Goal: Task Accomplishment & Management: Complete application form

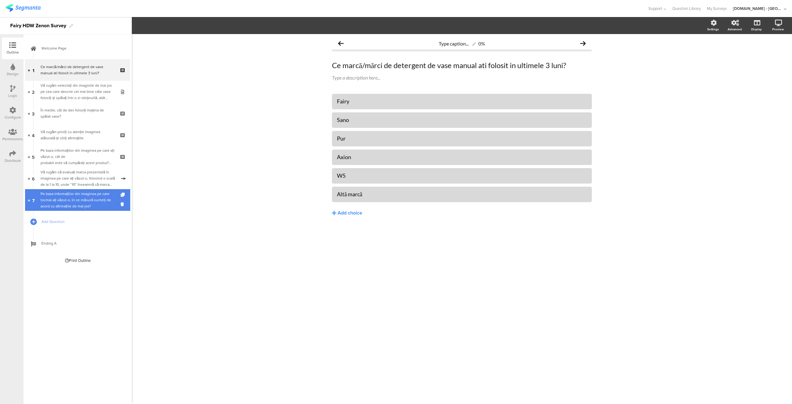
click at [75, 204] on div "Pe baza informațiilor din imaginea pe care tocmai ați văzut-o, în ce măsură sun…" at bounding box center [78, 200] width 74 height 19
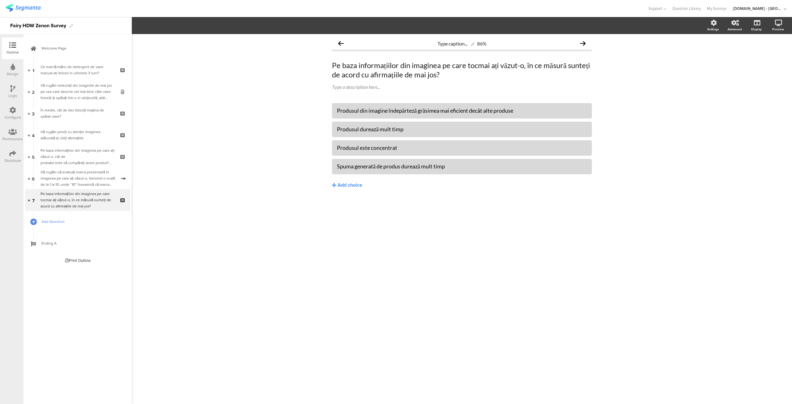
click at [68, 218] on link "Add Question" at bounding box center [77, 222] width 105 height 22
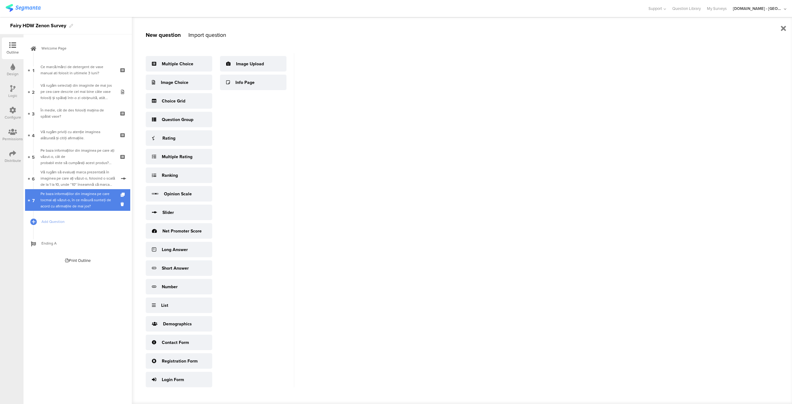
click at [54, 207] on div "Pe baza informațiilor din imaginea pe care tocmai ați văzut-o, în ce măsură sun…" at bounding box center [78, 200] width 74 height 19
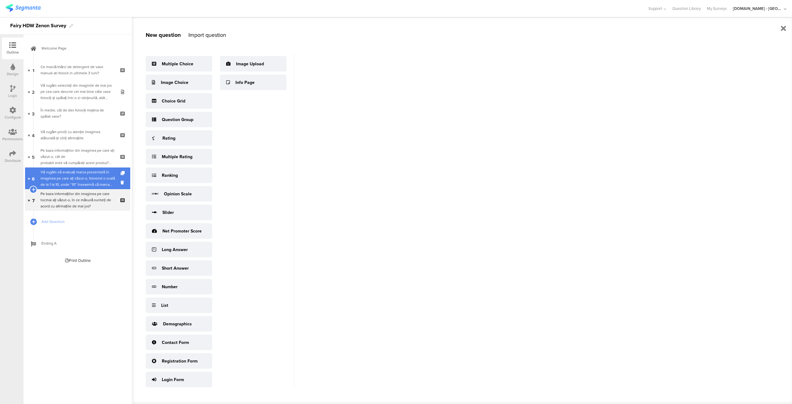
click at [91, 180] on div "Vă rugăm să evaluați marca prezentată în imaginea pe care ați văzut-o, folosind…" at bounding box center [79, 178] width 76 height 19
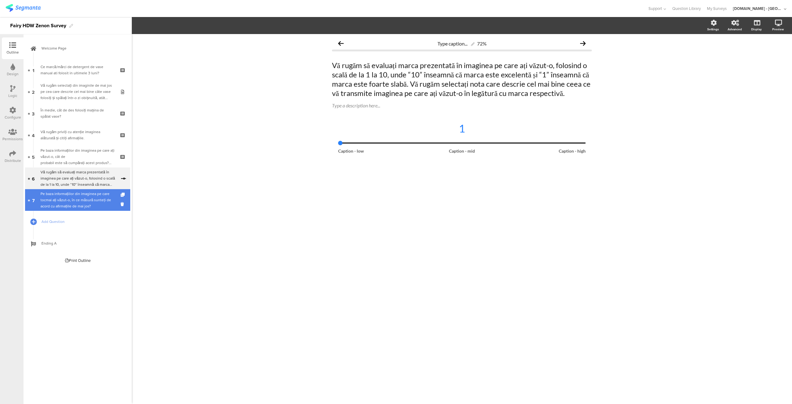
click at [77, 201] on div "Pe baza informațiilor din imaginea pe care tocmai ați văzut-o, în ce măsură sun…" at bounding box center [78, 200] width 74 height 19
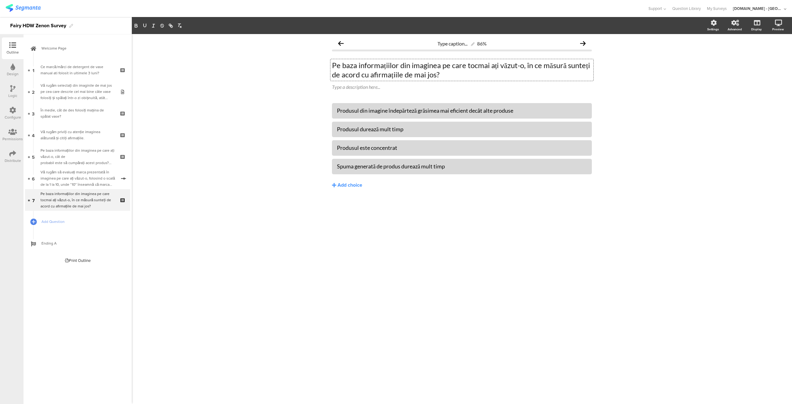
click at [428, 80] on div "Pe baza informațiilor din imaginea pe care tocmai ați văzut-o, în ce măsură sun…" at bounding box center [461, 70] width 263 height 22
click at [393, 115] on div "Produsul din imagine îndepărteză grăsimea mai eficient decât alte produse" at bounding box center [462, 111] width 250 height 10
drag, startPoint x: 530, startPoint y: 111, endPoint x: 327, endPoint y: 109, distance: 202.7
click at [327, 109] on div "Type caption... 86% Pe baza informațiilor din imaginea pe care tocmai ați văzut…" at bounding box center [462, 125] width 272 height 183
copy div "Produsul din imagine îndepărteză grăsimea mai eficient decât alte produse"
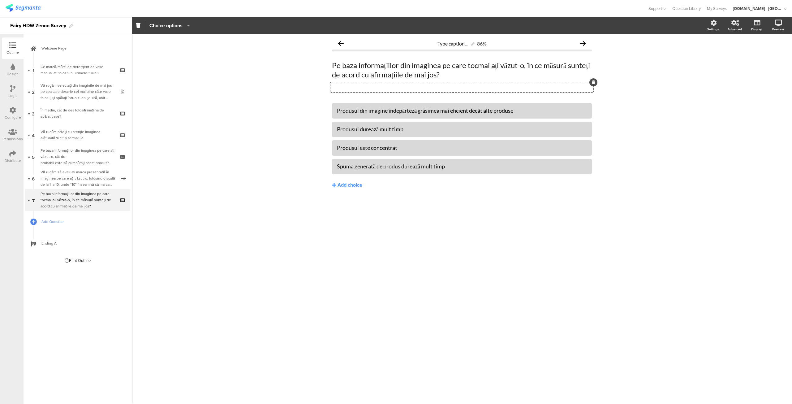
click at [376, 87] on div "Type a description here..." at bounding box center [461, 87] width 263 height 10
click at [533, 110] on div "Produsul din imagine îndepărteză grăsimea mai eficient decât alte produse" at bounding box center [462, 110] width 250 height 7
click at [583, 101] on div at bounding box center [583, 103] width 8 height 8
click at [582, 103] on icon at bounding box center [582, 103] width 3 height 4
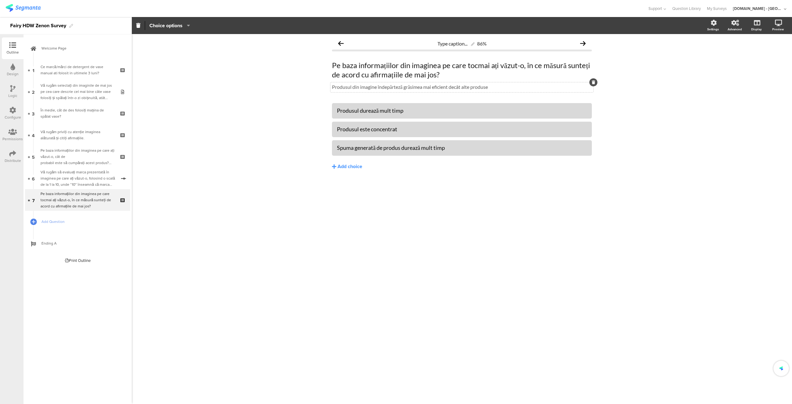
click at [0, 0] on icon at bounding box center [0, 0] width 0 height 0
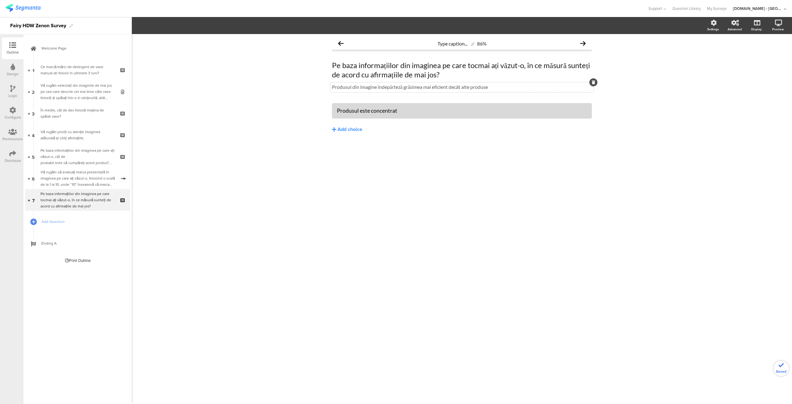
click at [582, 104] on body "You are using an unsupported version of Internet Explorer. Unsupported browsers…" at bounding box center [396, 202] width 792 height 404
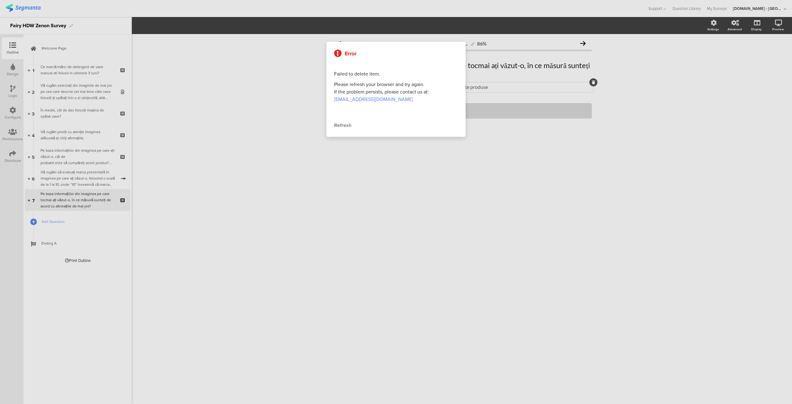
click at [335, 123] on div "Refresh" at bounding box center [396, 125] width 124 height 7
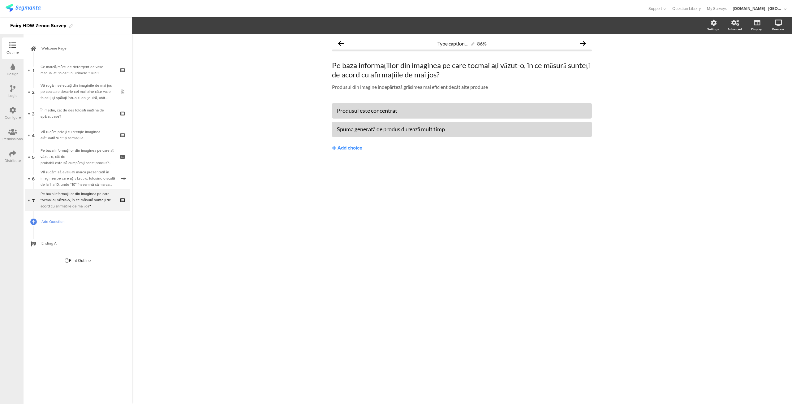
click at [46, 224] on span "Add Question" at bounding box center [80, 221] width 79 height 6
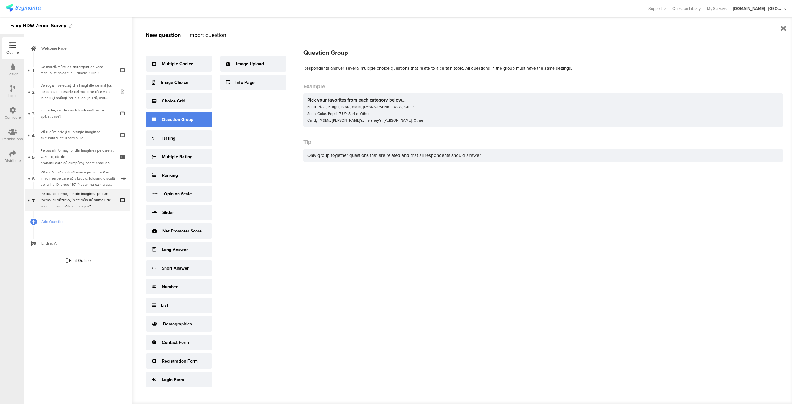
click at [185, 125] on div "Question Group" at bounding box center [179, 119] width 67 height 15
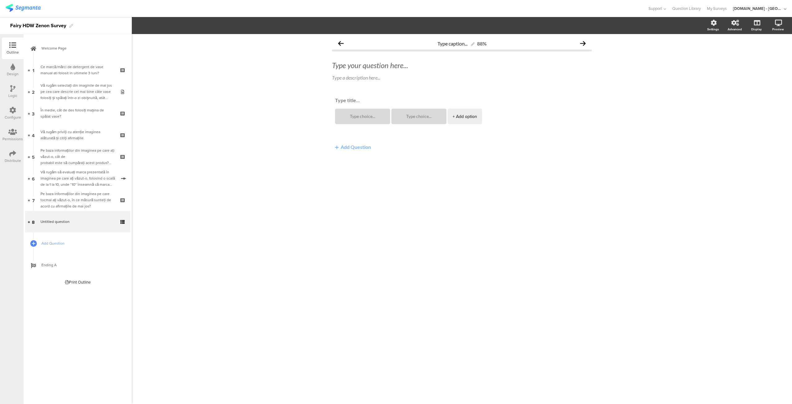
click at [345, 150] on button "Add Question" at bounding box center [353, 147] width 42 height 12
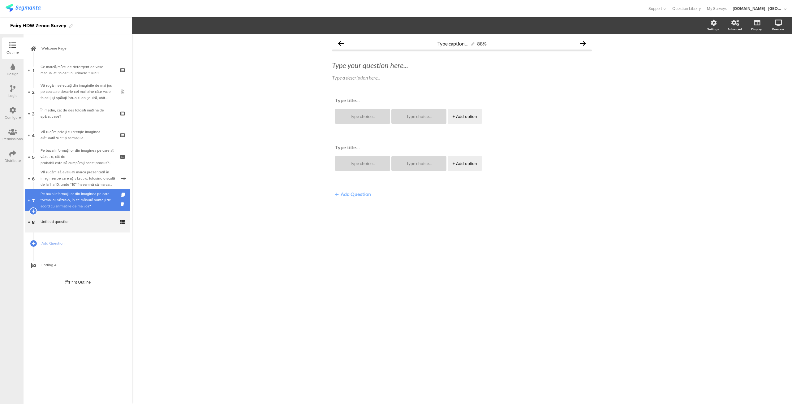
click at [67, 207] on div "Pe baza informațiilor din imaginea pe care tocmai ați văzut-o, în ce măsură sun…" at bounding box center [78, 200] width 74 height 19
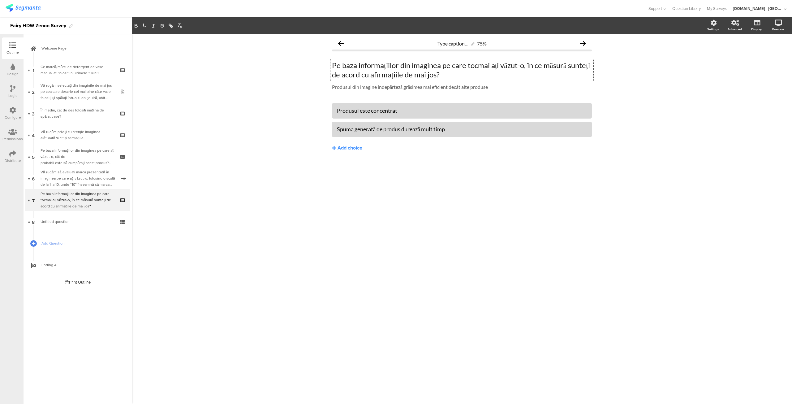
click at [393, 71] on div "Pe baza informațiilor din imaginea pe care tocmai ați văzut-o, în ce măsură sun…" at bounding box center [461, 70] width 263 height 22
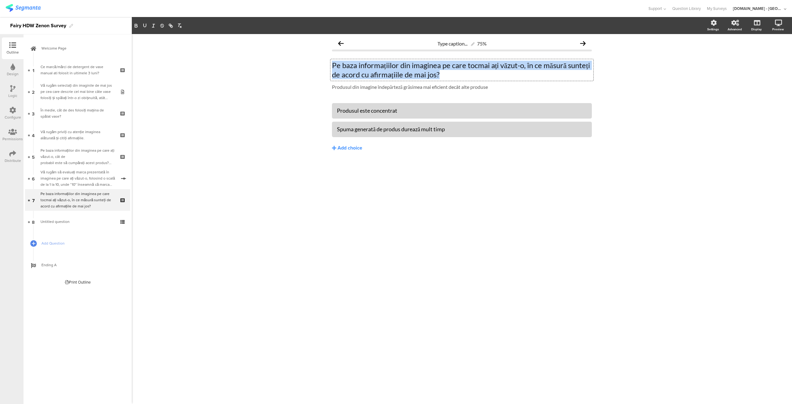
drag, startPoint x: 401, startPoint y: 72, endPoint x: 324, endPoint y: 65, distance: 77.1
click at [324, 65] on div "Type caption... 75% Pe baza informațiilor din imaginea pe care tocmai ați văzut…" at bounding box center [462, 219] width 660 height 370
copy p "Pe baza informațiilor din imaginea pe care tocmai ați văzut-o, în ce măsură sun…"
click at [69, 222] on span "Untitled question" at bounding box center [78, 221] width 74 height 6
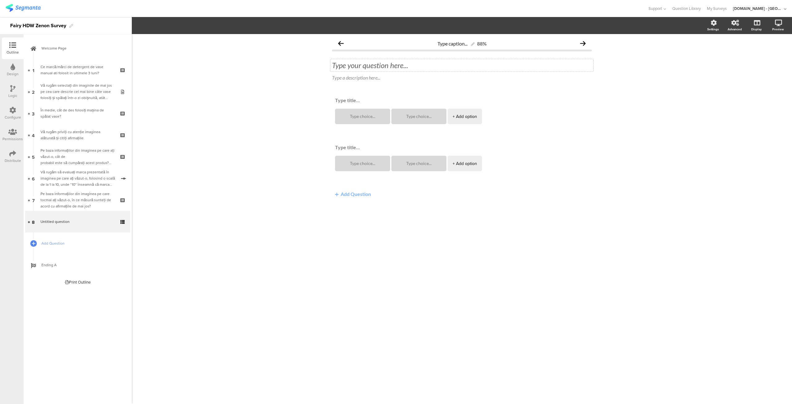
click at [394, 71] on div "Type your question here..." at bounding box center [461, 65] width 263 height 12
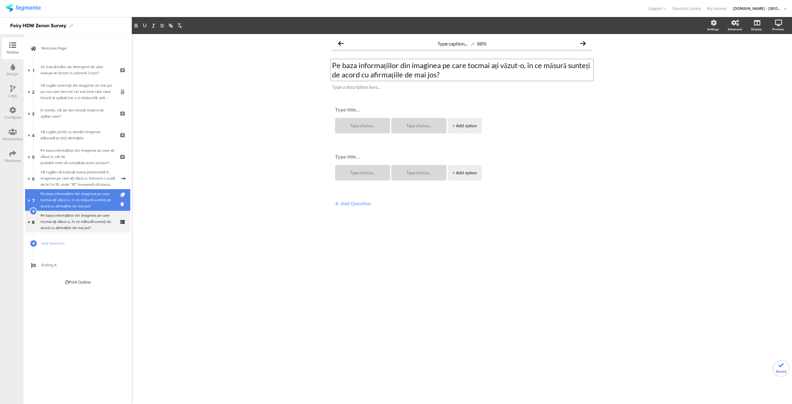
click at [71, 199] on div "Pe baza informațiilor din imaginea pe care tocmai ați văzut-o, în ce măsură sun…" at bounding box center [78, 200] width 74 height 19
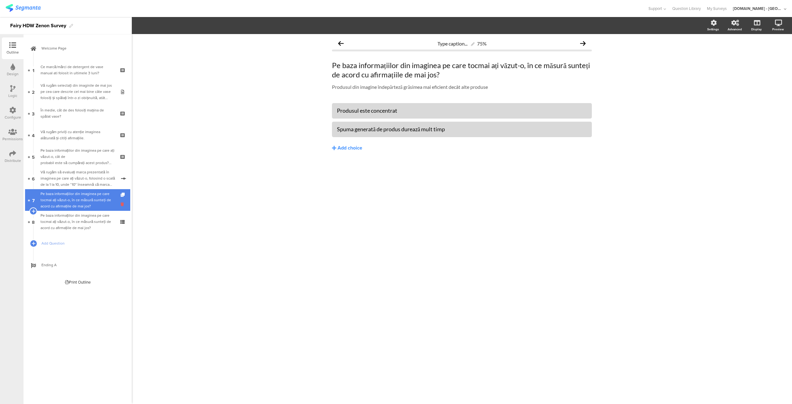
click at [121, 204] on icon at bounding box center [123, 204] width 5 height 6
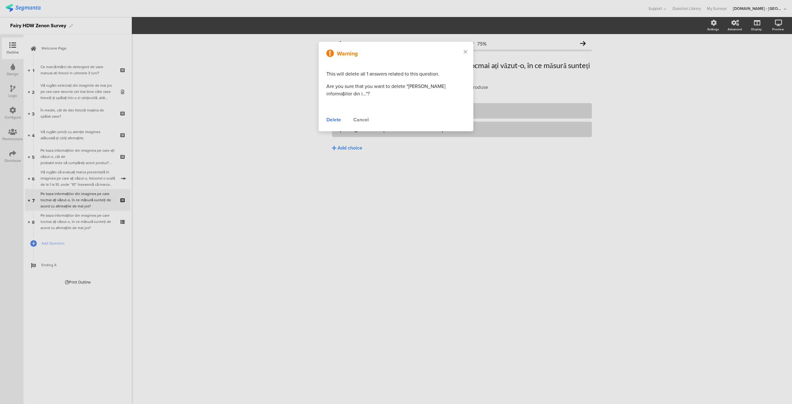
click at [328, 122] on div "Delete" at bounding box center [333, 119] width 15 height 7
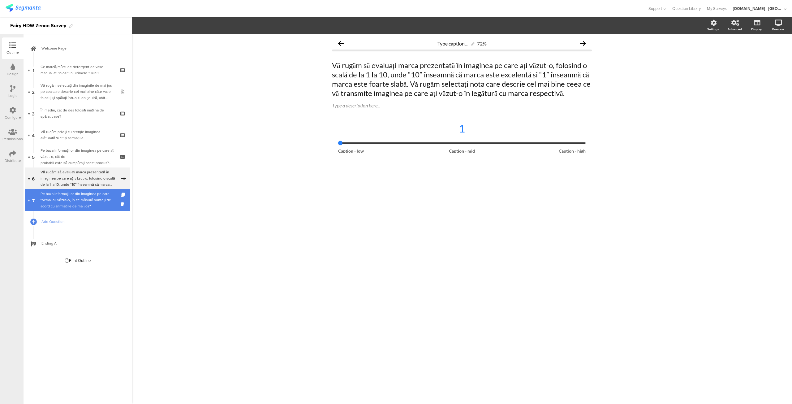
click at [94, 205] on div "Pe baza informațiilor din imaginea pe care tocmai ați văzut-o, în ce măsură sun…" at bounding box center [78, 200] width 74 height 19
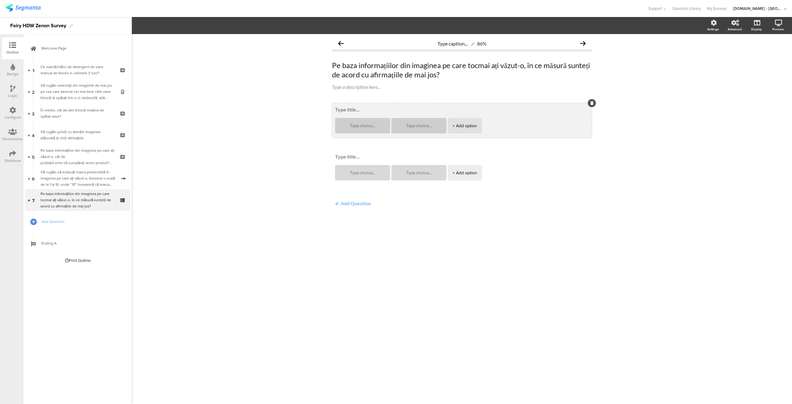
click at [345, 109] on textarea at bounding box center [462, 109] width 254 height 6
paste textarea "Produsul din imagine îndepărteză grăsimea mai eficient decât alte produse"
click at [472, 130] on div "+ Add option" at bounding box center [465, 125] width 24 height 15
type textarea "Produsul din imagine îndepărteză grăsimea mai eficient decât alte produse"
click at [472, 125] on textarea at bounding box center [475, 125] width 45 height 5
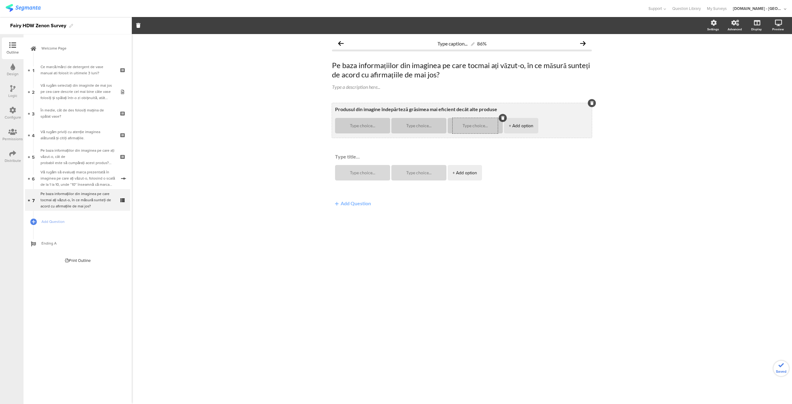
click at [516, 125] on div "+ Add option" at bounding box center [521, 125] width 24 height 15
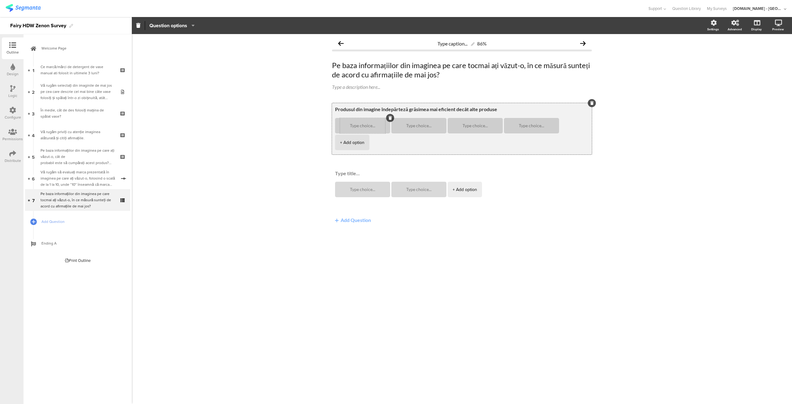
click at [357, 128] on div at bounding box center [362, 125] width 45 height 15
paste textarea "Sunt complet de acord"
type textarea "Sunt complet de acord"
click at [357, 128] on div at bounding box center [362, 125] width 45 height 15
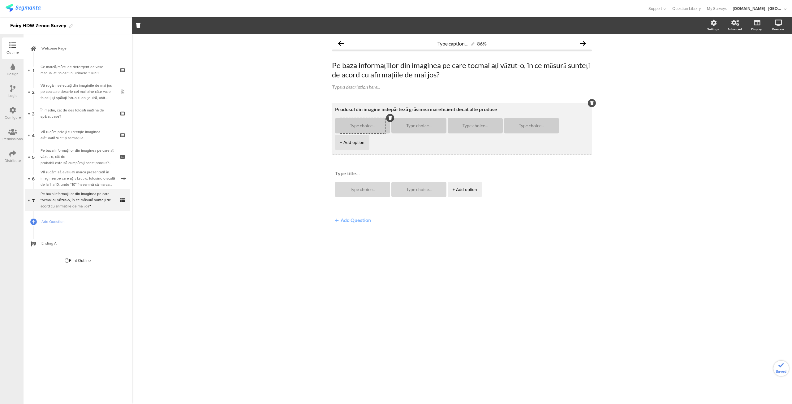
click at [367, 127] on textarea at bounding box center [362, 125] width 45 height 5
paste textarea "Sunt complet de acord"
type textarea "Sunt complet de acord"
click at [418, 127] on textarea at bounding box center [418, 125] width 45 height 5
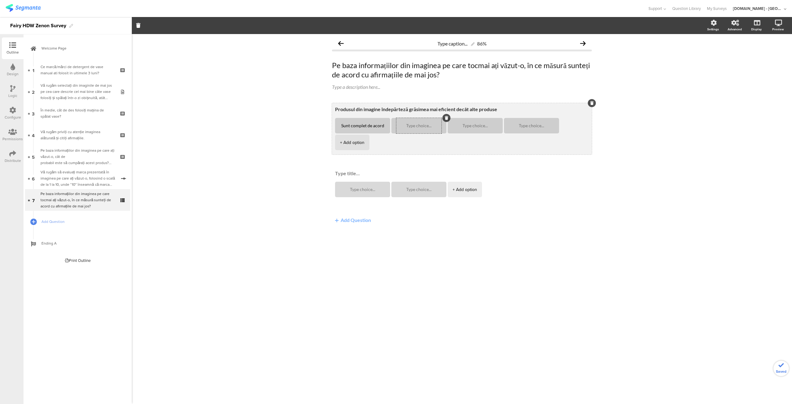
click at [418, 127] on textarea at bounding box center [418, 125] width 45 height 5
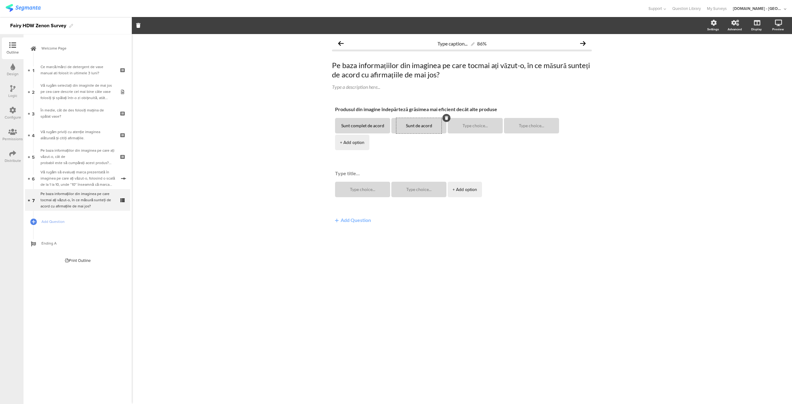
type textarea "Sunt de acord"
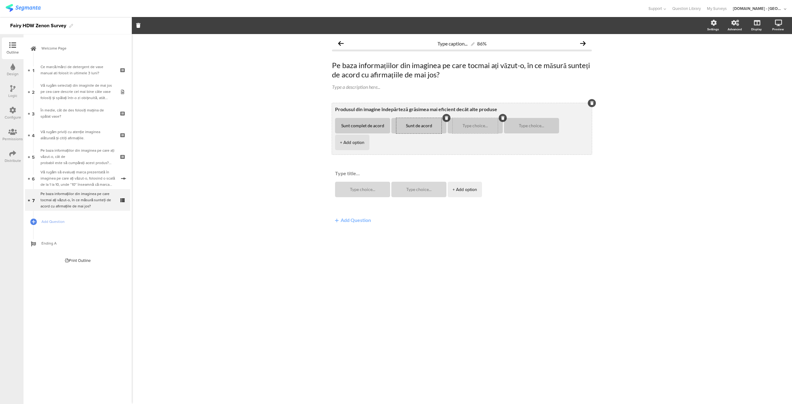
click at [471, 127] on textarea at bounding box center [475, 125] width 45 height 5
type textarea "Neutru"
click at [523, 128] on div at bounding box center [531, 125] width 45 height 15
click at [528, 127] on textarea at bounding box center [531, 125] width 45 height 5
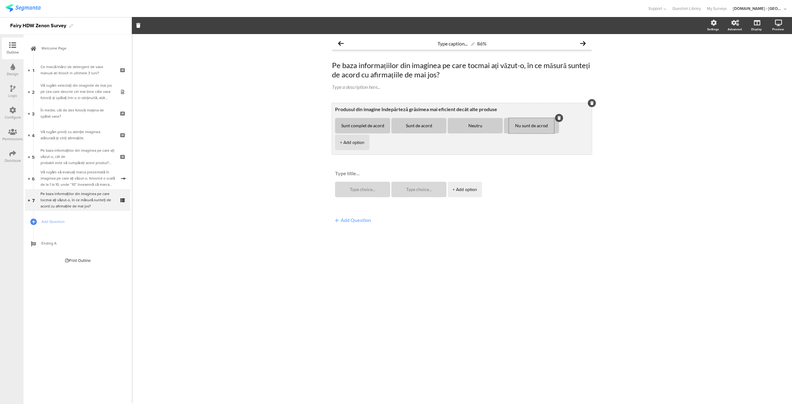
click at [356, 144] on div "+ Add option" at bounding box center [352, 142] width 24 height 15
type textarea "Nu sunt de acrod"
click at [366, 143] on textarea at bounding box center [362, 142] width 45 height 5
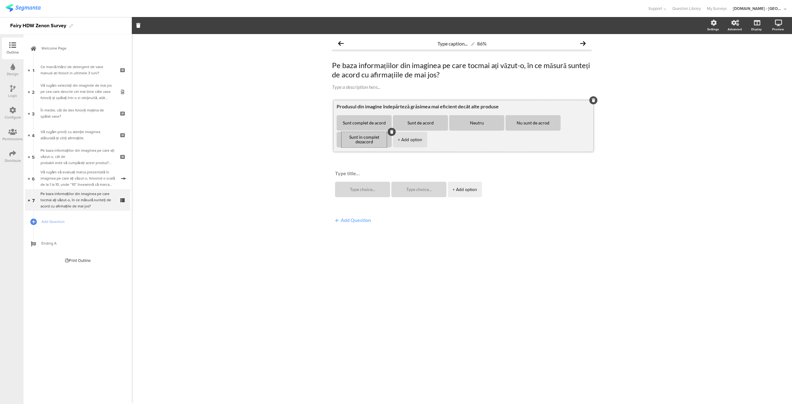
drag, startPoint x: 590, startPoint y: 123, endPoint x: 592, endPoint y: 120, distance: 3.2
type textarea "Sunt in complet dezacord"
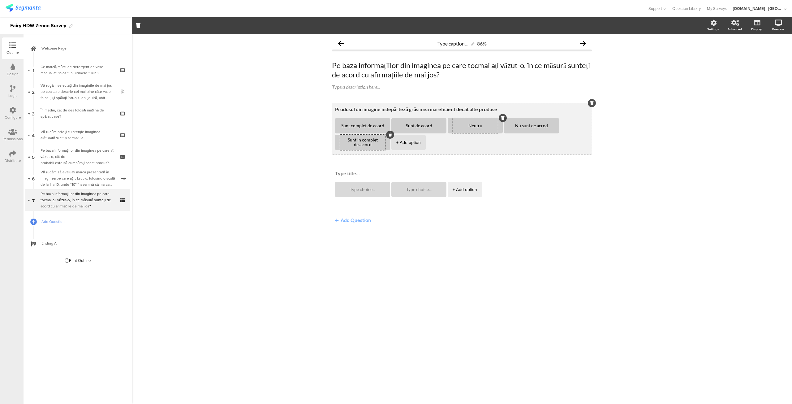
drag, startPoint x: 497, startPoint y: 127, endPoint x: 492, endPoint y: 127, distance: 5.3
click at [492, 127] on textarea "Neutru" at bounding box center [475, 125] width 45 height 5
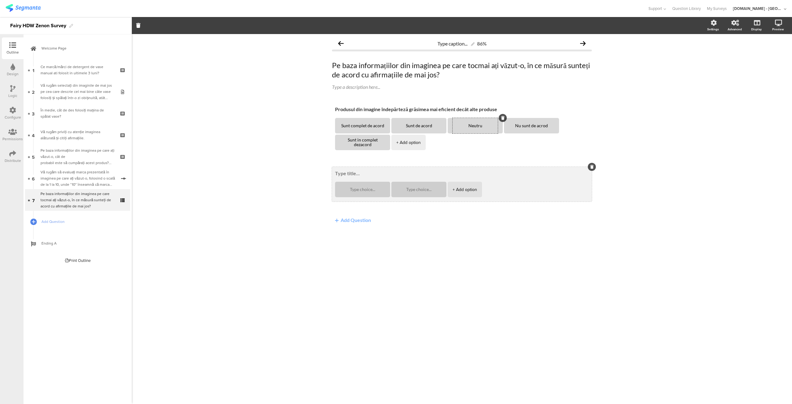
click at [345, 167] on div "+ Add option" at bounding box center [462, 184] width 260 height 35
click at [349, 177] on div "+ Add option" at bounding box center [462, 184] width 260 height 35
click at [356, 174] on textarea at bounding box center [462, 173] width 254 height 6
paste textarea "Produsul durează mult timp"
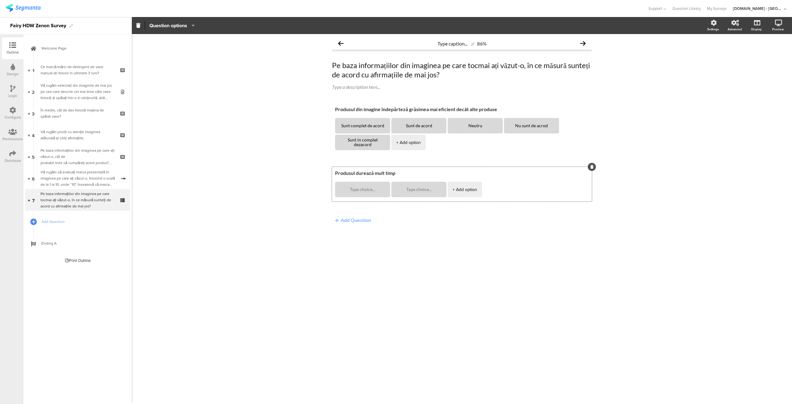
type textarea "Produsul durează mult timp"
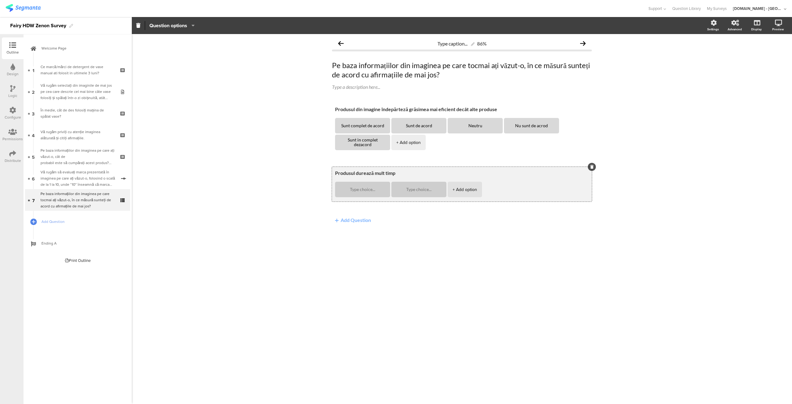
click at [362, 179] on div "Produsul durează mult timp + Add option" at bounding box center [462, 184] width 260 height 35
click at [356, 189] on textarea at bounding box center [362, 189] width 45 height 5
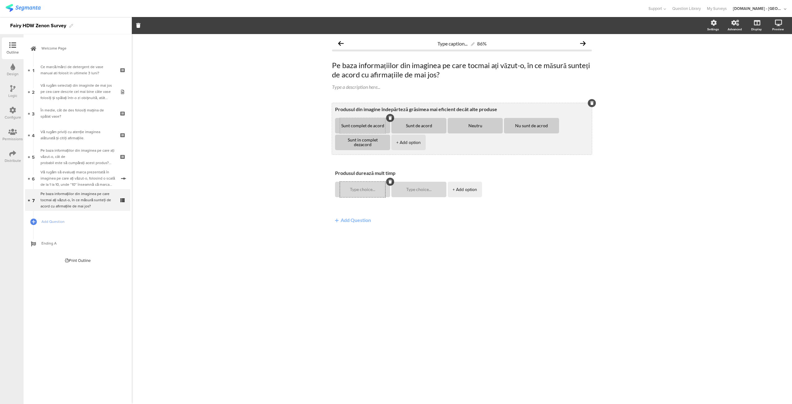
click at [369, 128] on textarea "Sunt complet de acord" at bounding box center [362, 125] width 45 height 5
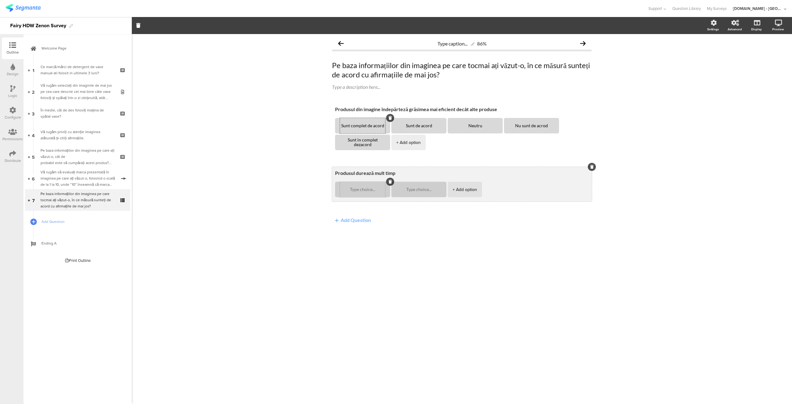
click at [364, 194] on div at bounding box center [362, 189] width 45 height 15
click at [362, 191] on textarea at bounding box center [362, 189] width 45 height 5
paste textarea "Sunt complet de acord"
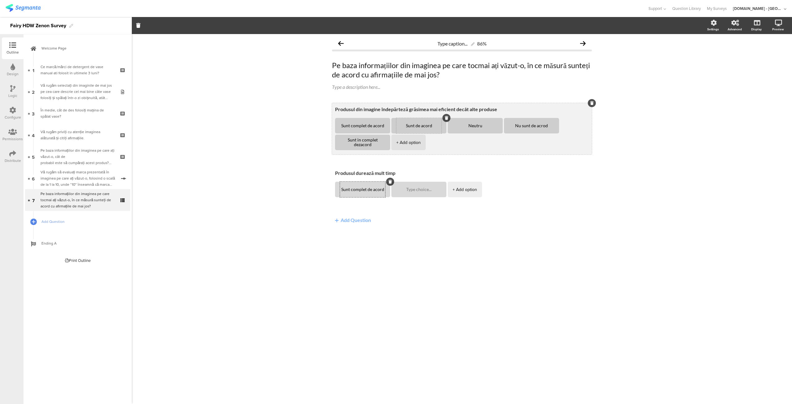
type textarea "Sunt complet de acord"
click at [422, 126] on textarea "Sunt de acord" at bounding box center [418, 125] width 45 height 5
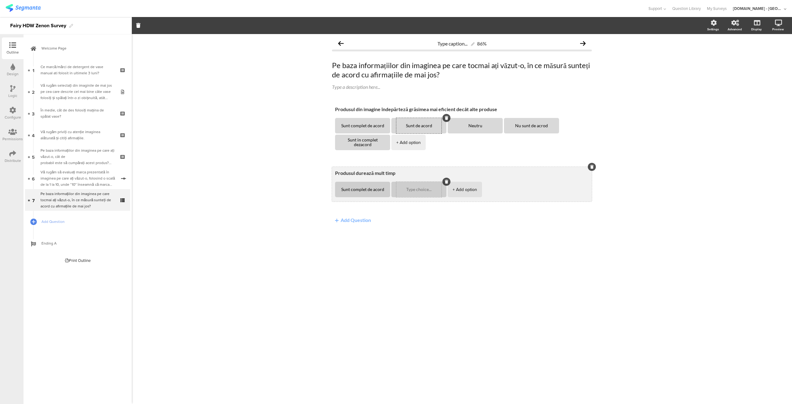
click at [419, 192] on textarea at bounding box center [418, 189] width 45 height 5
paste textarea "Sunt de acord"
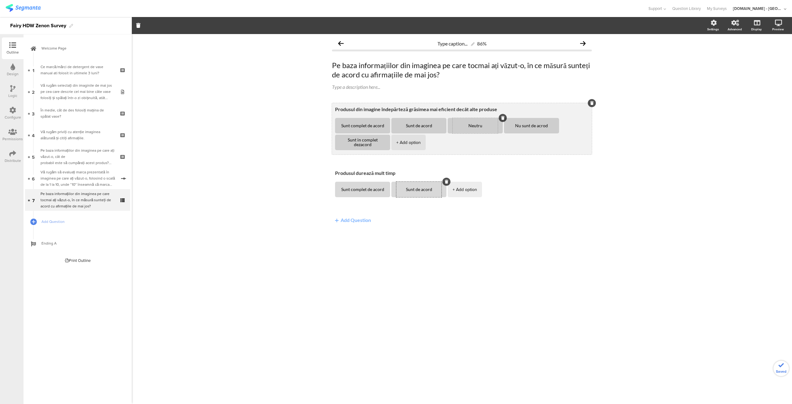
type textarea "Sunt de acord"
click at [480, 125] on textarea "Neutru" at bounding box center [475, 125] width 45 height 5
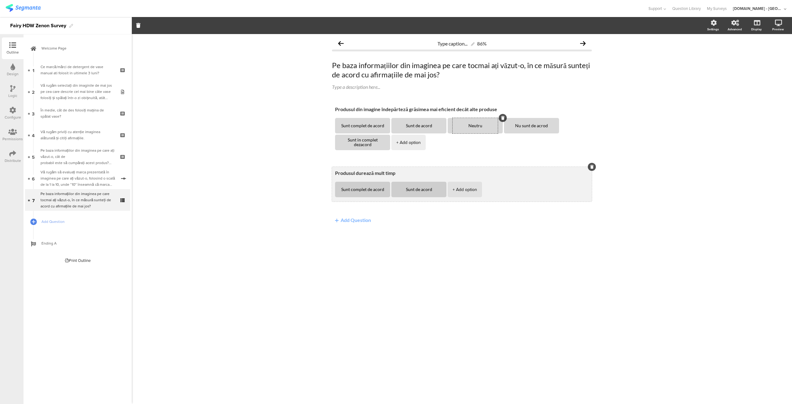
click at [467, 185] on div "+ Add option" at bounding box center [465, 189] width 24 height 15
click at [471, 190] on textarea at bounding box center [475, 189] width 45 height 5
paste textarea "Neutru"
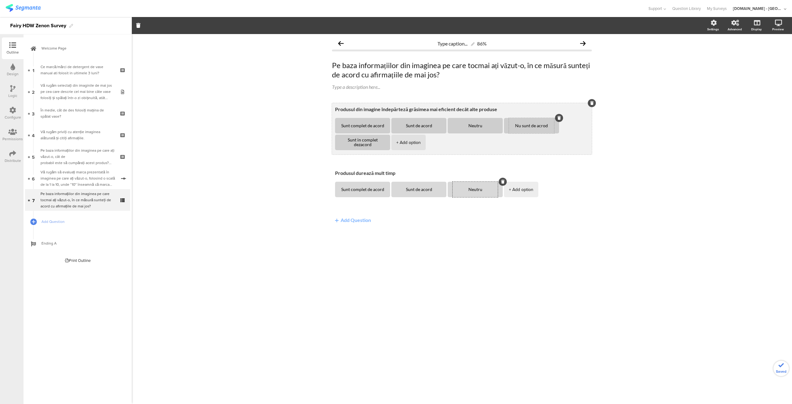
click at [527, 129] on div "Nu sunt de acrod" at bounding box center [531, 125] width 45 height 15
type textarea "Neutru"
click at [532, 127] on textarea "Nu sunt de acrod" at bounding box center [531, 125] width 45 height 5
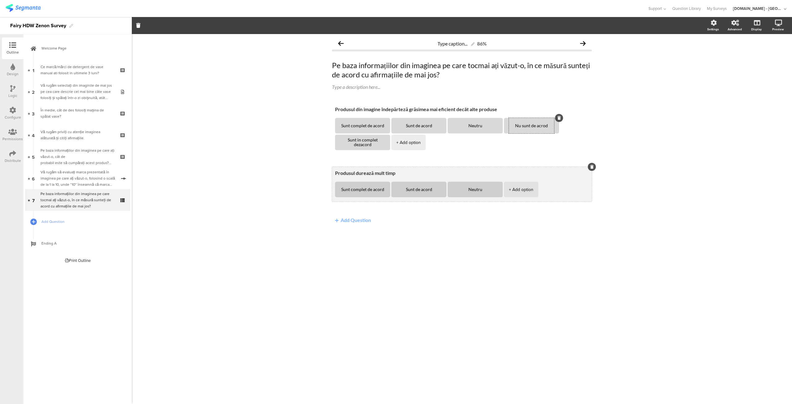
click at [517, 193] on div "+ Add option" at bounding box center [521, 189] width 24 height 15
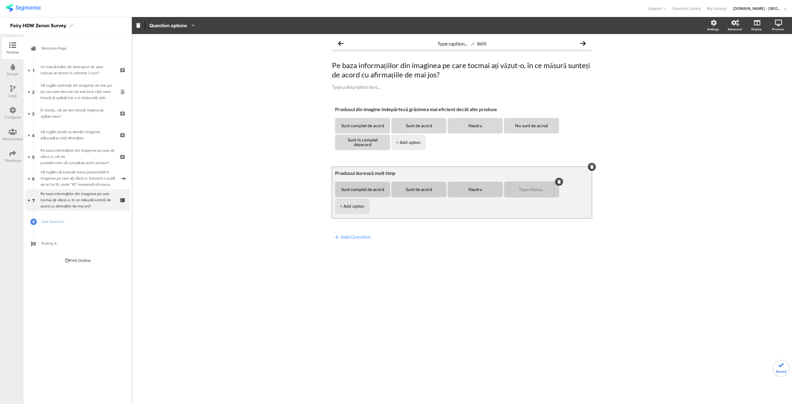
click at [530, 190] on textarea at bounding box center [531, 189] width 45 height 5
paste textarea "Nu sunt de acrod"
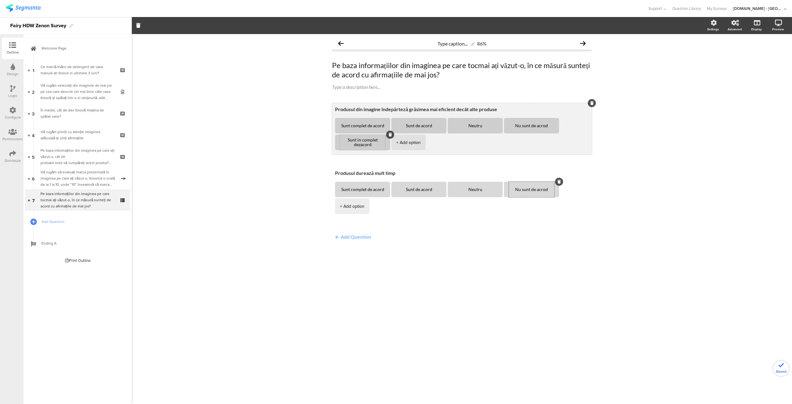
type textarea "Nu sunt de acrod"
click at [366, 145] on textarea "Sunt in complet dezacord" at bounding box center [362, 142] width 45 height 9
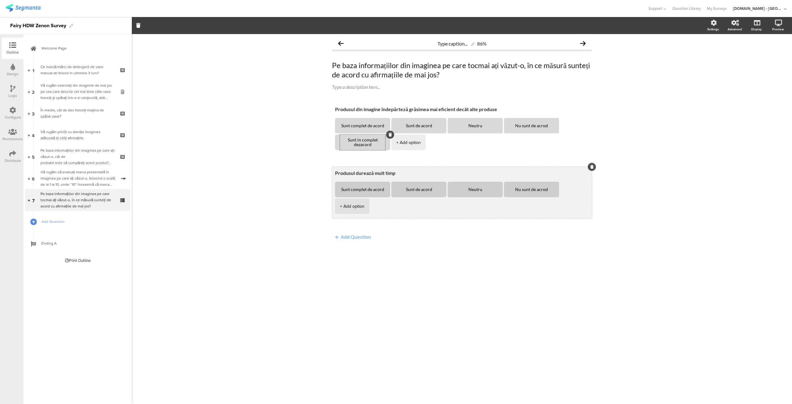
click at [349, 208] on div "+ Add option" at bounding box center [352, 205] width 24 height 15
click at [363, 207] on textarea at bounding box center [362, 206] width 45 height 5
paste textarea "Sunt in complet dezacord"
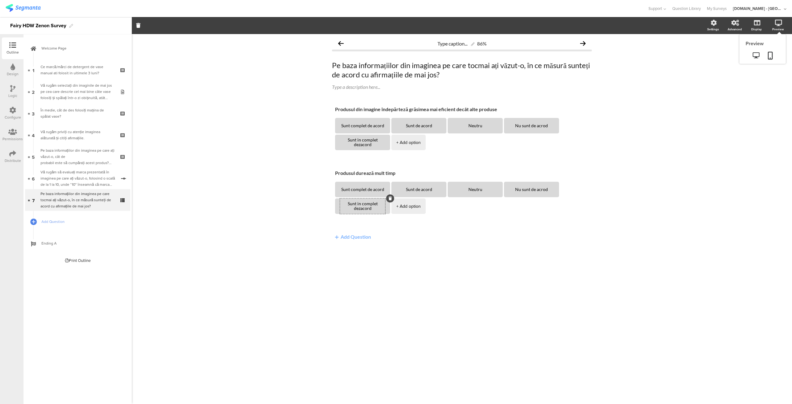
type textarea "Sunt in complet dezacord"
click at [776, 25] on icon at bounding box center [778, 23] width 7 height 6
click at [756, 55] on icon at bounding box center [756, 55] width 6 height 6
click at [429, 291] on div "Type caption... 86% Pe baza informațiilor din imaginea pe care tocmai ați văzut…" at bounding box center [462, 219] width 660 height 370
click at [362, 237] on button "Add Question" at bounding box center [353, 236] width 42 height 12
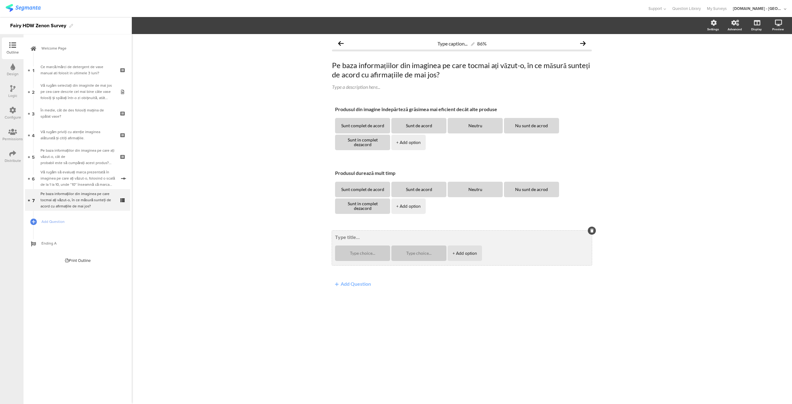
click at [349, 234] on textarea at bounding box center [462, 237] width 254 height 6
paste textarea "Produsul este concentrat"
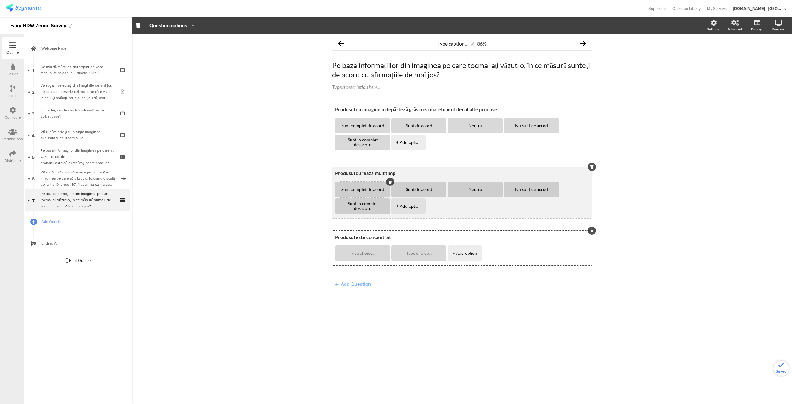
type textarea "Produsul este concentrat"
click at [373, 190] on textarea "Sunt complet de acord" at bounding box center [362, 189] width 45 height 5
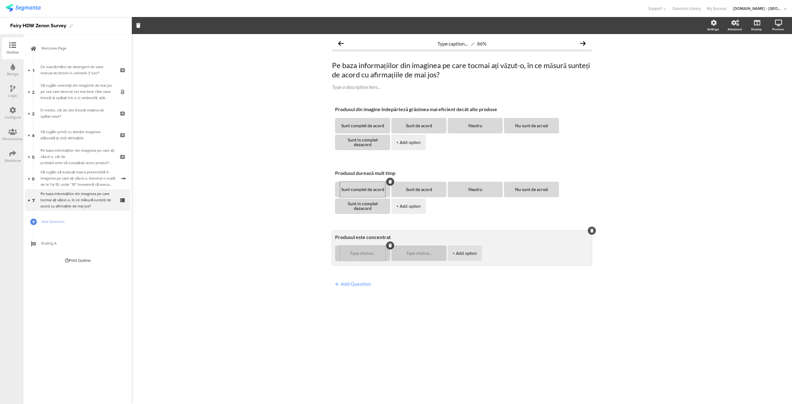
click at [360, 255] on textarea at bounding box center [362, 253] width 45 height 5
paste textarea "Sunt complet de acord"
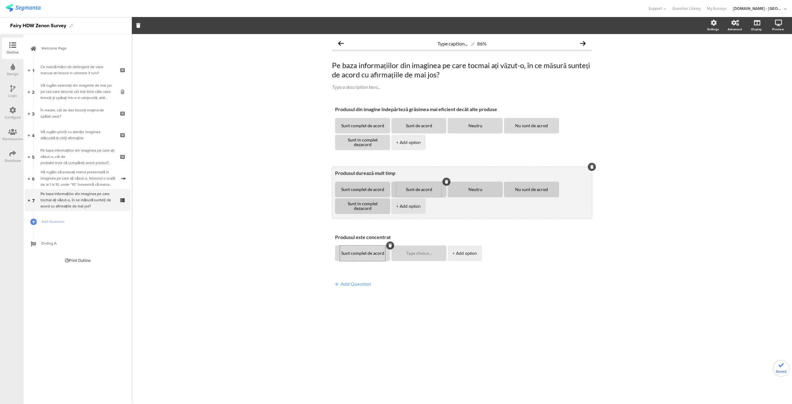
type textarea "Sunt complet de acord"
click at [420, 189] on textarea "Sunt de acord" at bounding box center [418, 189] width 45 height 5
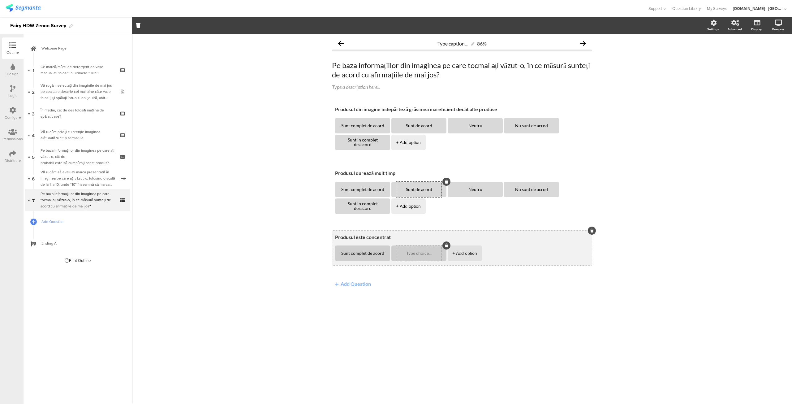
click at [422, 251] on textarea at bounding box center [418, 253] width 45 height 5
paste textarea "Sunt de acord"
click at [468, 251] on div "+ Add option" at bounding box center [465, 252] width 24 height 15
type textarea "Sunt de acord"
click at [468, 251] on textarea at bounding box center [475, 253] width 45 height 5
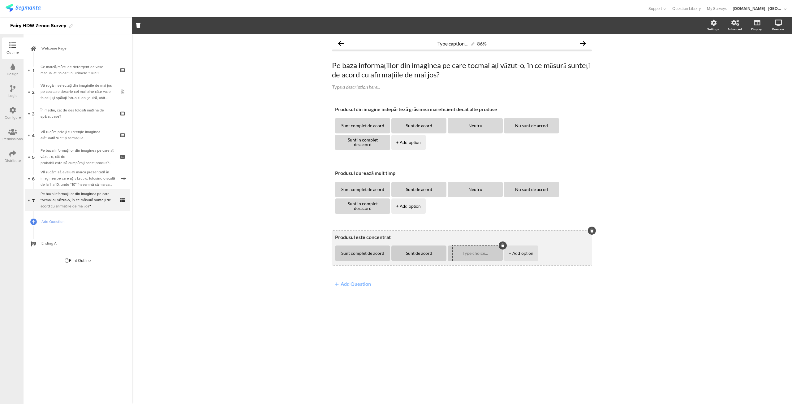
click at [517, 253] on div "+ Add option" at bounding box center [521, 252] width 24 height 15
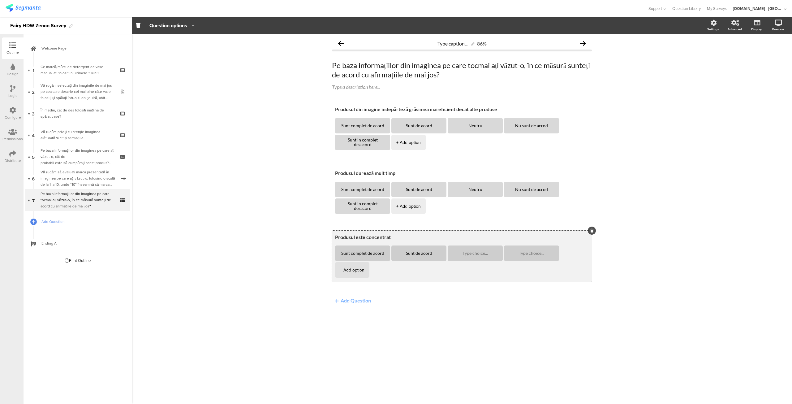
click at [360, 270] on div "+ Add option" at bounding box center [352, 269] width 24 height 15
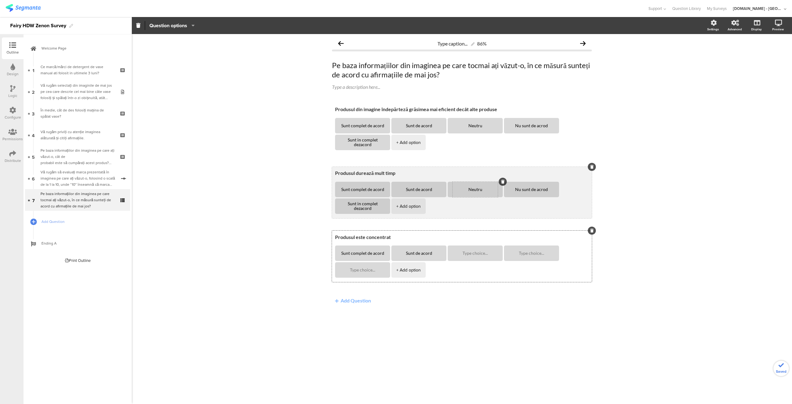
click at [474, 192] on div "Neutru" at bounding box center [475, 189] width 45 height 15
click at [476, 190] on textarea "Neutru" at bounding box center [475, 189] width 45 height 5
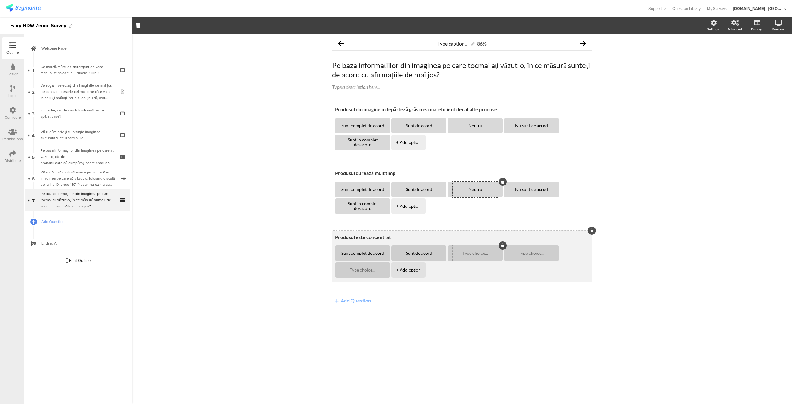
click at [467, 250] on div at bounding box center [475, 252] width 45 height 15
click at [474, 253] on textarea at bounding box center [475, 253] width 45 height 5
paste textarea "Neutru"
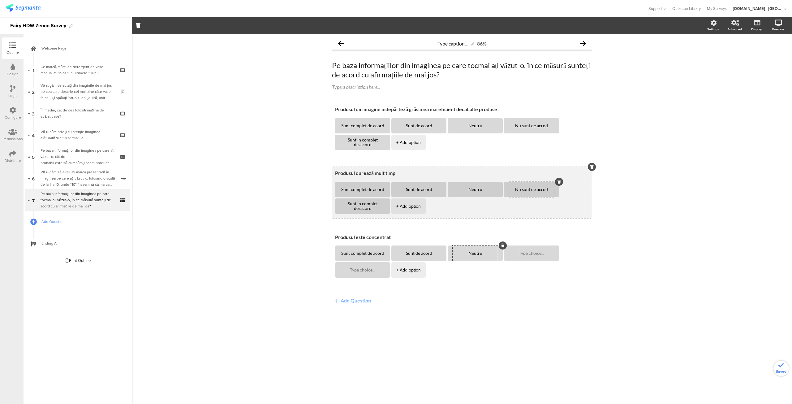
type textarea "Neutru"
click at [531, 191] on textarea "Nu sunt de acrod" at bounding box center [531, 189] width 45 height 5
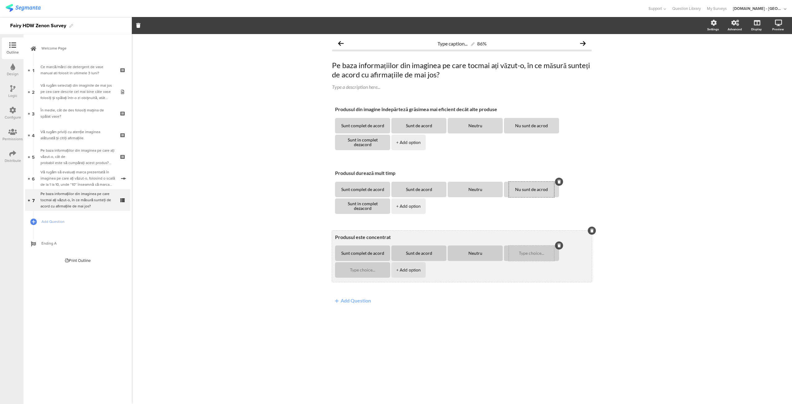
click at [525, 254] on textarea at bounding box center [531, 253] width 45 height 5
paste textarea "Nu sunt de acrod"
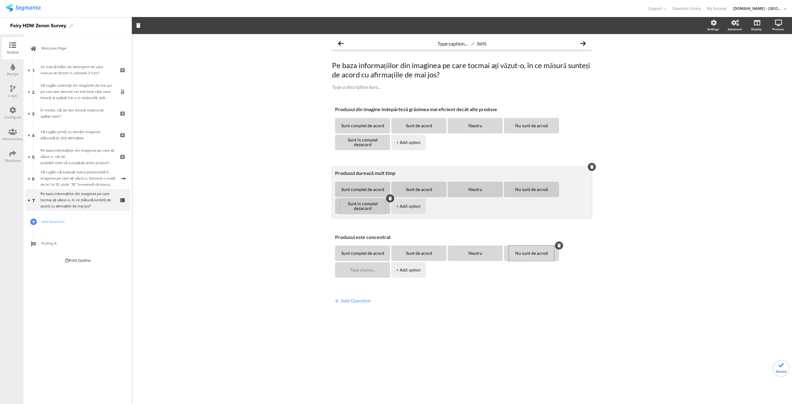
type textarea "Nu sunt de acrod"
click at [354, 205] on textarea "Sunt in complet dezacord" at bounding box center [362, 205] width 45 height 9
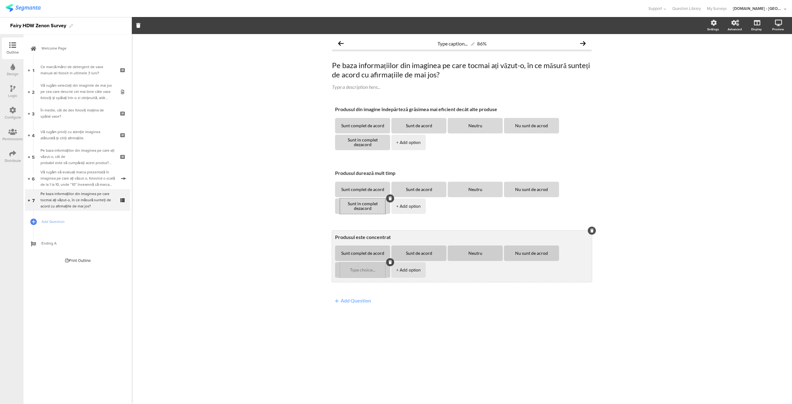
click at [355, 273] on div at bounding box center [362, 269] width 45 height 15
click at [358, 271] on textarea at bounding box center [362, 270] width 45 height 5
paste textarea "Sunt in complet dezacord"
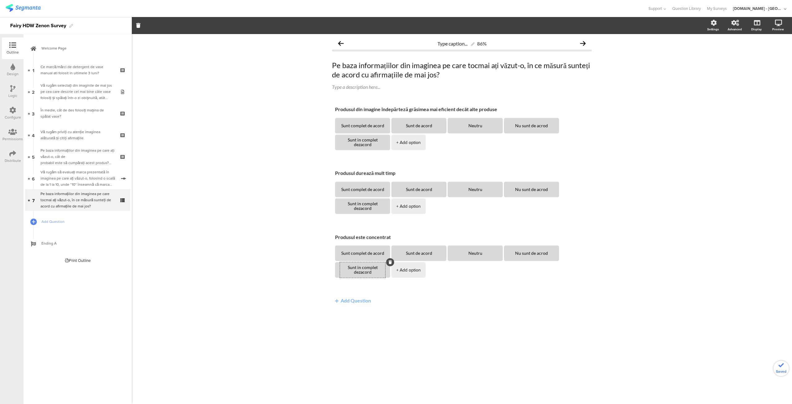
type textarea "Sunt in complet dezacord"
click at [348, 299] on button "Add Question" at bounding box center [353, 300] width 42 height 12
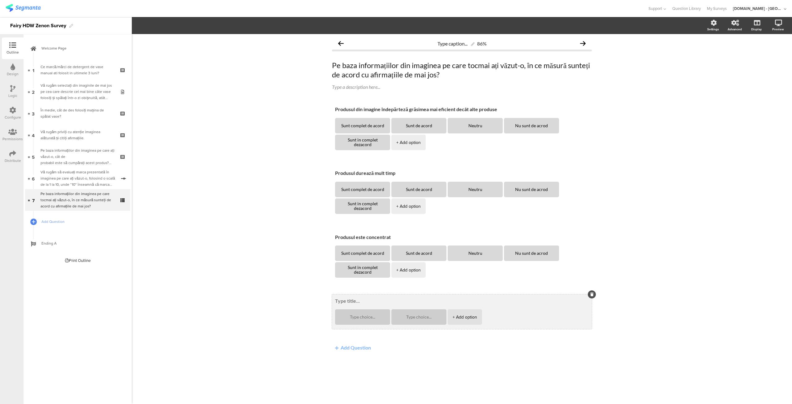
click at [353, 304] on div "+ Add option" at bounding box center [462, 311] width 260 height 35
click at [353, 302] on textarea at bounding box center [462, 301] width 254 height 6
paste textarea "Spuma generată de produs durează mult timp"
click at [360, 313] on div at bounding box center [362, 316] width 45 height 15
type textarea "Spuma generată de produs durează mult timp"
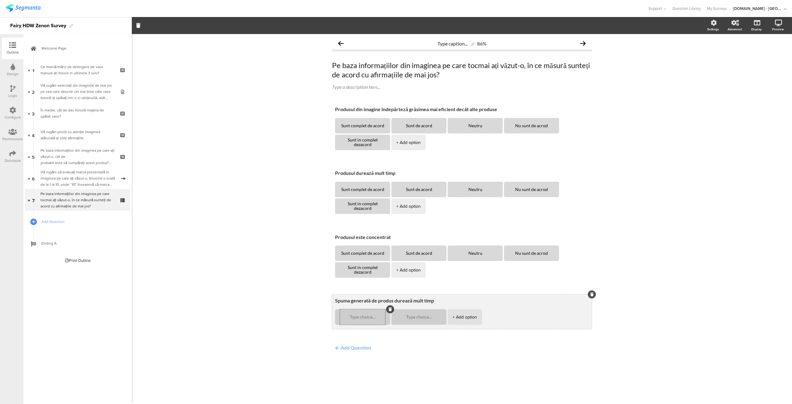
click at [360, 315] on textarea at bounding box center [362, 317] width 45 height 5
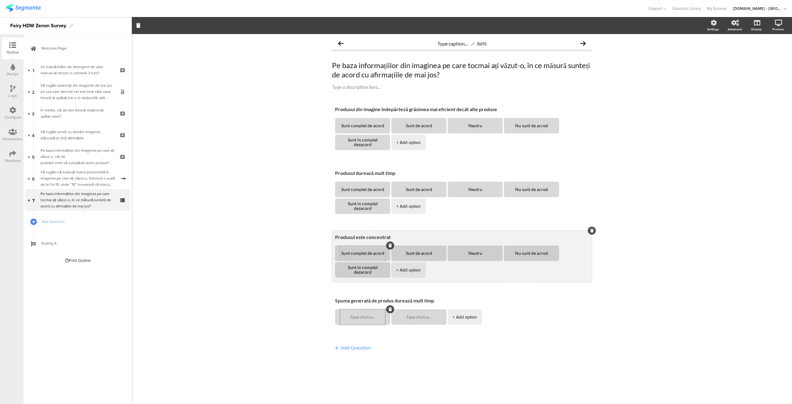
click at [364, 252] on textarea "Sunt complet de acord" at bounding box center [362, 253] width 45 height 5
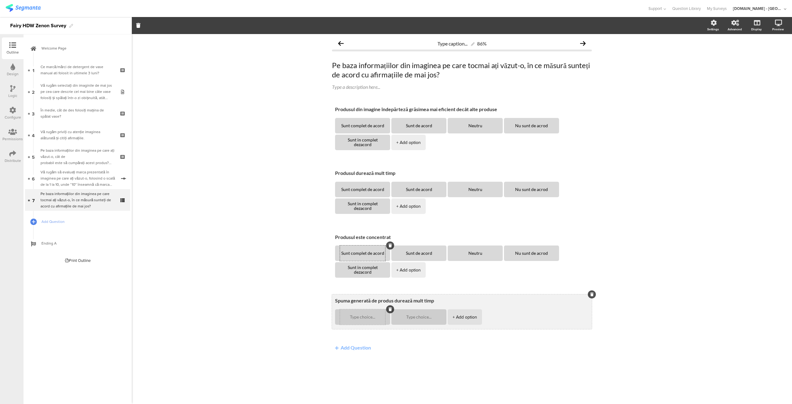
click at [358, 319] on div at bounding box center [362, 316] width 45 height 15
click at [360, 316] on textarea at bounding box center [362, 317] width 45 height 5
paste textarea "Sunt complet de acord"
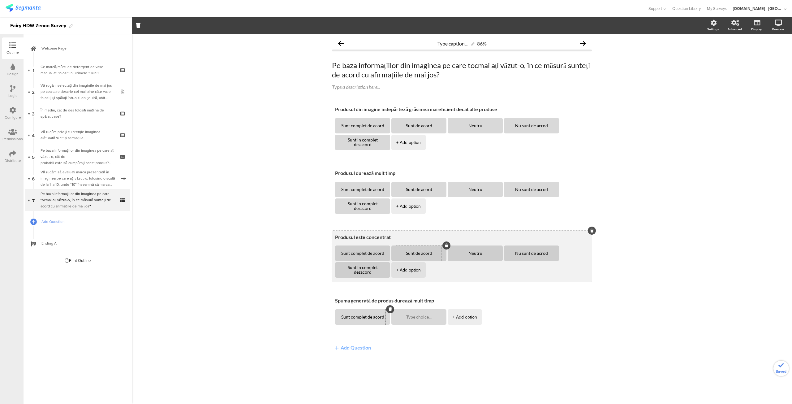
type textarea "Sunt complet de acord"
click at [419, 253] on textarea "Sunt de acord" at bounding box center [418, 253] width 45 height 5
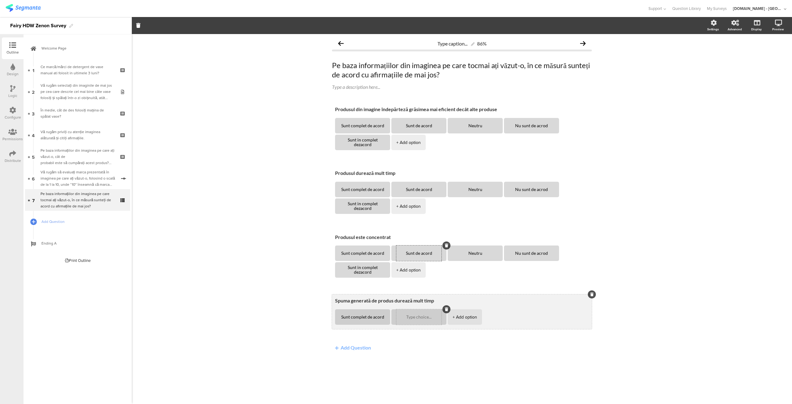
click at [412, 317] on textarea at bounding box center [418, 317] width 45 height 5
paste textarea "Sunt de acord"
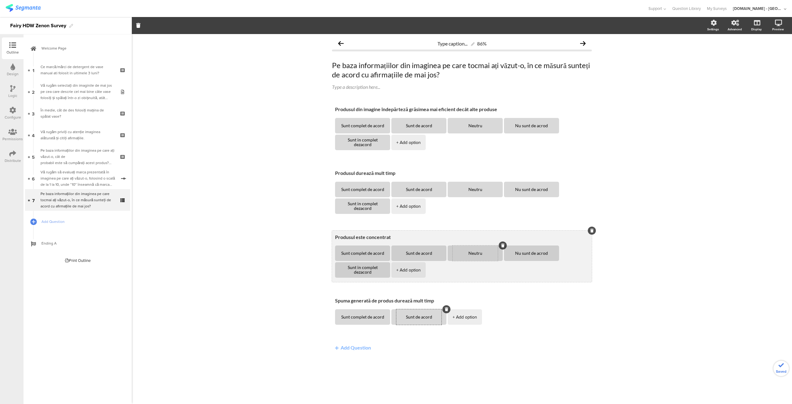
type textarea "Sunt de acord"
click at [475, 255] on textarea "Neutru" at bounding box center [475, 253] width 45 height 5
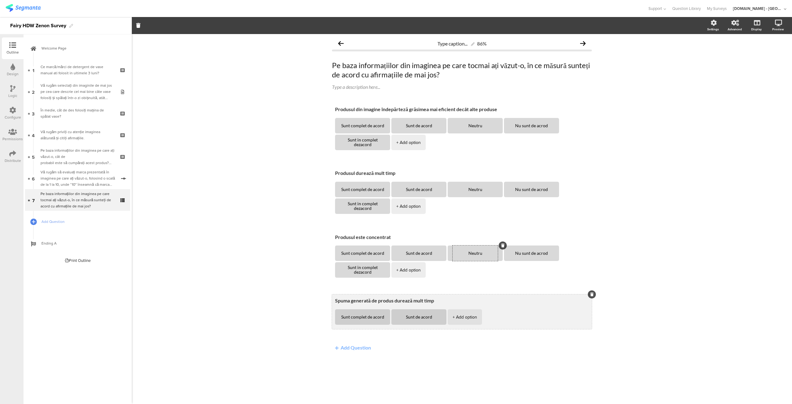
click at [466, 315] on div "+ Add option" at bounding box center [465, 316] width 24 height 15
click at [515, 318] on div "+ Add option" at bounding box center [521, 316] width 24 height 15
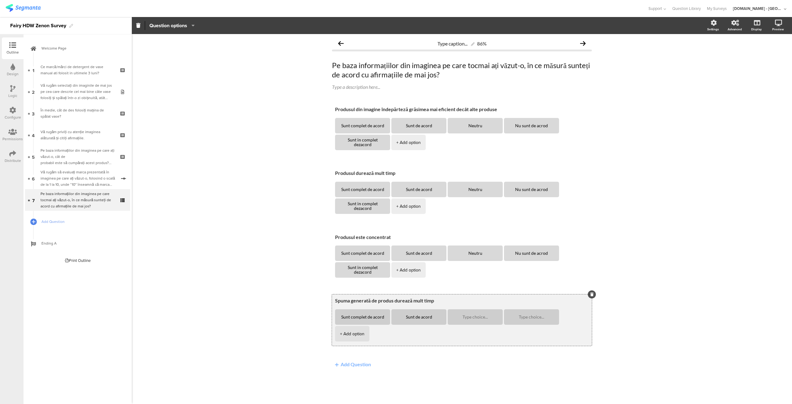
click at [365, 337] on li "+ Add option" at bounding box center [352, 333] width 34 height 15
click at [471, 319] on div at bounding box center [475, 316] width 45 height 15
click at [473, 318] on textarea at bounding box center [475, 317] width 45 height 5
paste textarea "Neutru"
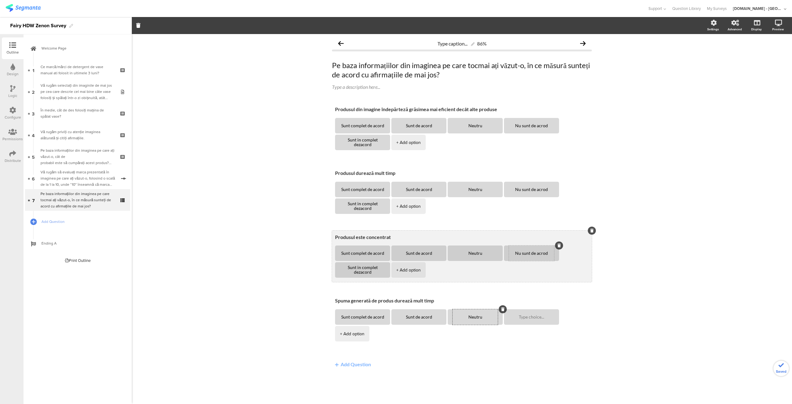
type textarea "Neutru"
click at [530, 252] on textarea "Nu sunt de acrod" at bounding box center [531, 253] width 45 height 5
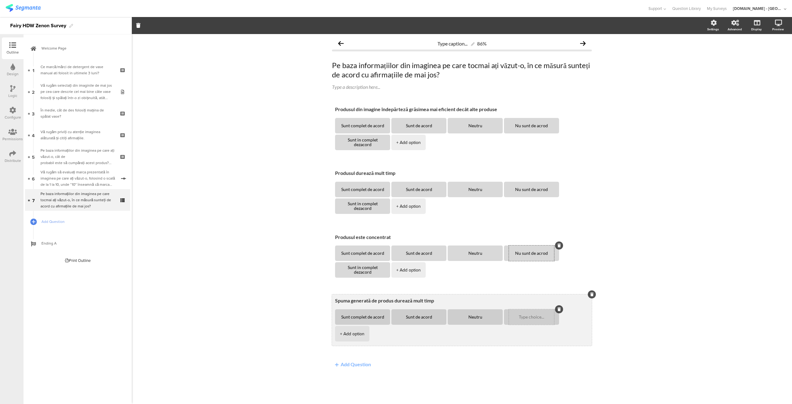
click at [527, 317] on textarea at bounding box center [531, 317] width 45 height 5
paste textarea "Nu sunt de acrod"
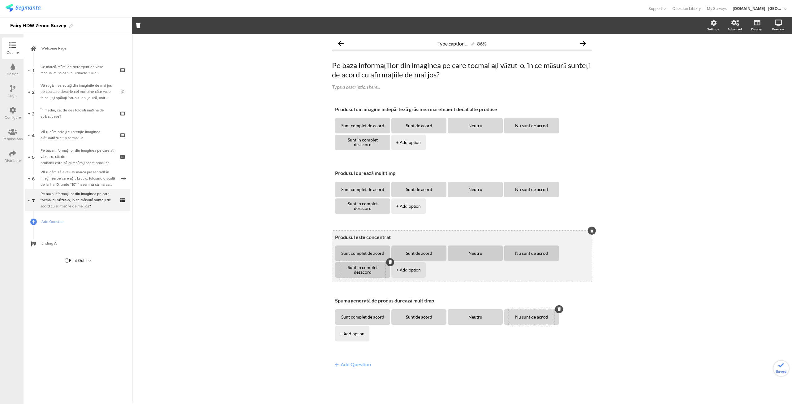
type textarea "Nu sunt de acrod"
click at [363, 269] on textarea "Sunt in complet dezacord" at bounding box center [362, 269] width 45 height 9
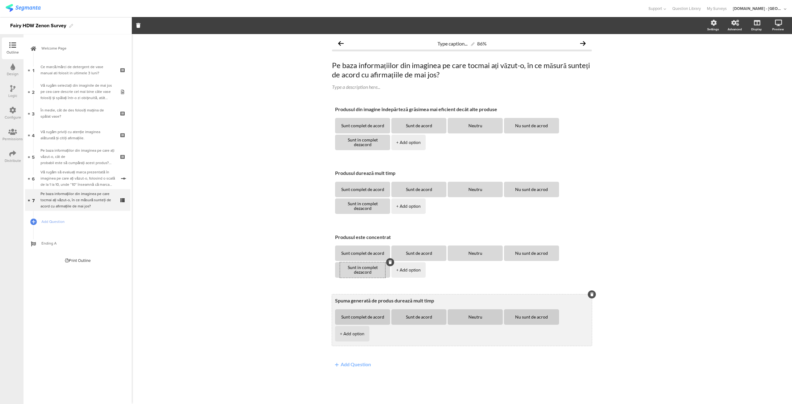
click at [350, 330] on div "+ Add option" at bounding box center [352, 333] width 24 height 15
click at [366, 333] on textarea at bounding box center [362, 333] width 45 height 5
paste textarea "Sunt in complet dezacord"
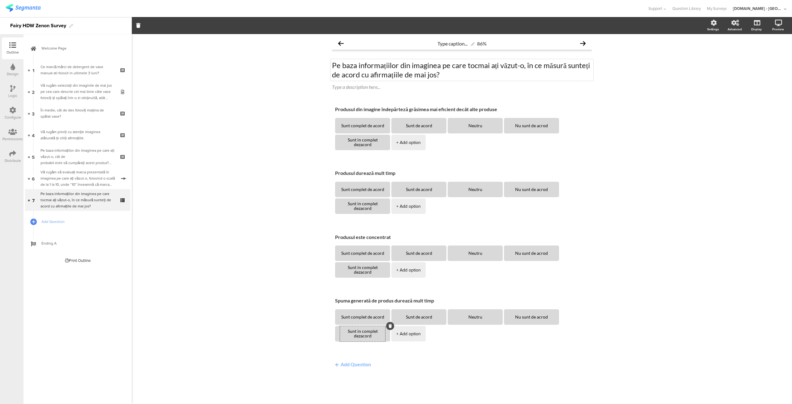
type textarea "Sunt in complet dezacord"
click at [382, 62] on div "Pe baza informațiilor din imaginea pe care tocmai ați văzut-o, în ce măsură sun…" at bounding box center [461, 70] width 263 height 22
click at [382, 62] on p "Pe baza informațiilor din imaginea pe care tocmai ați văzut-o, în ce măsură sun…" at bounding box center [462, 70] width 260 height 19
click at [443, 72] on p "Pe baza informațiilor din imaginea pe care tocmai ați văzut-o, în ce măsură sun…" at bounding box center [462, 70] width 260 height 19
click at [68, 67] on div "Ce marcă/mărci de detergent de vase manual ati folosit in ultimele 3 luni?" at bounding box center [78, 70] width 74 height 12
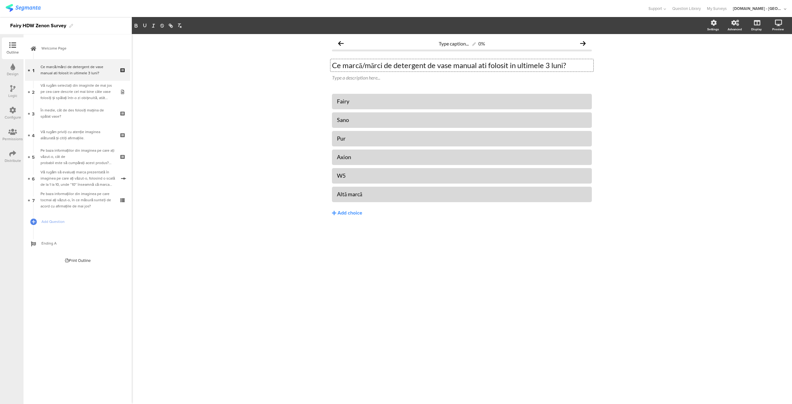
click at [433, 59] on div "Ce marcă/mărci de detergent de vase manual ati folosit in ultimele 3 luni? Ce m…" at bounding box center [461, 65] width 263 height 12
click at [431, 64] on p "Ce marcă/mărci de detergent de vase manual ati folosit in ultimele 3 luni?" at bounding box center [462, 65] width 260 height 9
click at [133, 24] on button "button" at bounding box center [136, 25] width 9 height 7
click at [178, 25] on icon "button" at bounding box center [180, 26] width 6 height 6
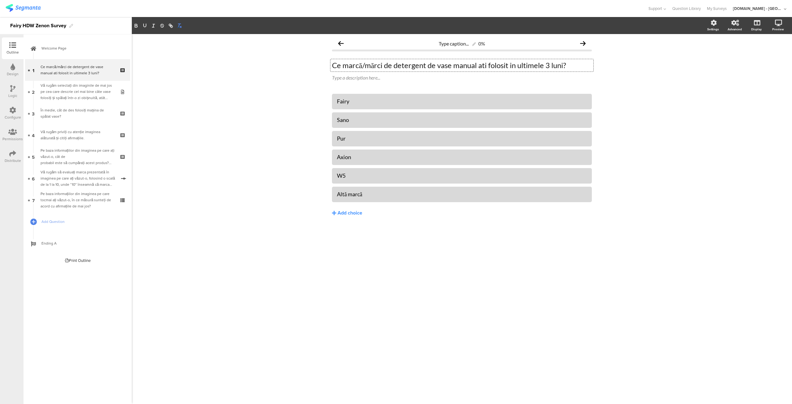
click at [178, 25] on icon "button" at bounding box center [180, 26] width 6 height 6
click at [226, 189] on div "Type caption... 0% Ce marcă/mărci de detergent de vase manual ati folosit in ul…" at bounding box center [462, 219] width 660 height 370
click at [67, 202] on div "Pe baza informațiilor din imaginea pe care tocmai ați văzut-o, în ce măsură sun…" at bounding box center [78, 200] width 74 height 19
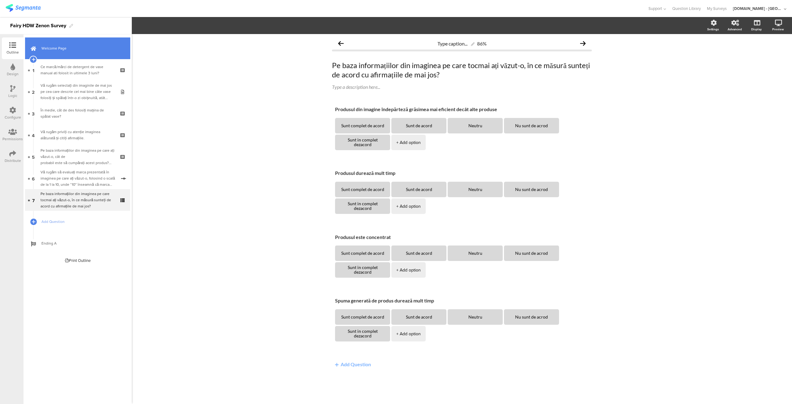
click at [69, 52] on link "Welcome Page" at bounding box center [77, 48] width 105 height 22
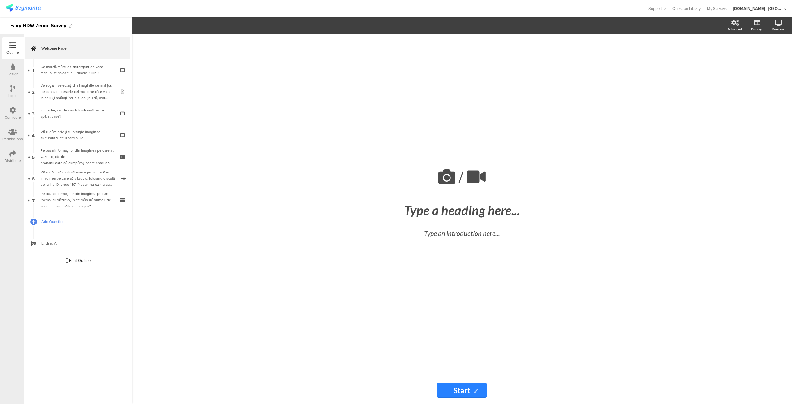
click at [56, 223] on span "Add Question" at bounding box center [80, 221] width 79 height 6
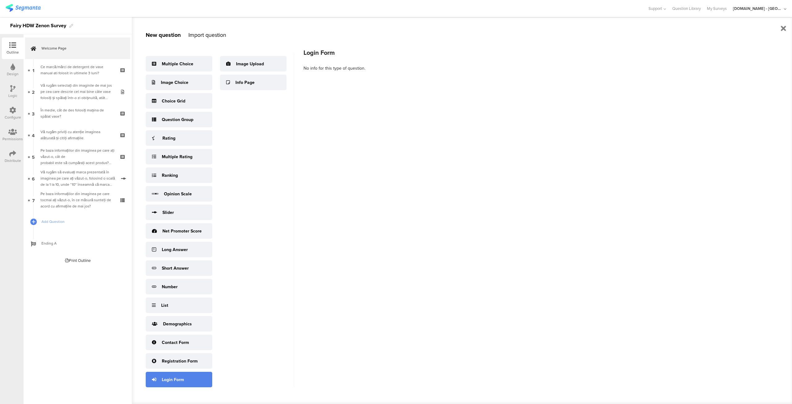
click at [172, 381] on div "Login Form" at bounding box center [173, 379] width 22 height 6
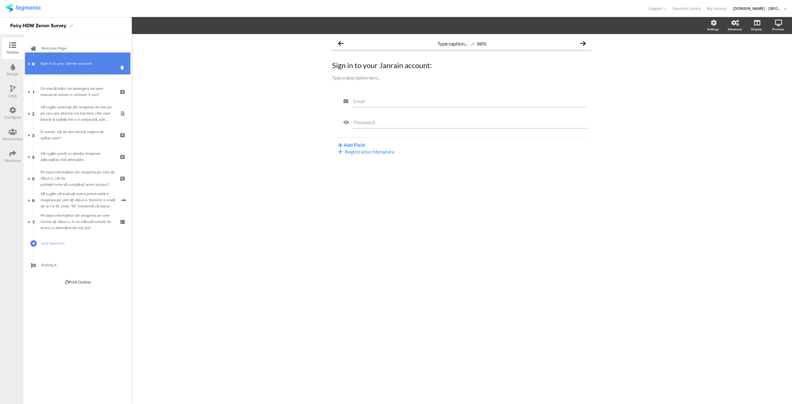
drag, startPoint x: 70, startPoint y: 219, endPoint x: 67, endPoint y: 61, distance: 158.1
click at [66, 68] on div "Sign in to your Janrain account:" at bounding box center [78, 70] width 74 height 6
click at [123, 76] on icon at bounding box center [123, 74] width 5 height 6
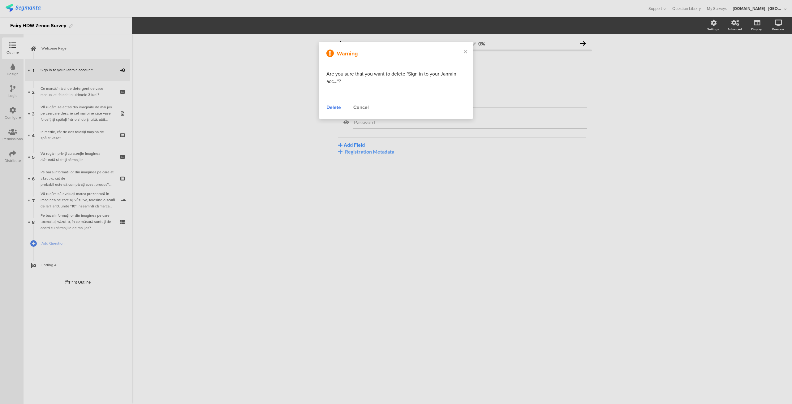
click at [336, 108] on div "Delete" at bounding box center [333, 107] width 15 height 7
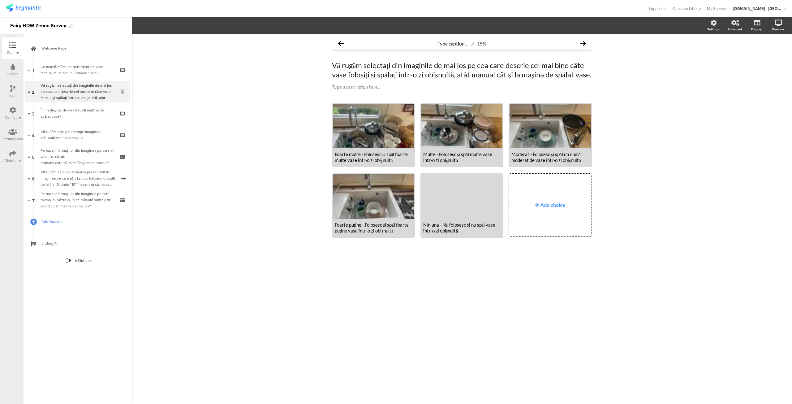
click at [50, 222] on span "Add Question" at bounding box center [80, 221] width 79 height 6
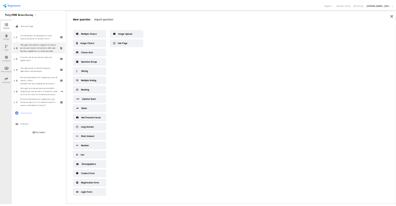
scroll to position [8, 0]
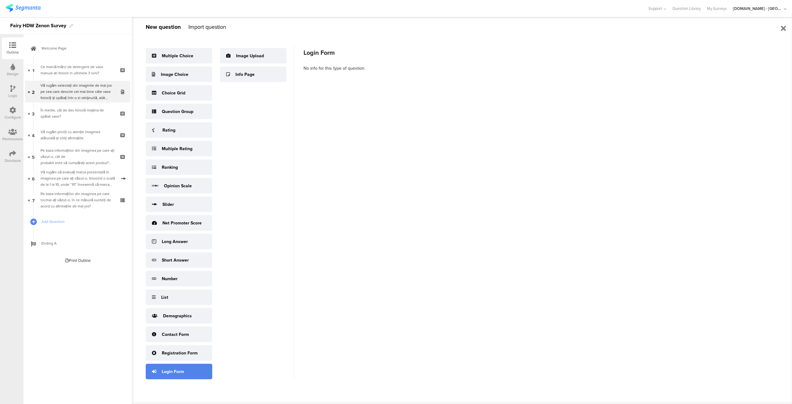
click at [176, 369] on div "Login Form" at bounding box center [173, 371] width 22 height 6
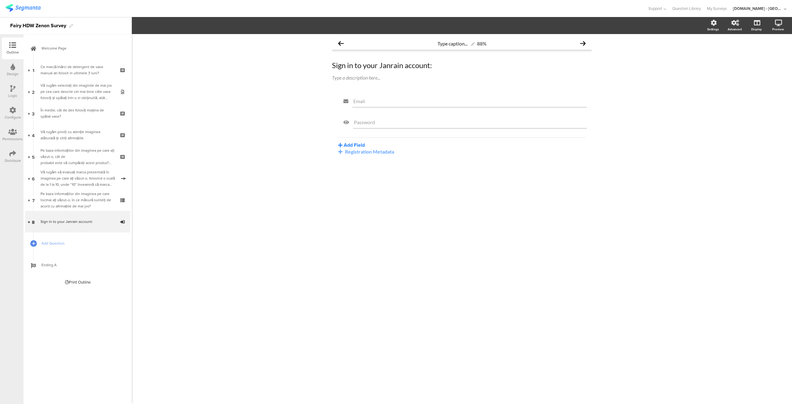
click at [360, 143] on button "Add Field" at bounding box center [351, 144] width 27 height 7
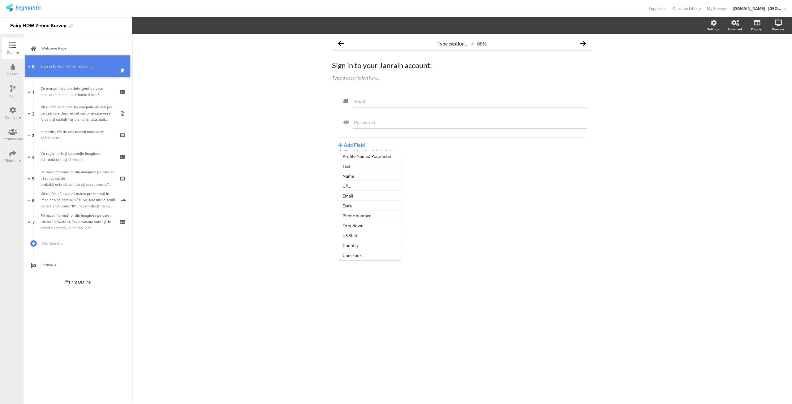
drag, startPoint x: 68, startPoint y: 218, endPoint x: 71, endPoint y: 63, distance: 155.3
click at [68, 70] on div "Sign in to your Janrain account:" at bounding box center [78, 70] width 74 height 6
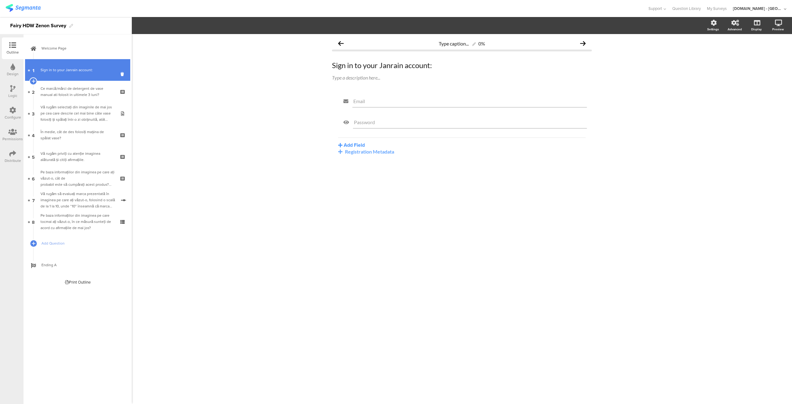
click at [88, 69] on div "Sign in to your Janrain account:" at bounding box center [78, 70] width 74 height 6
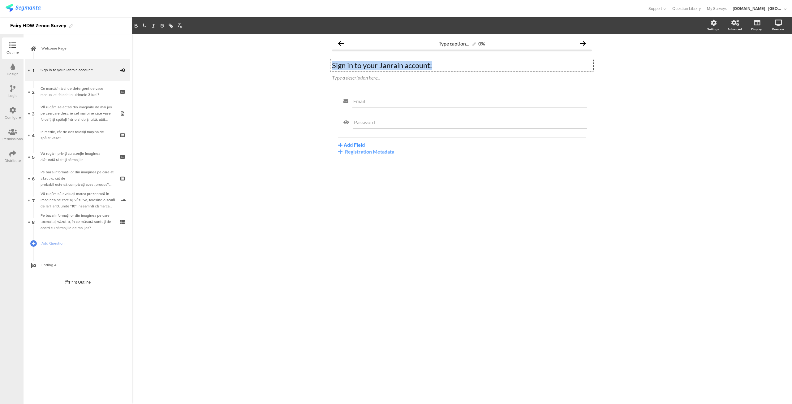
drag, startPoint x: 438, startPoint y: 68, endPoint x: 305, endPoint y: 52, distance: 133.7
click at [305, 52] on div "Type caption... 0% Sign in to your Janrain account: Sign in to your Janrain acc…" at bounding box center [462, 219] width 660 height 370
click at [353, 145] on button "Add Field" at bounding box center [351, 144] width 27 height 7
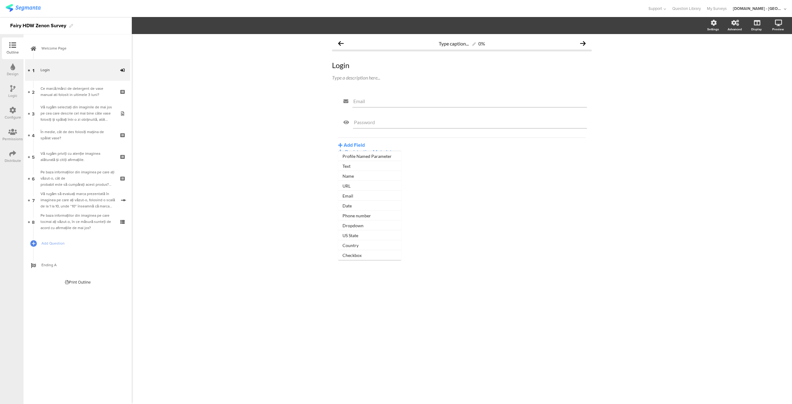
click at [428, 153] on div "Registration Metadata" at bounding box center [462, 152] width 248 height 6
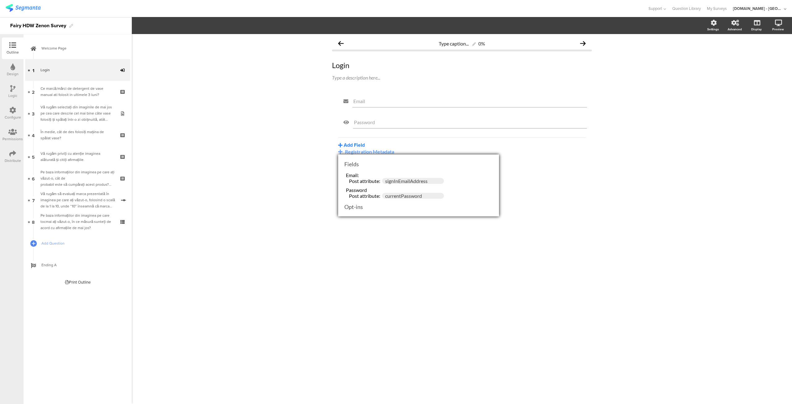
click at [357, 142] on button "Add Field" at bounding box center [351, 144] width 27 height 7
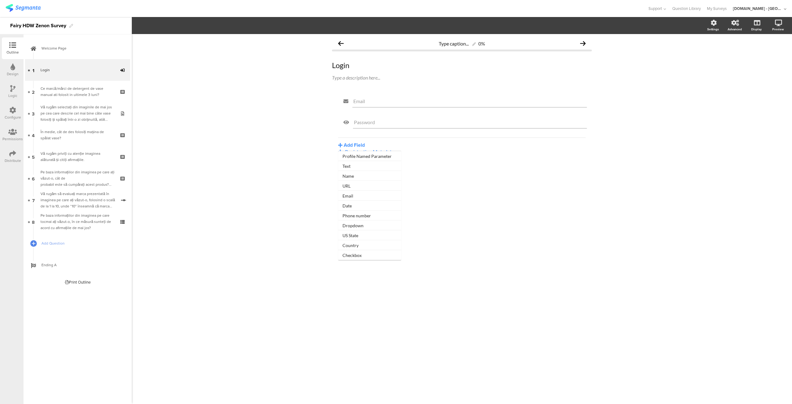
click at [469, 212] on div "Type caption... 0% Login Login Type a description here... Email Password Text" at bounding box center [462, 219] width 660 height 370
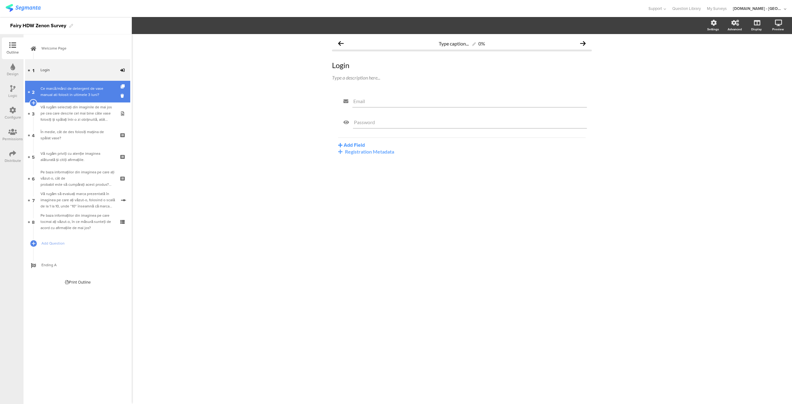
click at [68, 93] on div "Ce marcă/mărci de detergent de vase manual ati folosit in ultimele 3 luni?" at bounding box center [78, 91] width 74 height 12
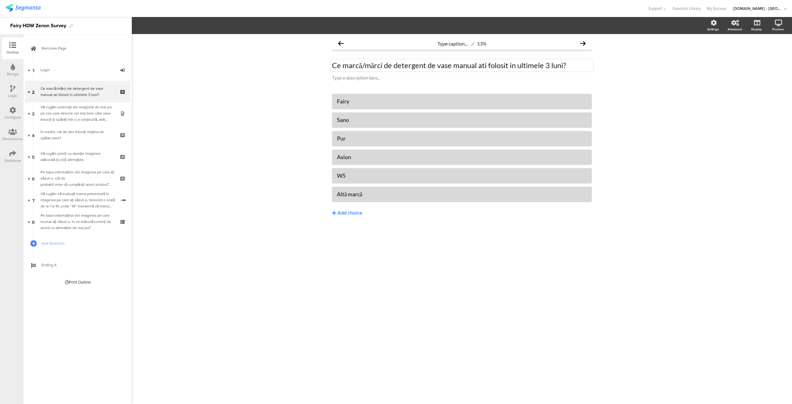
click at [502, 66] on div "Ce marcă/mărci de detergent de vase manual ati folosit in ultimele 3 luni? Ce m…" at bounding box center [461, 65] width 263 height 12
click at [568, 67] on p "Ce marcă/mărci de detergent de vase manual ati folosit in ultimele 3 luni?" at bounding box center [462, 65] width 260 height 9
copy p "Ce marcă/mărci de detergent de vase manual ati folosit in ultimele 3 luni?"
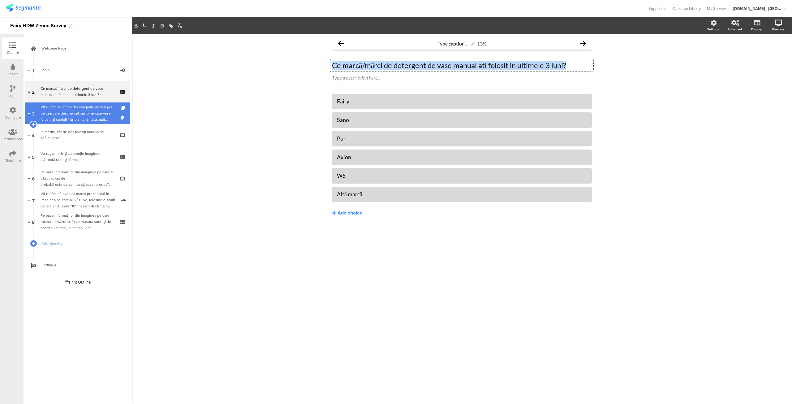
click at [88, 115] on div "Vă rugăm selectați din imaginile de mai jos pe cea care descrie cel mai bine câ…" at bounding box center [78, 113] width 74 height 19
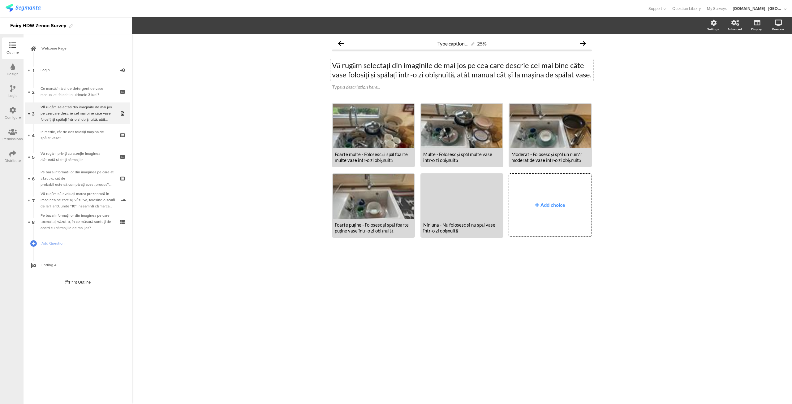
click at [383, 81] on div "Vă rugăm selectați din imaginile de mai jos pe cea care descrie cel mai bine câ…" at bounding box center [461, 70] width 263 height 22
click at [408, 327] on div "Type caption... 25% Vă rugăm selectați din imaginile de mai jos pe cea care des…" at bounding box center [462, 219] width 660 height 370
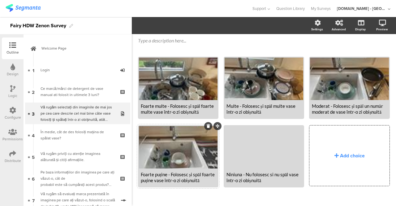
scroll to position [56, 0]
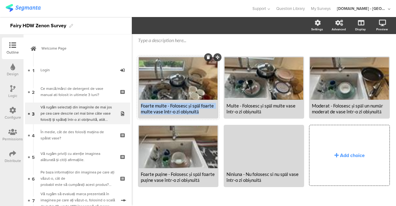
drag, startPoint x: 192, startPoint y: 100, endPoint x: 192, endPoint y: 106, distance: 6.8
click at [192, 106] on div "Foarte multe - Folosesc și spăl foarte multe vase într-o zi obișnuită" at bounding box center [178, 109] width 79 height 18
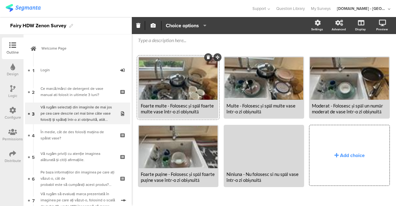
click at [192, 106] on div "Foarte multe - Folosesc și spăl foarte multe vase într-o zi obișnuită" at bounding box center [178, 109] width 75 height 12
copy div "Foarte multe - Folosesc și spăl foarte multe vase într-o zi obișnuită"
click at [255, 106] on div "Multe - Folosesc și spăl multe vase într-o zi obișnuită" at bounding box center [263, 109] width 75 height 12
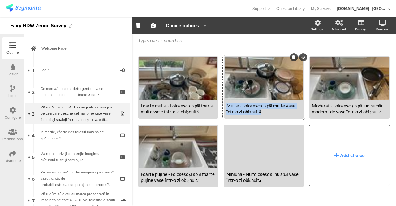
copy div "Multe - Folosesc și spăl multe vase într-o zi obișnuită"
click at [332, 110] on div "Moderat - Folosesc și spăl un număr moderat de vase într-o zi obișnuită" at bounding box center [349, 109] width 75 height 12
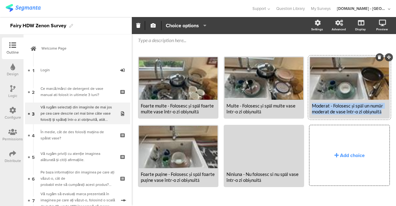
copy div "Moderat - Folosesc și spăl un număr moderat de vase într-o zi obișnuită"
click at [173, 177] on div "Foarte puține - Folosesc și spăl foarte puține vase într-o zi obișnuită" at bounding box center [178, 177] width 75 height 12
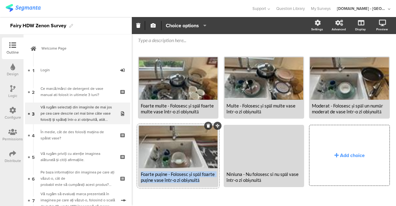
copy div "Foarte puține - Folosesc și spăl foarte puține vase într-o zi obișnuită"
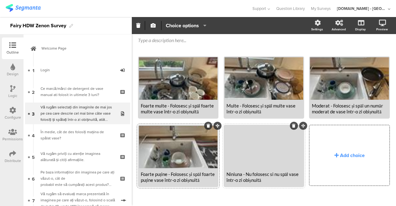
click at [258, 175] on div "Niniuna - Nu folosesc si nu spăl vase într-o zi obișnuită" at bounding box center [263, 177] width 75 height 12
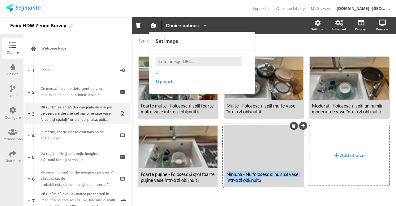
copy div "Niniuna - Nu folosesc si nu spăl vase într-o zi obișnuită"
click at [294, 196] on div "Foarte multe - Folosesc și spăl foarte multe vase într-o zi obișnuită Multe - F…" at bounding box center [264, 132] width 252 height 153
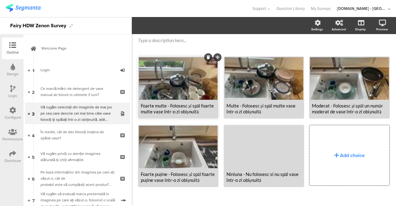
scroll to position [0, 0]
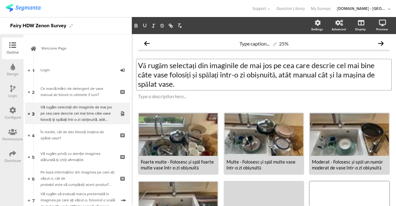
click at [172, 75] on div "Vă rugăm selectați din imaginile de mai jos pe cea care descrie cel mai bine câ…" at bounding box center [263, 74] width 255 height 31
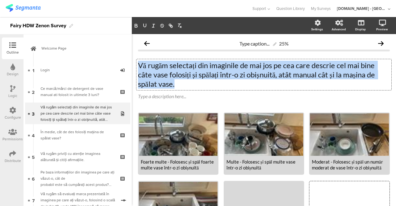
copy p "Vă rugăm selectați din imaginile de mai jos pe cea care descrie cel mai bine câ…"
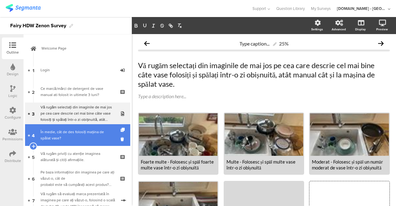
click at [57, 136] on div "În medie, cât de des folosiți mașina de spălat vase?" at bounding box center [78, 135] width 74 height 12
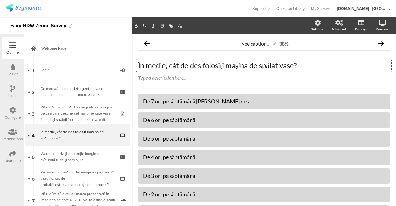
click at [263, 62] on div "În medie, cât de des folosiți mașina de spălat vase? În medie, cât de des folos…" at bounding box center [263, 65] width 255 height 12
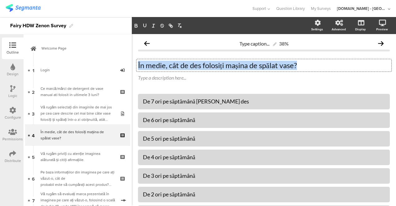
copy p "În medie, cât de des folosiți mașina de spălat vase?"
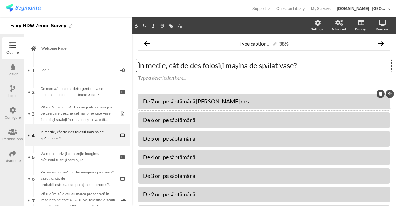
click at [228, 102] on div "De 7 ori pe săptămână sau mai des" at bounding box center [264, 101] width 242 height 7
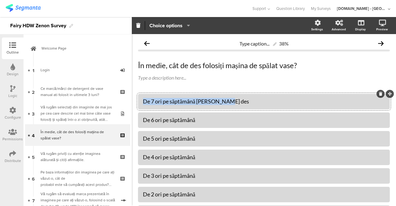
copy div "De 7 ori pe săptămână sau mai des"
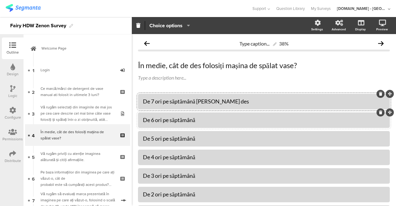
click at [205, 119] on div "De 6 ori pe săptămână" at bounding box center [264, 119] width 242 height 7
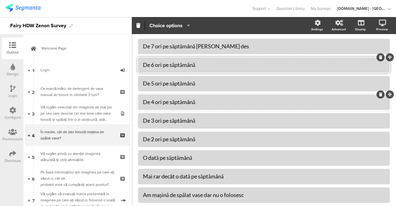
scroll to position [58, 0]
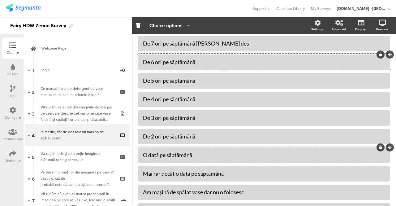
click at [202, 157] on div "O dată pe săptămână" at bounding box center [264, 154] width 242 height 7
click at [232, 171] on div "Mai rar decât o dată pe săptămână" at bounding box center [264, 173] width 242 height 7
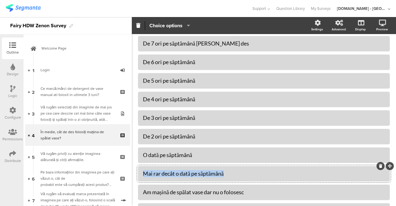
paste div
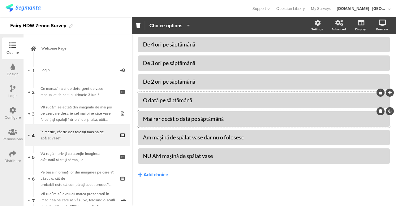
scroll to position [113, 0]
click at [247, 137] on div "Am mașină de spălat vase dar nu o folosesc" at bounding box center [264, 136] width 242 height 7
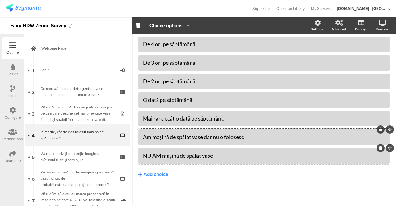
click at [224, 152] on div "NU AM mașină de spălat vase" at bounding box center [264, 155] width 242 height 7
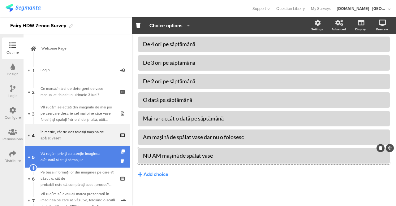
click at [75, 156] on div "Vă rugăm priviți cu atenție imaginea alăturată și citiți afirmațiile." at bounding box center [78, 156] width 74 height 12
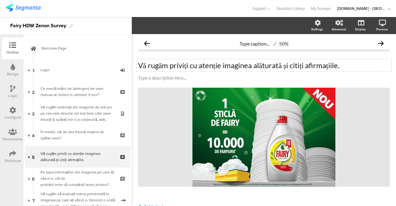
click at [204, 69] on div "Vă rugăm priviți cu atenție imaginea alăturată și citiți afirmațiile. Vă rugăm …" at bounding box center [263, 65] width 255 height 12
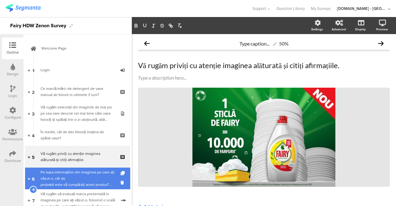
click at [79, 179] on div "Pe baza informațiilor din imaginea pe care ați văzut-o, cât de probabil este să…" at bounding box center [78, 178] width 74 height 19
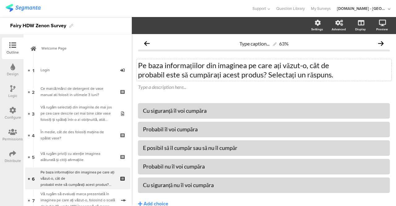
click at [214, 78] on div "Pe baza informațiilor din imaginea pe care ați văzut-o, cât de probabil este să…" at bounding box center [263, 70] width 255 height 22
click at [225, 113] on div "Cu siguranță îl voi cumpăra" at bounding box center [264, 110] width 242 height 7
click at [202, 128] on div "Probabil îl voi cumpăra" at bounding box center [264, 129] width 242 height 7
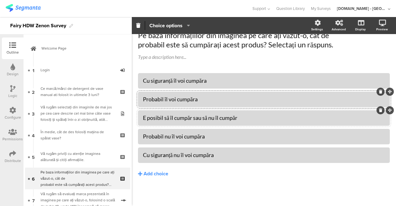
click at [256, 113] on div "E posibil să îl cumpăr sau să nu îl cumpăr" at bounding box center [264, 118] width 242 height 10
click at [216, 139] on div "Probabil nu îl voi cumpăra" at bounding box center [264, 136] width 242 height 7
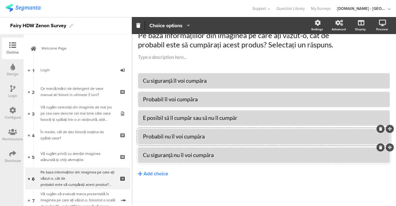
click at [234, 154] on div "Cu siguranță nu îl voi cumpăra" at bounding box center [264, 154] width 242 height 7
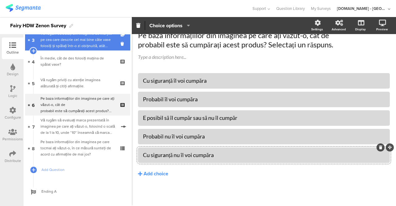
scroll to position [77, 0]
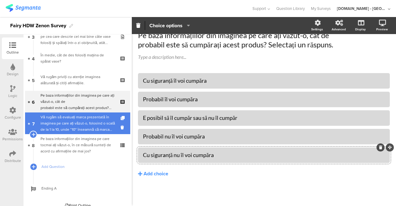
click at [80, 123] on div "Vă rugăm să evaluați marca prezentată în imaginea pe care ați văzut-o, folosind…" at bounding box center [79, 123] width 76 height 19
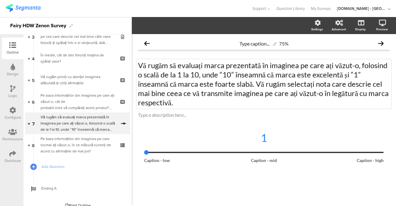
click at [197, 88] on div "Vă rugăm să evaluați marca prezentată în imaginea pe care ați văzut-o, folosind…" at bounding box center [263, 84] width 255 height 50
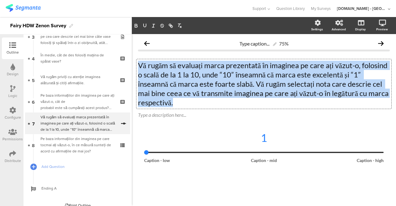
drag, startPoint x: 71, startPoint y: 148, endPoint x: 49, endPoint y: 1, distance: 149.2
click at [71, 148] on div "Pe baza informațiilor din imaginea pe care tocmai ați văzut-o, în ce măsură sun…" at bounding box center [78, 145] width 74 height 19
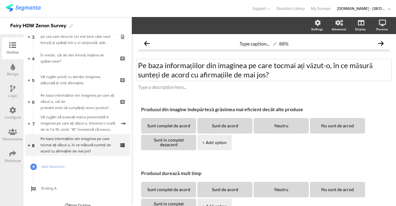
click at [213, 75] on div "Pe baza informațiilor din imaginea pe care tocmai ați văzut-o, în ce măsură sun…" at bounding box center [263, 70] width 255 height 22
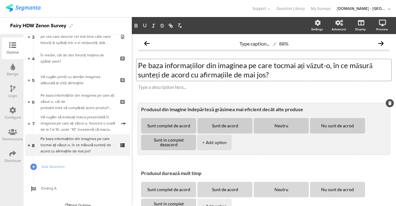
click at [225, 108] on textarea "Produsul din imagine îndepărteză grăsimea mai eficient decât alte produse" at bounding box center [264, 109] width 246 height 6
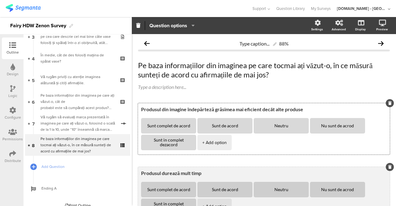
click at [167, 170] on textarea "Produsul durează mult timp" at bounding box center [264, 173] width 246 height 6
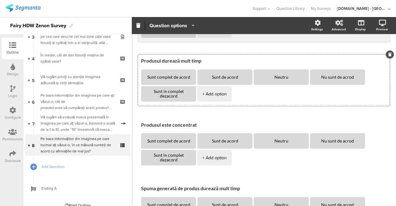
scroll to position [114, 0]
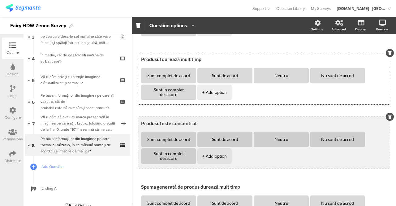
click at [202, 121] on textarea "Produsul este concentrat" at bounding box center [264, 123] width 246 height 6
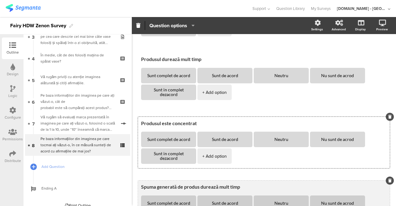
click at [168, 187] on textarea "Spuma generată de produs durează mult timp" at bounding box center [264, 186] width 246 height 6
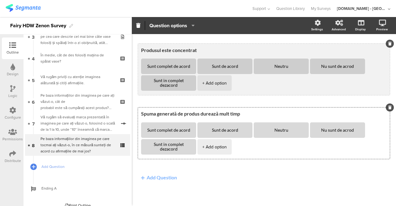
scroll to position [189, 0]
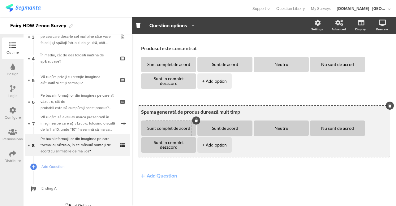
click at [174, 130] on div "Sunt complet de acord" at bounding box center [168, 127] width 45 height 15
click at [173, 128] on textarea "Sunt complet de acord" at bounding box center [168, 128] width 45 height 5
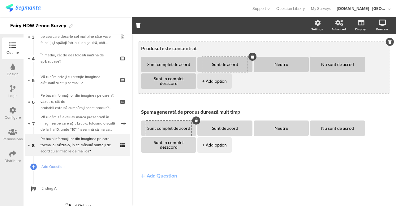
click at [228, 62] on textarea "Sunt de acord" at bounding box center [224, 64] width 45 height 5
click at [283, 66] on textarea "Neutru" at bounding box center [281, 64] width 45 height 5
click at [350, 67] on div "Nu sunt de acrod" at bounding box center [337, 64] width 45 height 15
click at [350, 64] on textarea "Nu sunt de acrod" at bounding box center [337, 64] width 45 height 5
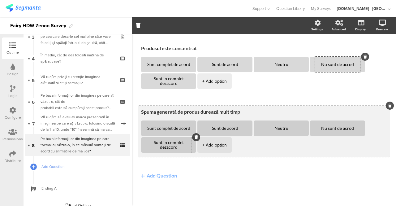
click at [166, 143] on textarea "Sunt in complet dezacord" at bounding box center [168, 144] width 45 height 9
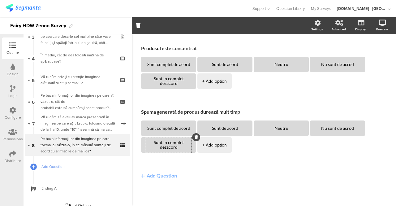
click at [27, 8] on img at bounding box center [23, 8] width 35 height 8
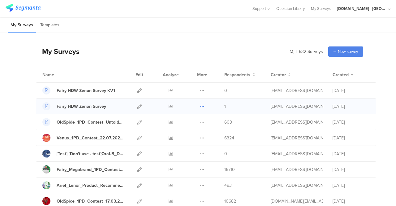
click at [200, 106] on icon at bounding box center [202, 106] width 5 height 5
click at [137, 106] on icon at bounding box center [139, 106] width 5 height 5
click at [137, 105] on icon at bounding box center [139, 106] width 5 height 5
click at [200, 105] on div "Duplicate Export" at bounding box center [202, 105] width 13 height 15
click at [200, 105] on icon at bounding box center [202, 106] width 5 height 5
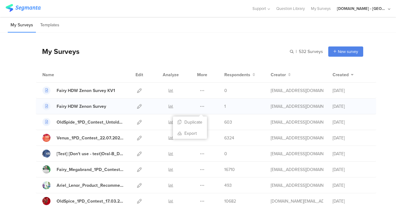
click at [239, 110] on div "Fairy HDW Zenon Survey Duplicate 1" at bounding box center [206, 106] width 340 height 16
click at [137, 105] on icon at bounding box center [139, 106] width 5 height 5
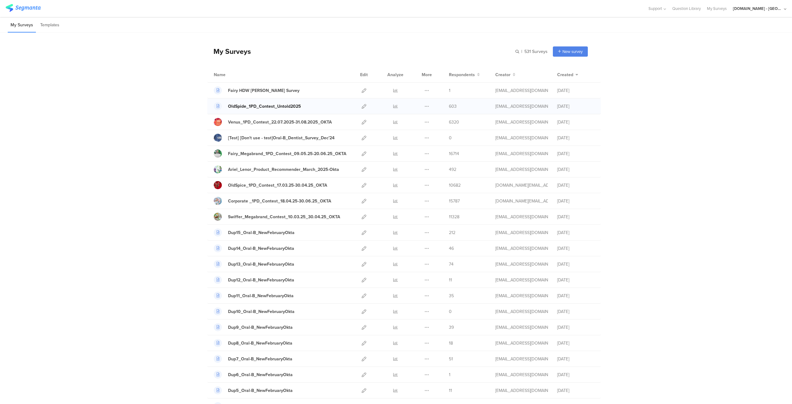
click at [265, 104] on div "OldSpide_1PD_Contest_Untold2025" at bounding box center [264, 106] width 73 height 6
click at [363, 107] on icon at bounding box center [364, 106] width 5 height 5
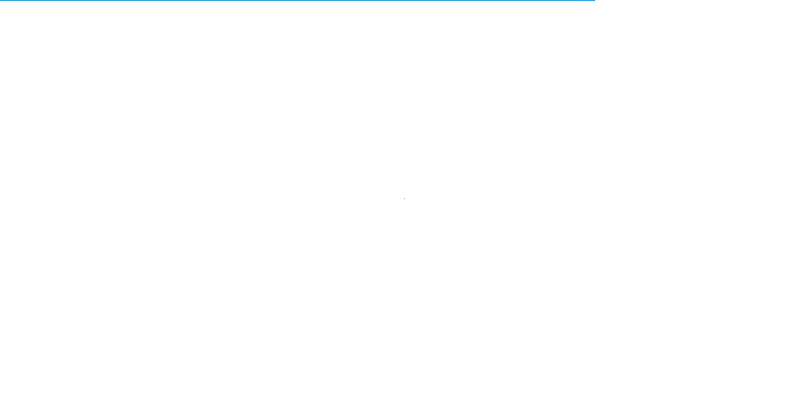
click at [363, 107] on div at bounding box center [396, 202] width 792 height 404
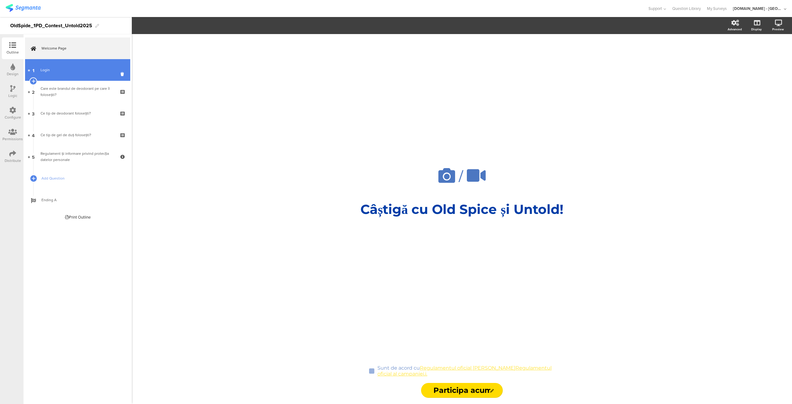
click at [48, 70] on div "Login" at bounding box center [78, 70] width 74 height 6
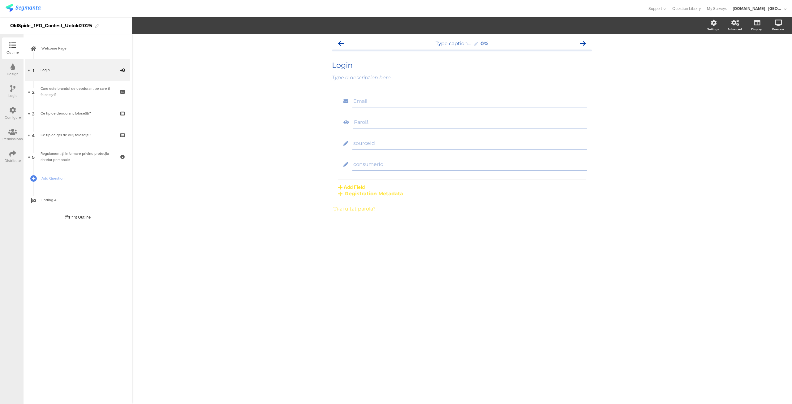
click at [8, 93] on div "Logic" at bounding box center [13, 92] width 22 height 22
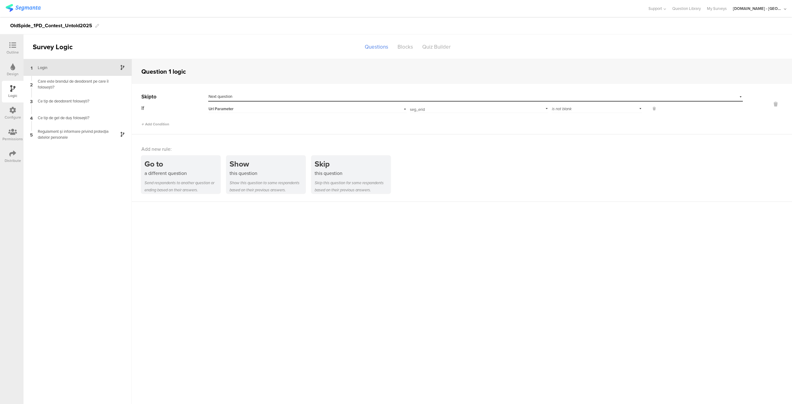
click at [10, 97] on div "Logic" at bounding box center [12, 96] width 9 height 6
click at [12, 114] on div at bounding box center [12, 111] width 7 height 8
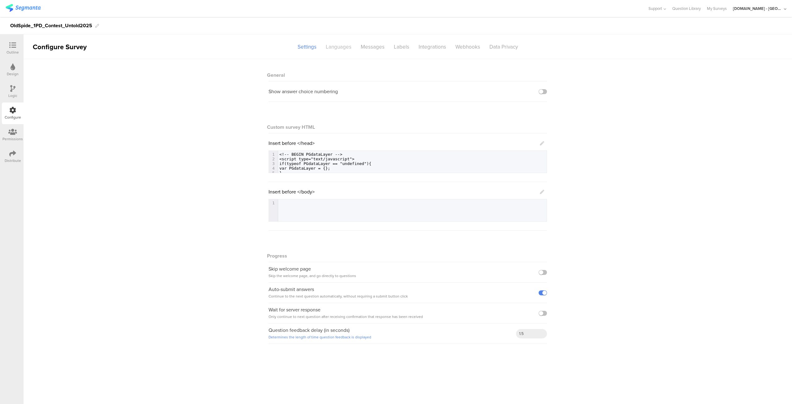
click at [334, 50] on div "Languages" at bounding box center [338, 46] width 35 height 11
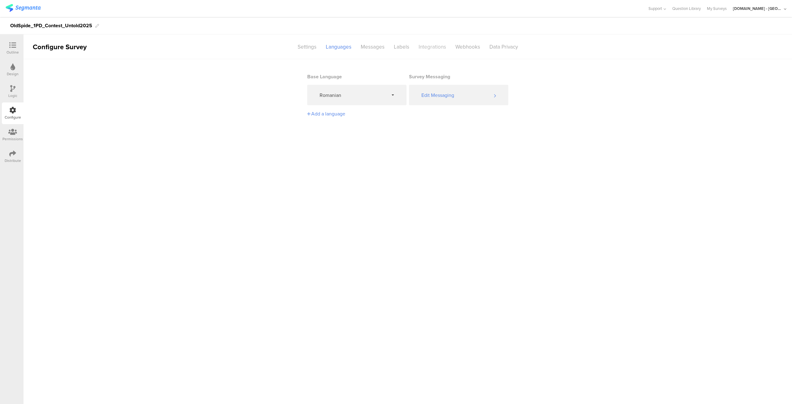
click at [421, 49] on div "Integrations" at bounding box center [432, 46] width 37 height 11
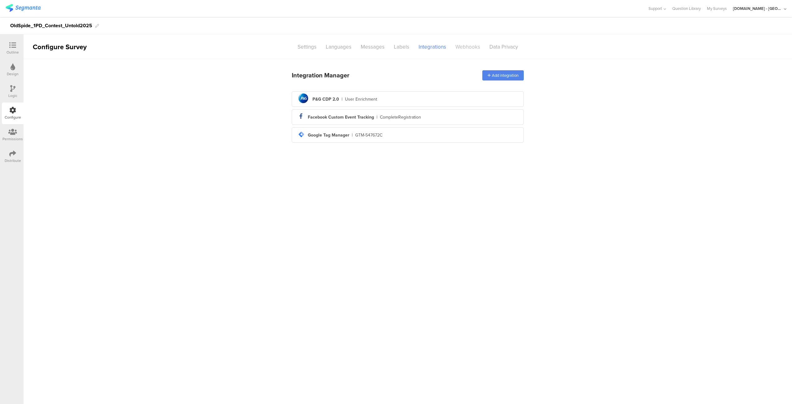
click at [467, 46] on div "Webhooks" at bounding box center [468, 46] width 34 height 11
click at [497, 46] on div "Data Privacy" at bounding box center [504, 46] width 38 height 11
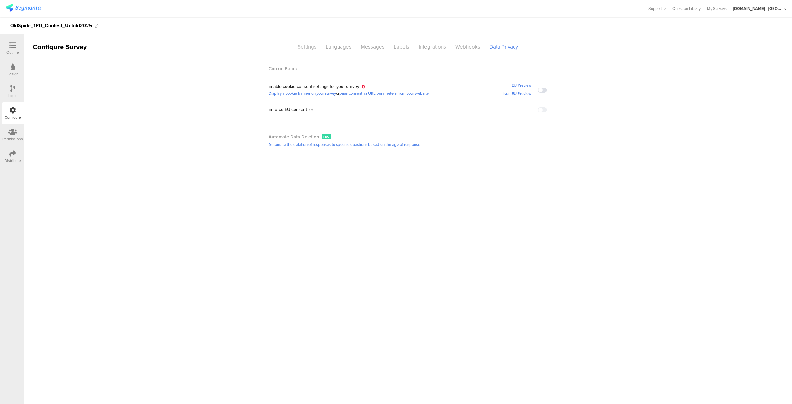
click at [305, 51] on div "Settings" at bounding box center [307, 46] width 28 height 11
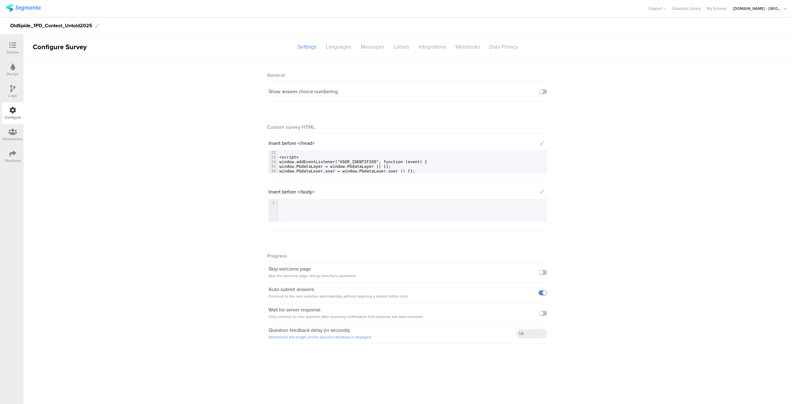
scroll to position [158, 0]
click at [17, 43] on div at bounding box center [12, 46] width 12 height 8
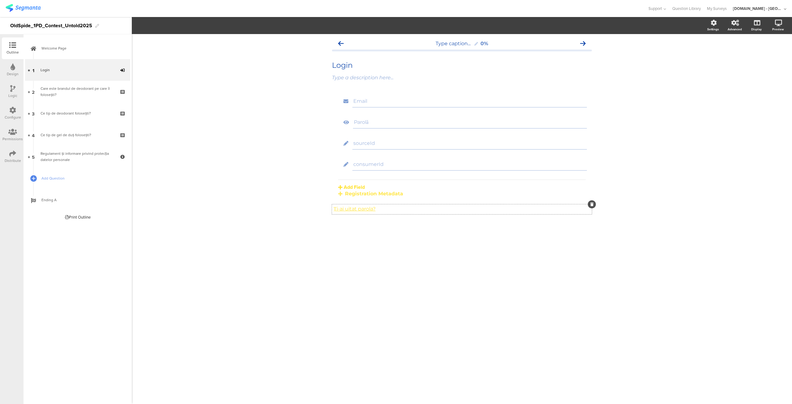
click at [391, 210] on div "Ți-ai uitat parola? Ți-ai uitat parola?" at bounding box center [462, 209] width 260 height 10
drag, startPoint x: 391, startPoint y: 210, endPoint x: 323, endPoint y: 207, distance: 67.8
click at [323, 207] on div "Type caption... 0% Login Login Type a description here... Email Parolă sourceId" at bounding box center [462, 219] width 660 height 370
click at [370, 208] on link "Ți-ai uitat parola?" at bounding box center [355, 209] width 42 height 6
click at [404, 220] on link at bounding box center [396, 220] width 16 height 5
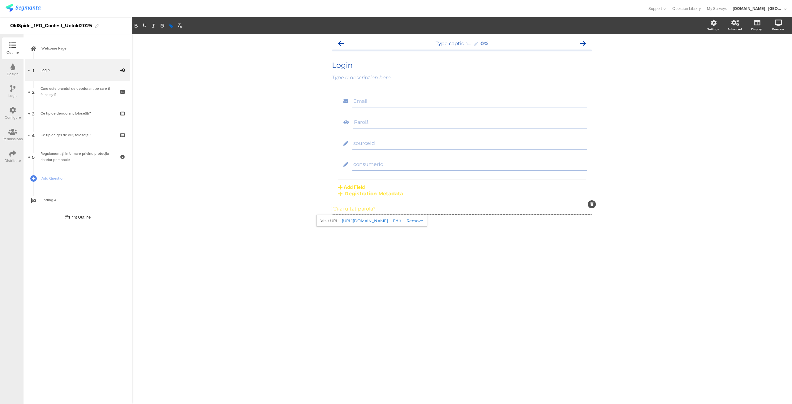
type input "https://www.youtil.ro/forgot-password"
drag, startPoint x: 380, startPoint y: 207, endPoint x: 320, endPoint y: 208, distance: 60.0
click at [320, 208] on div "Type caption... 0% Login Login Type a description here... Email Parolă sourceId" at bounding box center [462, 219] width 660 height 370
copy link "Ți-ai uitat parola?"
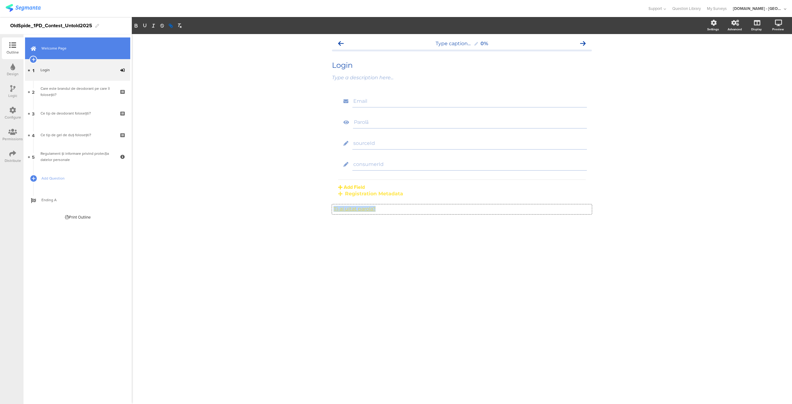
click at [79, 45] on link "Welcome Page" at bounding box center [77, 48] width 105 height 22
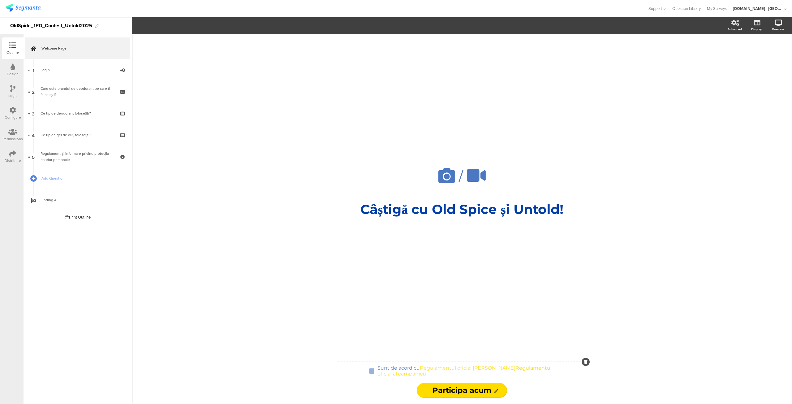
click at [505, 369] on div "Sunt de acord cu Regulamentul oficial al campanie Regulamentul oficial al campa…" at bounding box center [464, 370] width 177 height 15
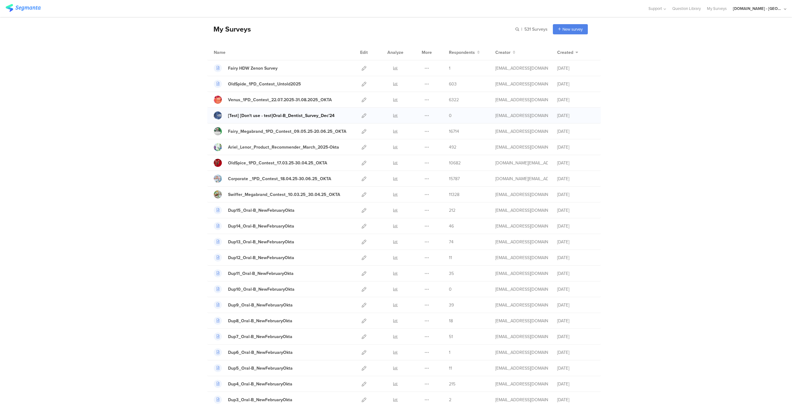
scroll to position [29, 0]
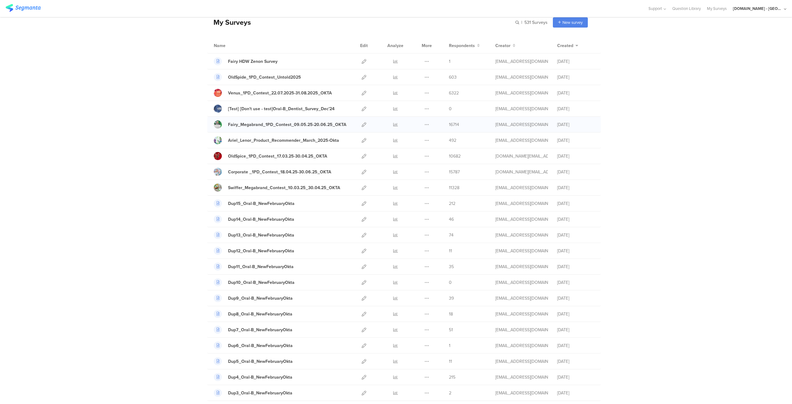
click at [359, 124] on div at bounding box center [363, 124] width 13 height 15
click at [362, 124] on icon at bounding box center [364, 124] width 5 height 5
click at [344, 107] on div "[Test] [Don't use - test]Oral-B_Dentist_Survey_Dec'24" at bounding box center [281, 109] width 134 height 8
click at [424, 108] on icon at bounding box center [426, 108] width 5 height 5
click at [377, 126] on div "Fairy_Megabrand_1PD_Contest_09.05.25-20.06.25_OKTA Duplicate Export" at bounding box center [404, 125] width 394 height 16
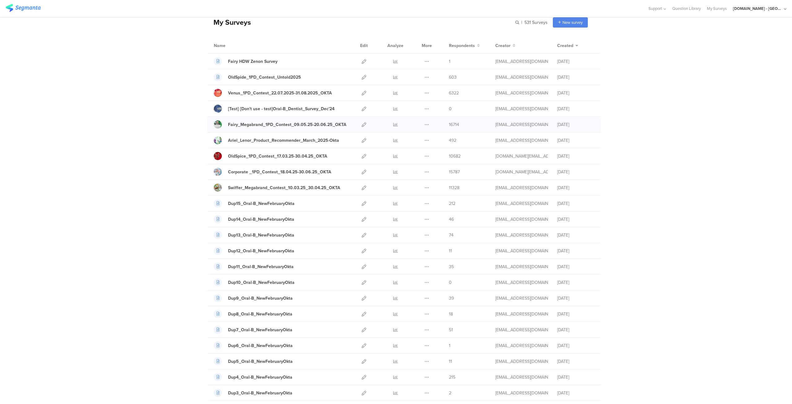
click at [427, 125] on div "Duplicate Export" at bounding box center [426, 124] width 13 height 15
click at [425, 124] on icon at bounding box center [426, 124] width 5 height 5
click at [415, 138] on button "Duplicate" at bounding box center [415, 140] width 34 height 11
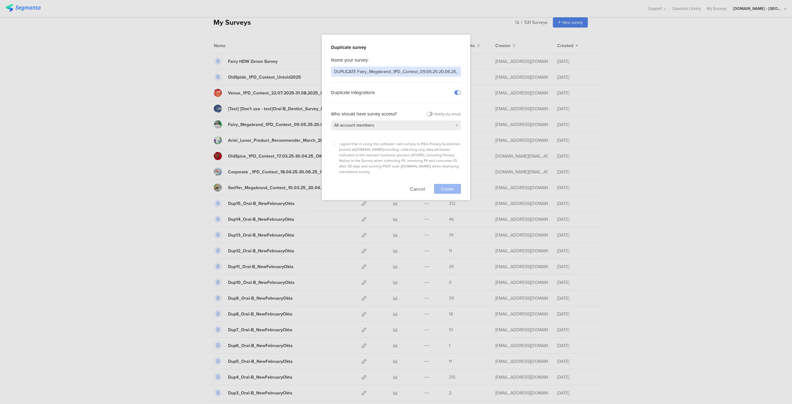
click at [401, 73] on input "DUPLICATE Fairy_Megabrand_1PD_Contest_09.05.25-20.06.25_OKTA" at bounding box center [396, 72] width 130 height 10
type input "Fairy HDW Zenon Survey KV1"
click at [415, 130] on div "All account members" at bounding box center [396, 125] width 130 height 10
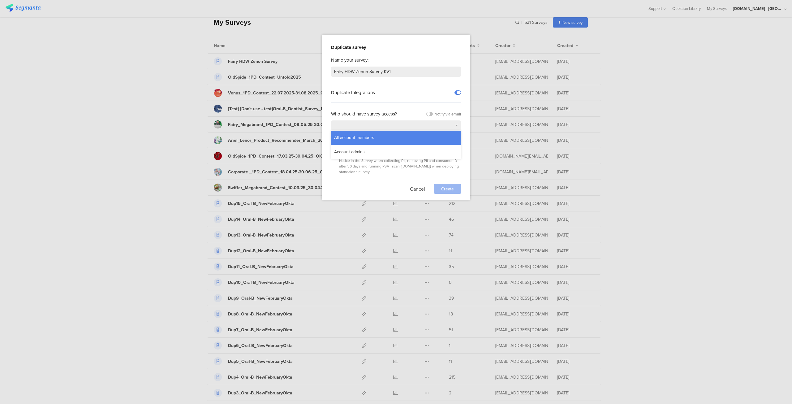
click at [395, 133] on div "All account members" at bounding box center [396, 138] width 130 height 14
click at [365, 143] on span "I agree that in using this software I will comply to P&G Privacy Guidelines pos…" at bounding box center [399, 157] width 121 height 33
click at [332, 143] on label at bounding box center [333, 143] width 5 height 5
click at [0, 0] on input "checkbox" at bounding box center [0, 0] width 0 height 0
click at [446, 186] on span "Create" at bounding box center [447, 189] width 13 height 6
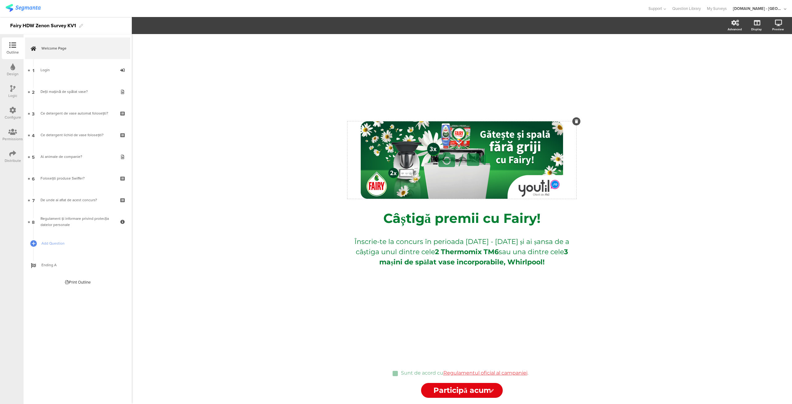
click at [578, 123] on div at bounding box center [576, 121] width 8 height 8
click at [231, 38] on span at bounding box center [233, 41] width 4 height 7
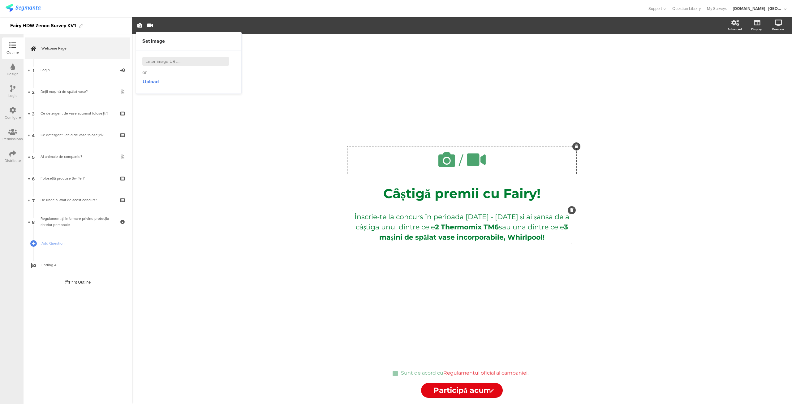
click at [570, 212] on div at bounding box center [572, 210] width 8 height 8
click at [574, 210] on div at bounding box center [572, 210] width 8 height 8
click at [492, 230] on strong "2 Thermomix TM6" at bounding box center [467, 227] width 64 height 8
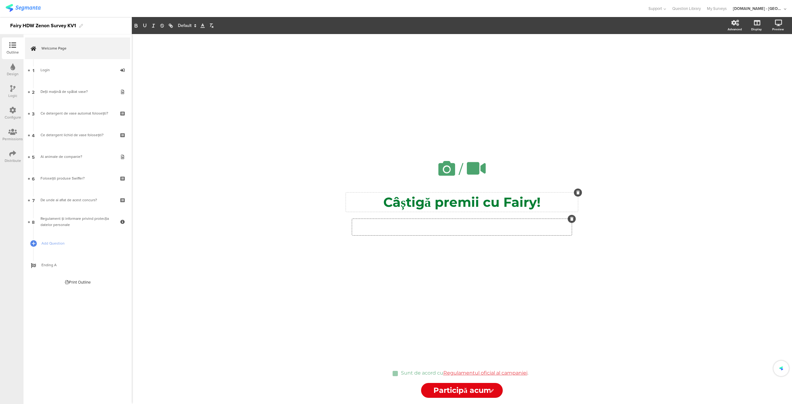
click at [532, 204] on div "Câștigă premii cu Fairy! Câștigă premii cu Fairy!" at bounding box center [462, 201] width 232 height 19
click at [546, 204] on p "Câștigă premii cu Fairy!" at bounding box center [461, 202] width 229 height 16
click at [453, 286] on div "/ Type a heading here... Type an introduction here..." at bounding box center [462, 197] width 248 height 326
click at [491, 373] on div "Sunt de acord cu Regulamentul oficial al campaniei . Sunt de acord cu Regulamen…" at bounding box center [464, 373] width 131 height 10
click at [483, 372] on link "Regulamentul oficial al campaniei" at bounding box center [485, 373] width 84 height 6
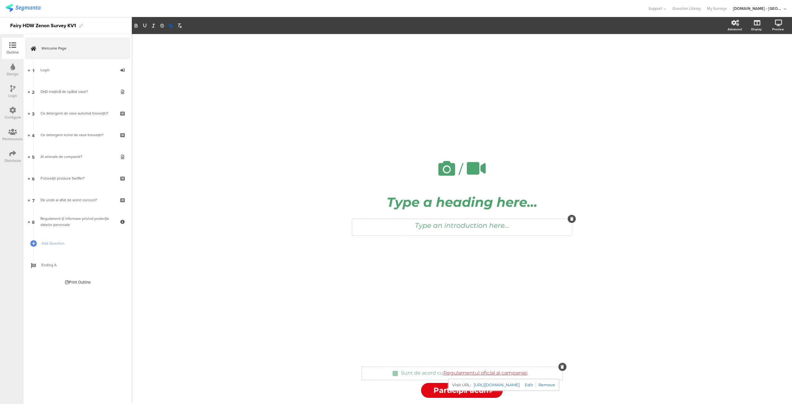
click at [519, 387] on link "[URL][DOMAIN_NAME]" at bounding box center [497, 385] width 46 height 8
click at [550, 372] on div "Sunt de acord cu Regulamentul oficial al campaniei . Sunt de acord cu Regulamen…" at bounding box center [462, 373] width 201 height 7
click at [538, 373] on div "Sunt de acord cu Regulamentul oficial al campaniei . Sunt de acord cu Regulamen…" at bounding box center [462, 373] width 201 height 7
click at [535, 373] on div "Sunt de acord cu Regulamentul oficial al campaniei . Sunt de acord cu Regulamen…" at bounding box center [462, 373] width 201 height 7
click at [532, 372] on div "Sunt de acord cu Regulamentul oficial al campaniei . Sunt de acord cu Regulamen…" at bounding box center [462, 373] width 201 height 7
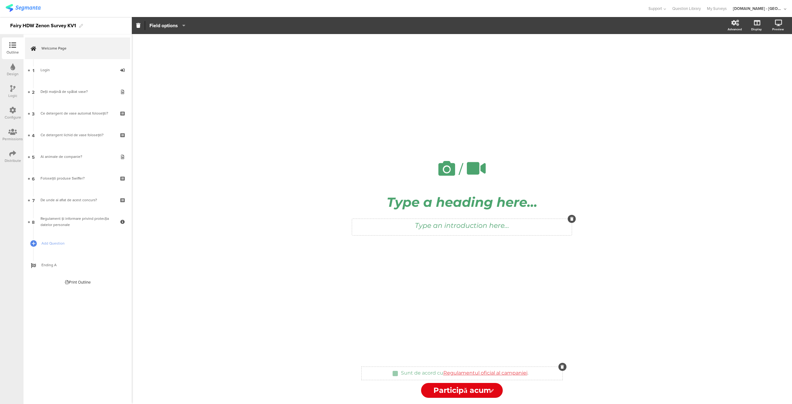
click at [532, 372] on div "Sunt de acord cu Regulamentul oficial al campaniei . Sunt de acord cu Regulamen…" at bounding box center [462, 373] width 201 height 7
click at [531, 372] on div "Sunt de acord cu Regulamentul oficial al campaniei . Sunt de acord cu Regulamen…" at bounding box center [462, 373] width 201 height 7
click at [530, 372] on div "Sunt de acord cu Regulamentul oficial al campaniei . Sunt de acord cu Regulamen…" at bounding box center [464, 373] width 131 height 10
click at [431, 370] on p "Sunt de acord cu Regulamentul oficial al campaniei ." at bounding box center [464, 373] width 127 height 6
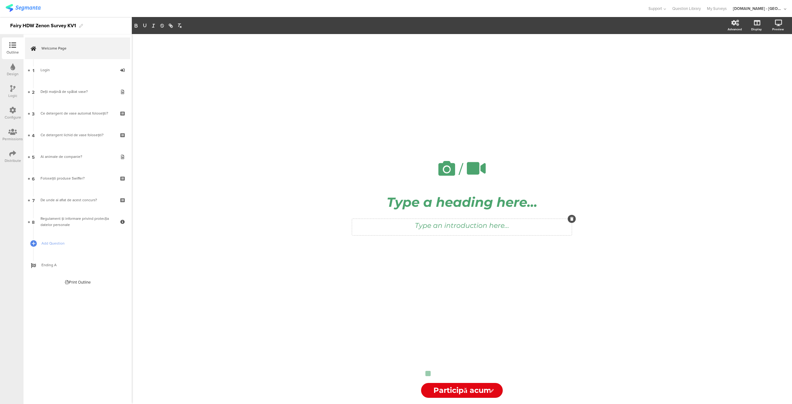
click at [440, 314] on div "/ Type a heading here... Type an introduction here..." at bounding box center [462, 197] width 248 height 326
click at [85, 82] on link "2 Deții mașină de spălat vase?" at bounding box center [77, 92] width 105 height 22
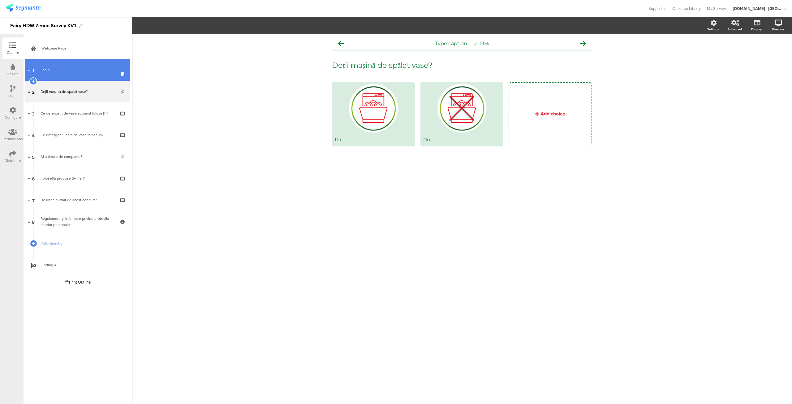
click at [79, 67] on div "Login" at bounding box center [78, 70] width 74 height 6
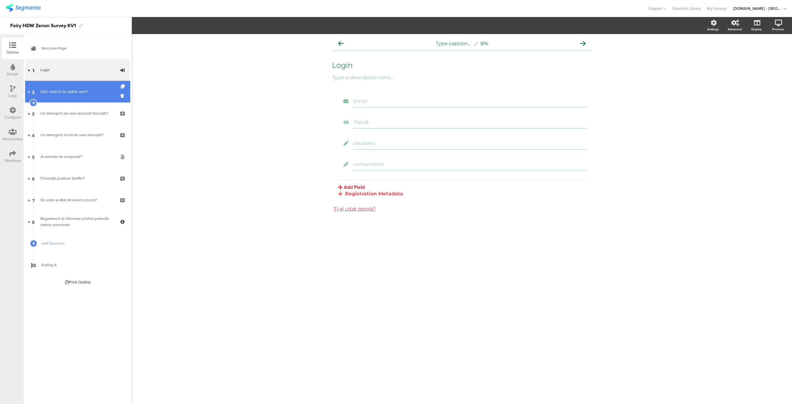
click at [72, 85] on link "2 Deții mașină de spălat vase?" at bounding box center [77, 92] width 105 height 22
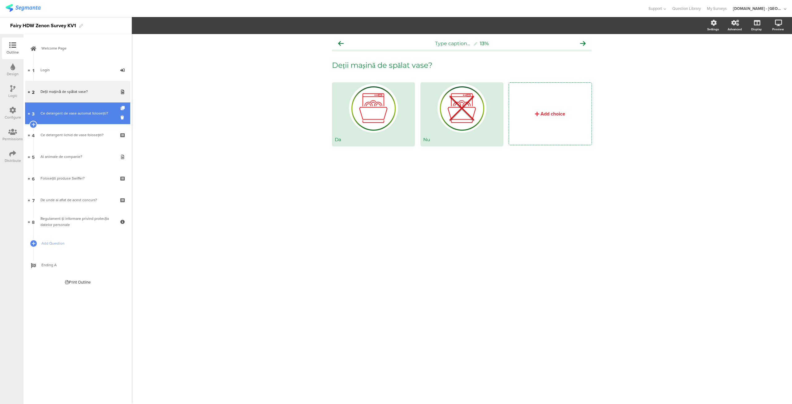
click at [72, 118] on link "3 Ce detergent de vase automat folosești?" at bounding box center [77, 113] width 105 height 22
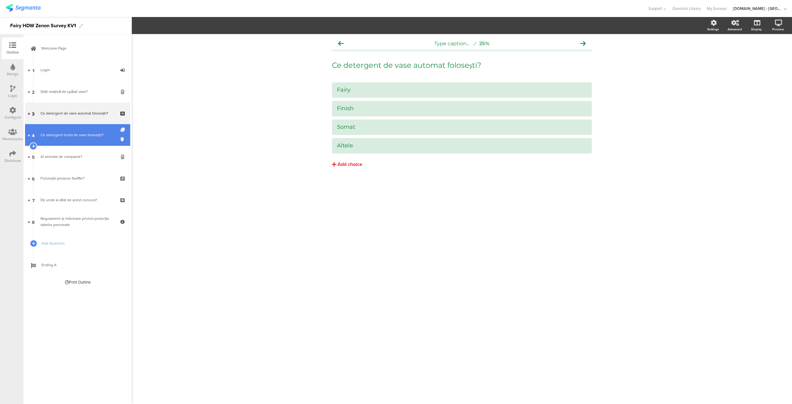
click at [68, 136] on div "Ce detergent lichid de vase folosești?" at bounding box center [78, 135] width 74 height 6
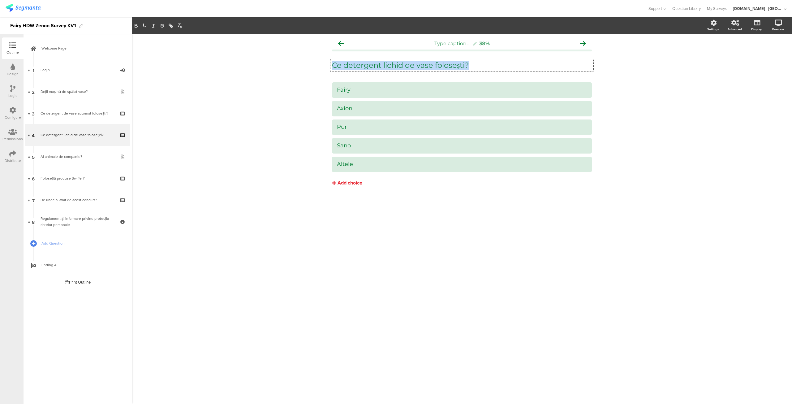
drag, startPoint x: 479, startPoint y: 64, endPoint x: 321, endPoint y: 59, distance: 158.8
click at [321, 59] on div "Type caption... 38% Ce detergent lichid de vase folosești? Ce detergent lichid …" at bounding box center [462, 219] width 660 height 370
copy p "Ce detergent lichid de vase folosești?"
click at [66, 97] on link "2 Deții mașină de spălat vase?" at bounding box center [77, 92] width 105 height 22
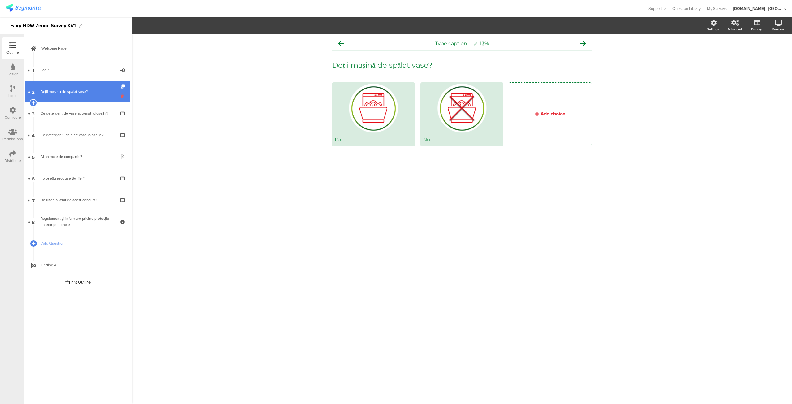
click at [122, 94] on icon at bounding box center [123, 96] width 5 height 6
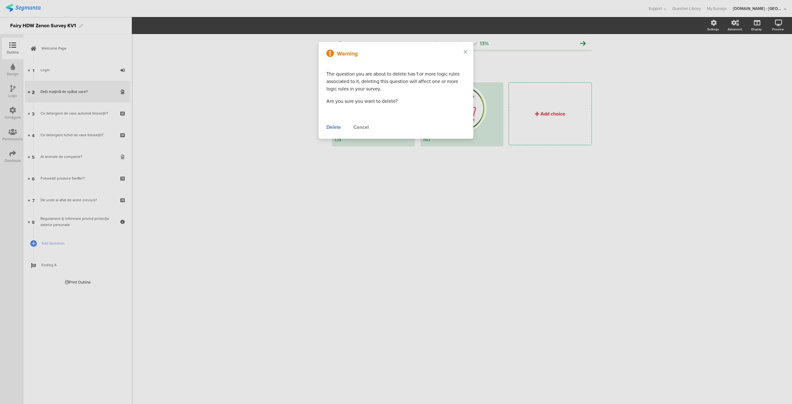
click at [332, 129] on div "Delete" at bounding box center [333, 126] width 15 height 7
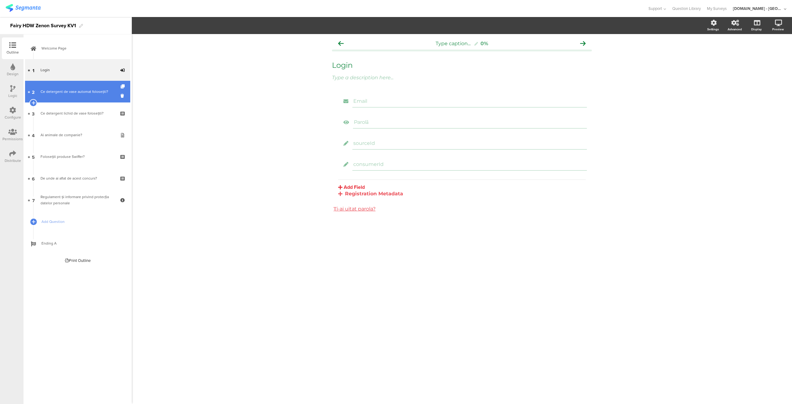
click at [99, 89] on div "Ce detergent de vase automat folosești?" at bounding box center [78, 91] width 74 height 6
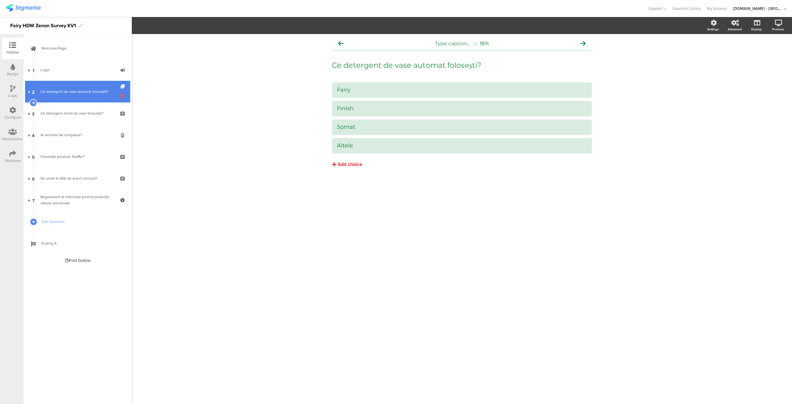
click at [123, 97] on icon at bounding box center [123, 96] width 5 height 6
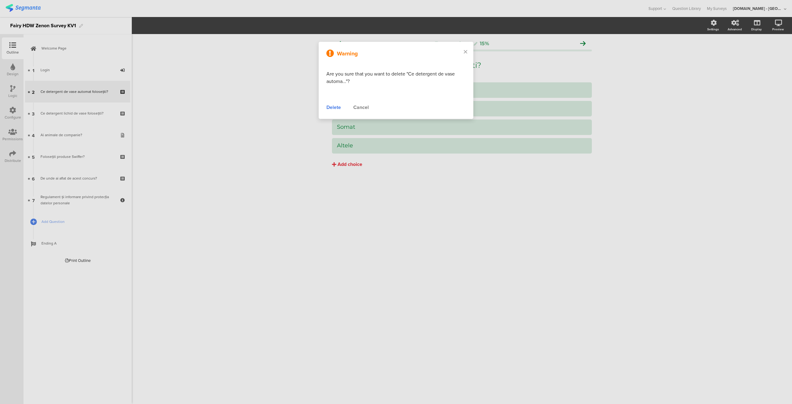
click at [329, 107] on div "Delete" at bounding box center [333, 107] width 15 height 7
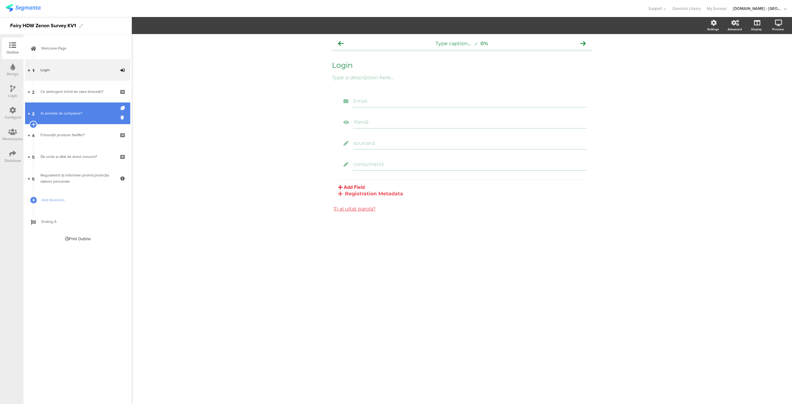
click at [75, 102] on link "3 Ai animale de companie?" at bounding box center [77, 113] width 105 height 22
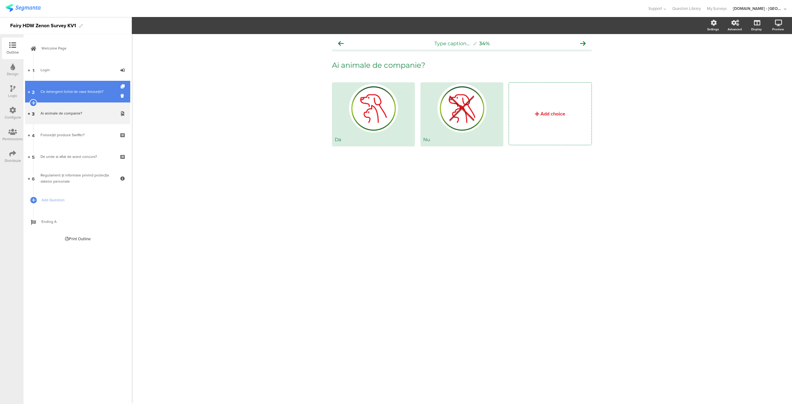
click at [76, 100] on link "2 Ce detergent lichid de vase folosești?" at bounding box center [77, 92] width 105 height 22
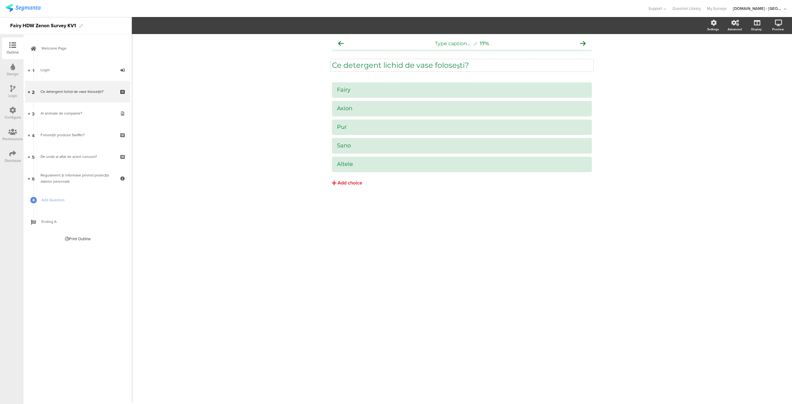
click at [447, 63] on div "Ce detergent lichid de vase folosești? Ce detergent lichid de vase folosești?" at bounding box center [461, 65] width 263 height 12
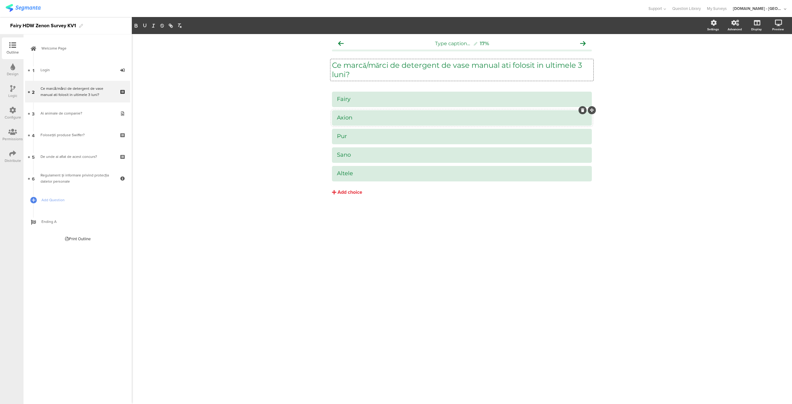
drag, startPoint x: 374, startPoint y: 153, endPoint x: 371, endPoint y: 110, distance: 42.8
click at [371, 110] on div "Fairy Axion Pur Sano" at bounding box center [462, 137] width 260 height 90
drag, startPoint x: 590, startPoint y: 141, endPoint x: 587, endPoint y: 109, distance: 31.7
click at [337, 195] on button "Add choice" at bounding box center [462, 191] width 260 height 15
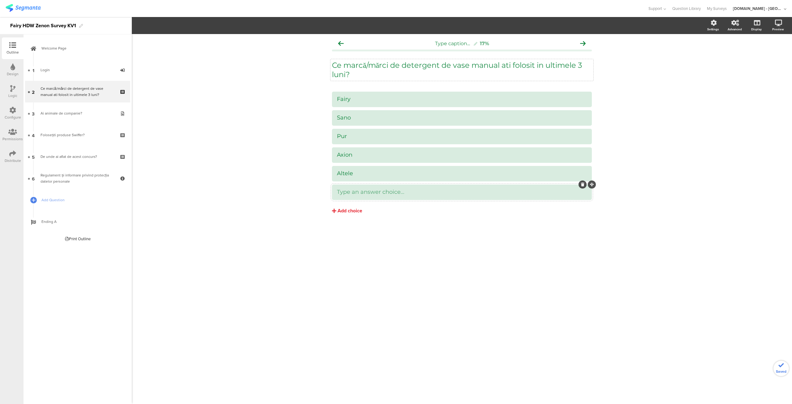
click at [356, 187] on div at bounding box center [462, 191] width 260 height 15
click at [353, 196] on div at bounding box center [462, 192] width 250 height 10
drag, startPoint x: 592, startPoint y: 185, endPoint x: 592, endPoint y: 168, distance: 17.3
click at [54, 203] on span "Add Question" at bounding box center [80, 200] width 79 height 6
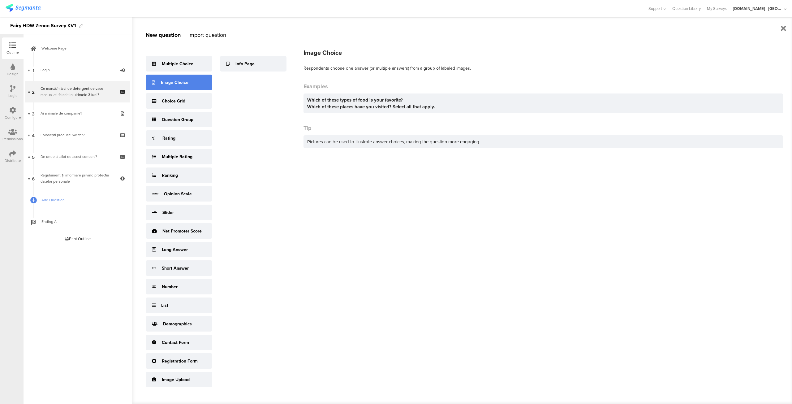
click at [183, 88] on div "Image Choice" at bounding box center [179, 82] width 67 height 15
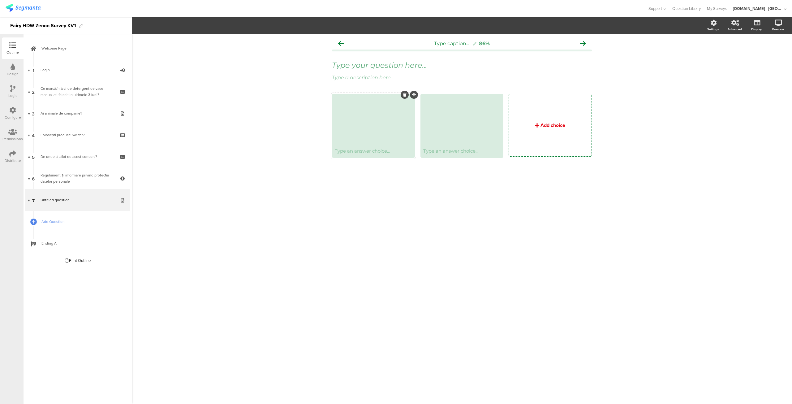
click at [560, 124] on div "Add choice" at bounding box center [553, 125] width 25 height 7
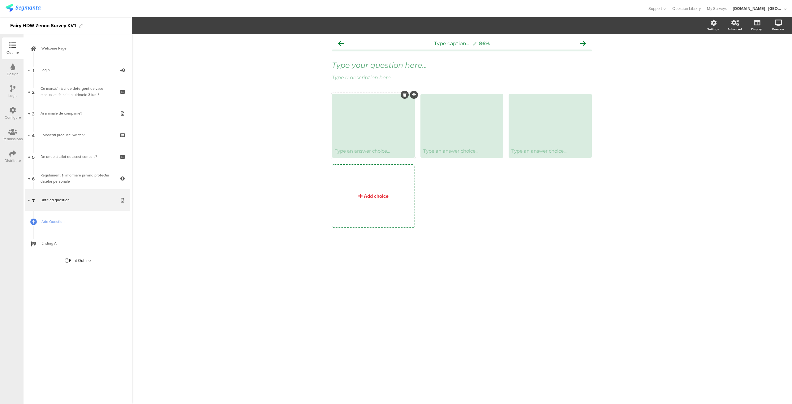
click at [377, 138] on div at bounding box center [373, 120] width 81 height 50
click at [166, 79] on span "Upload" at bounding box center [164, 81] width 16 height 7
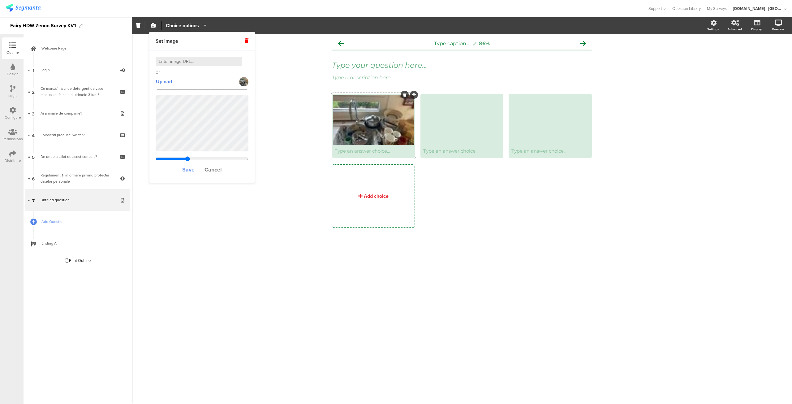
click at [185, 169] on span "Save" at bounding box center [188, 170] width 12 height 8
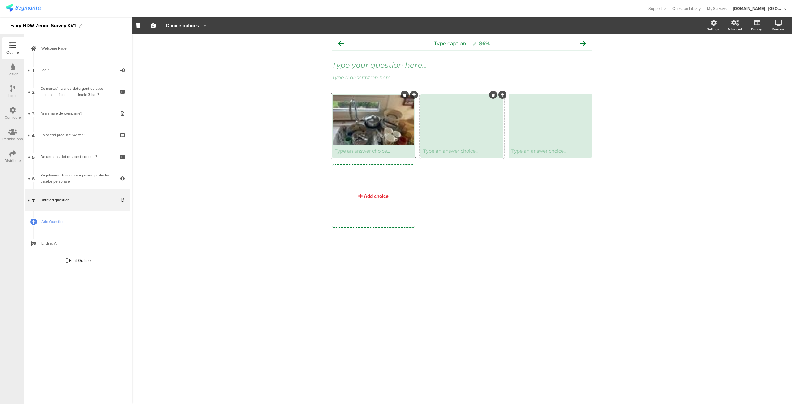
click at [462, 132] on div at bounding box center [461, 120] width 81 height 50
click at [160, 81] on span "Upload" at bounding box center [164, 81] width 16 height 7
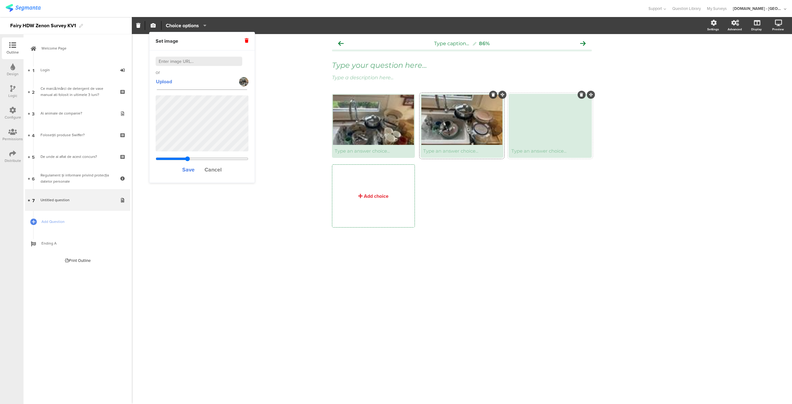
click at [558, 126] on div at bounding box center [550, 120] width 81 height 50
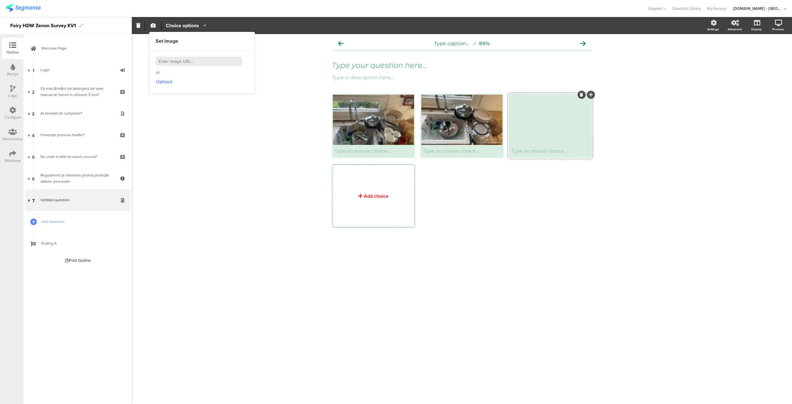
click at [162, 81] on span "Upload" at bounding box center [164, 81] width 16 height 7
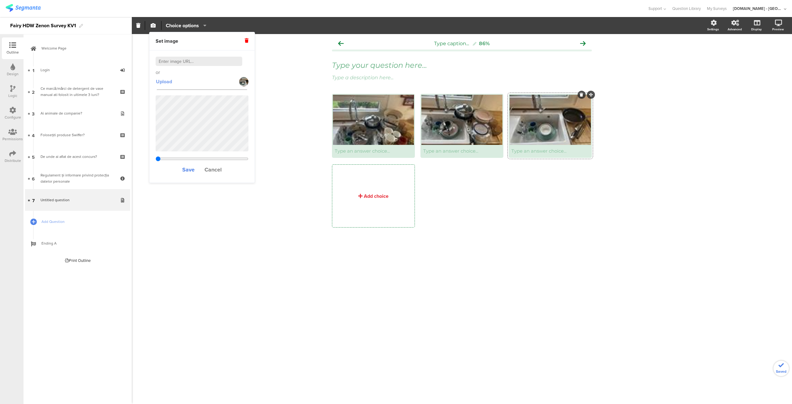
type input "3.07646153846154"
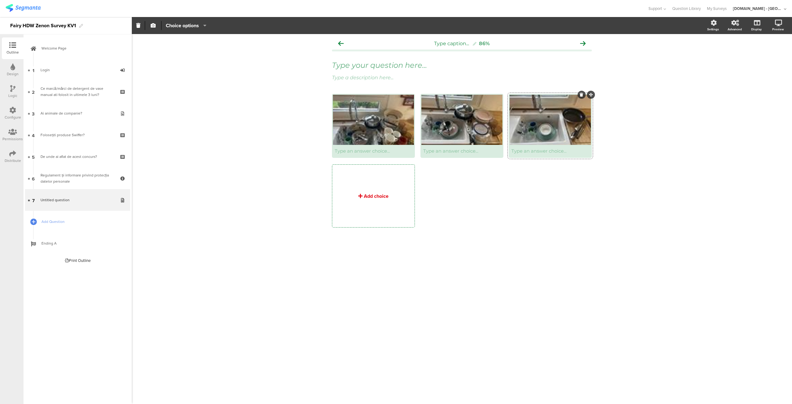
click at [370, 193] on div "Add choice" at bounding box center [376, 195] width 25 height 7
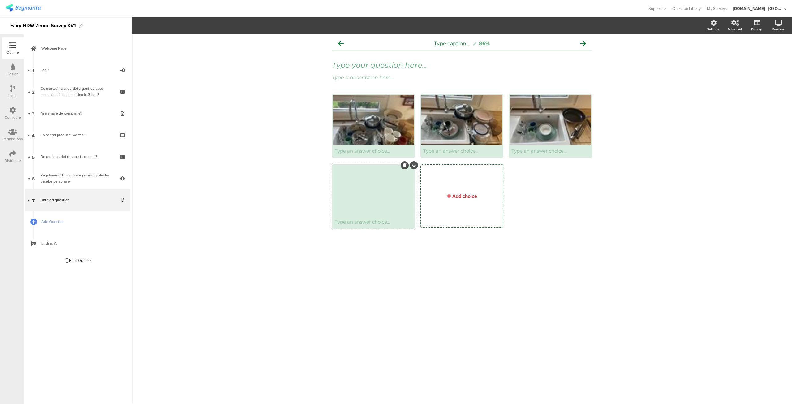
click at [364, 203] on div at bounding box center [373, 190] width 81 height 50
click at [166, 81] on span "Upload" at bounding box center [164, 81] width 16 height 7
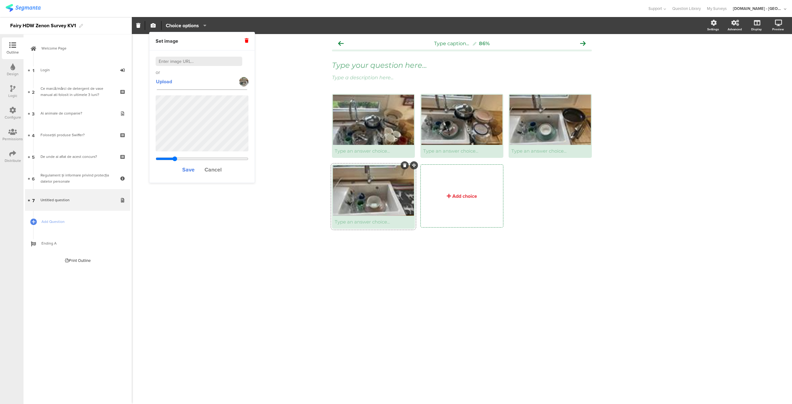
drag, startPoint x: 186, startPoint y: 158, endPoint x: 174, endPoint y: 158, distance: 11.1
type input "2.5604347826087"
click at [174, 158] on input "range" at bounding box center [202, 158] width 93 height 5
click at [187, 167] on span "Save" at bounding box center [188, 170] width 12 height 8
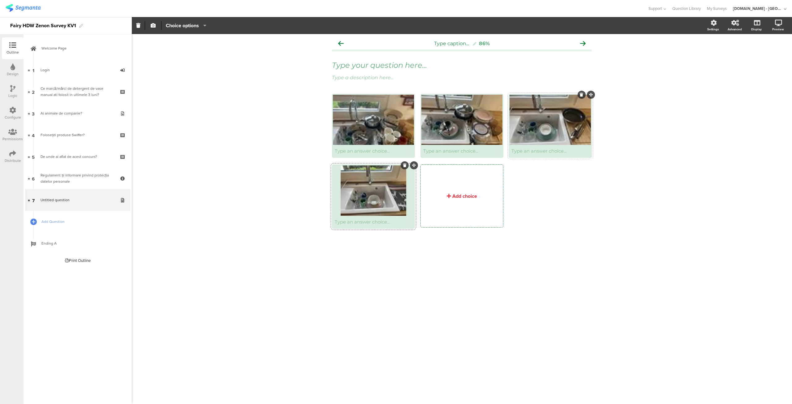
click at [540, 123] on div at bounding box center [550, 120] width 81 height 50
click at [547, 112] on div at bounding box center [550, 120] width 81 height 50
click at [556, 95] on div at bounding box center [550, 120] width 81 height 50
click at [541, 138] on div at bounding box center [550, 120] width 81 height 50
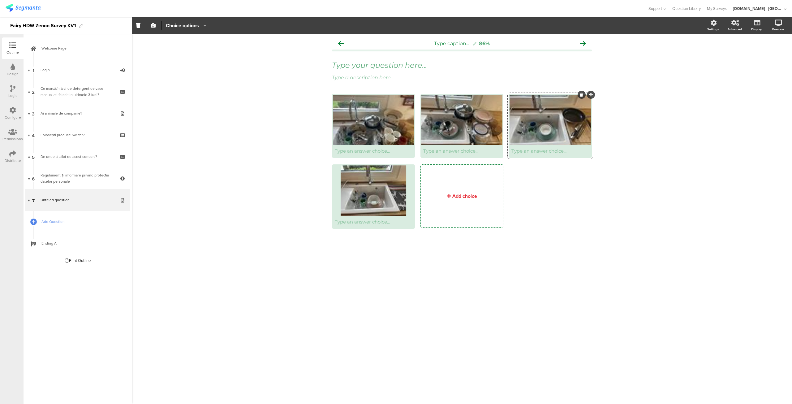
click at [541, 138] on div at bounding box center [550, 120] width 81 height 50
click at [541, 135] on div at bounding box center [550, 120] width 81 height 50
click at [379, 140] on div at bounding box center [373, 120] width 81 height 50
click at [151, 24] on icon "button" at bounding box center [153, 25] width 5 height 5
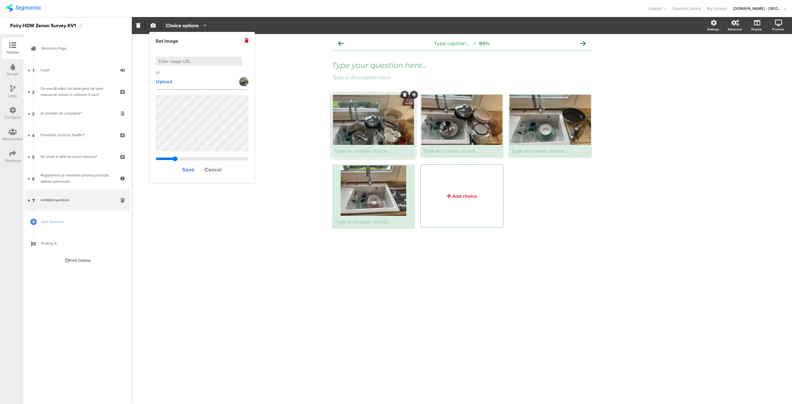
drag, startPoint x: 187, startPoint y: 157, endPoint x: 174, endPoint y: 157, distance: 13.3
type input "2.51634426229508"
click at [174, 157] on input "range" at bounding box center [202, 158] width 93 height 5
click at [192, 169] on span "Save" at bounding box center [188, 170] width 12 height 8
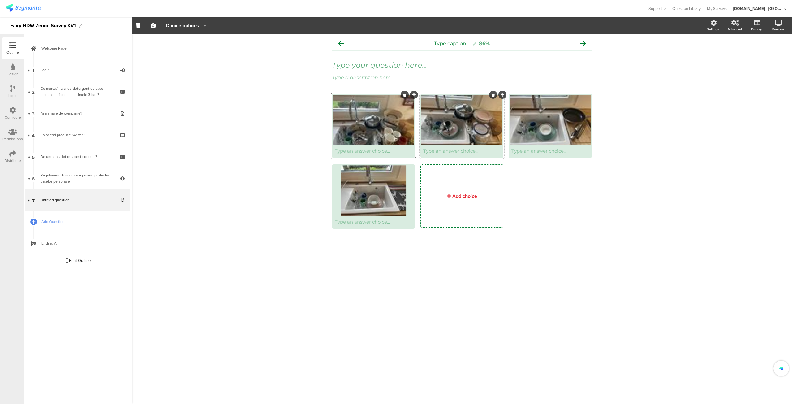
click at [458, 128] on div at bounding box center [461, 120] width 81 height 50
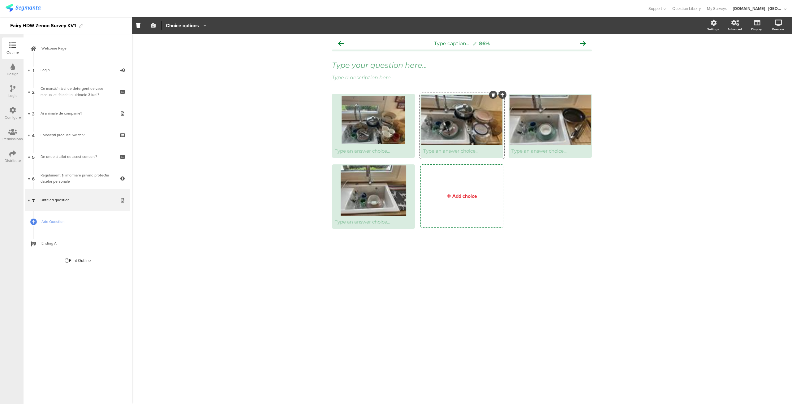
click at [151, 27] on icon "button" at bounding box center [153, 25] width 5 height 5
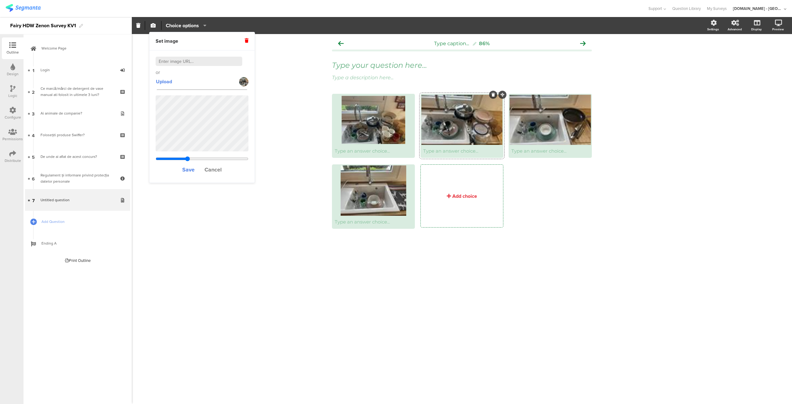
click at [184, 154] on div "Save Cancel" at bounding box center [202, 134] width 93 height 84
drag, startPoint x: 188, startPoint y: 158, endPoint x: 176, endPoint y: 156, distance: 12.2
click at [176, 156] on input "range" at bounding box center [202, 158] width 93 height 5
type input "2.45946153846154"
click at [175, 156] on input "range" at bounding box center [202, 158] width 93 height 5
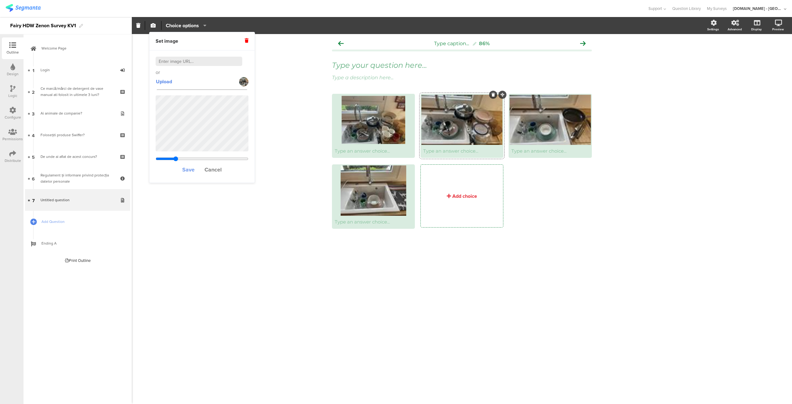
click at [188, 172] on span "Save" at bounding box center [188, 170] width 12 height 8
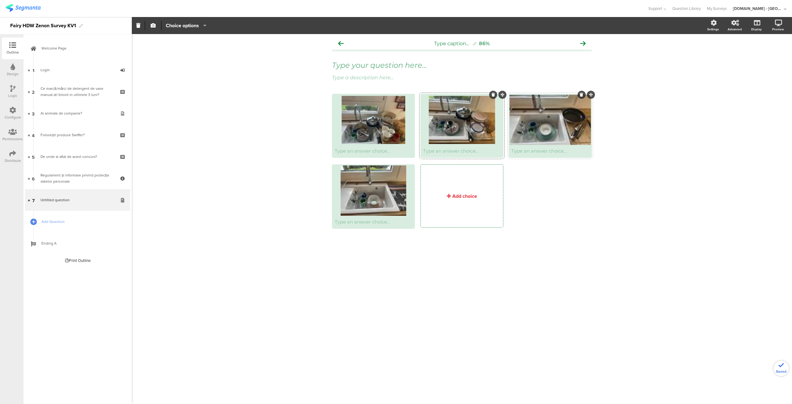
click at [548, 128] on div at bounding box center [550, 120] width 81 height 50
click at [530, 123] on div at bounding box center [550, 120] width 81 height 50
click at [156, 24] on span "button" at bounding box center [152, 25] width 7 height 5
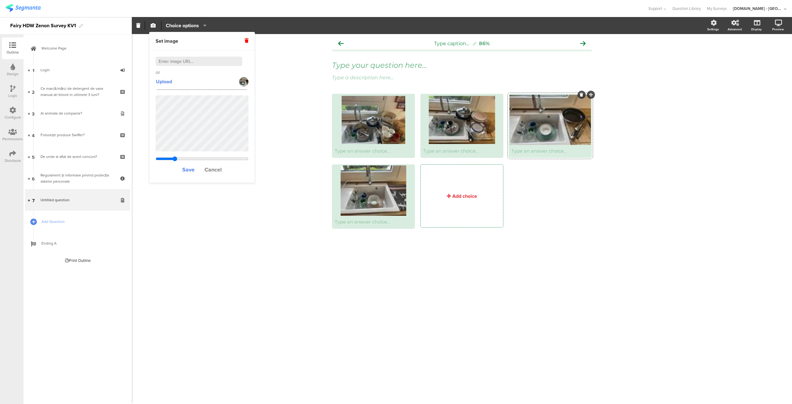
drag, startPoint x: 187, startPoint y: 156, endPoint x: 174, endPoint y: 156, distance: 12.1
type input "2.41646153846154"
click at [174, 156] on input "range" at bounding box center [202, 158] width 93 height 5
click at [189, 170] on span "Save" at bounding box center [188, 170] width 12 height 8
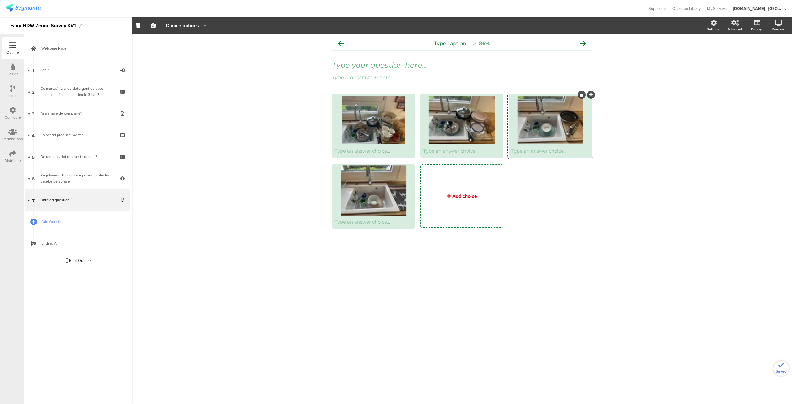
click at [454, 196] on div "Add choice" at bounding box center [464, 195] width 25 height 7
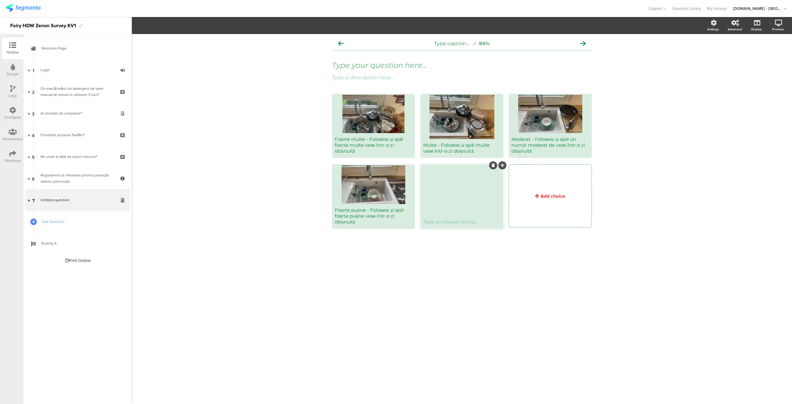
click at [446, 216] on div "Type an answer choice..." at bounding box center [461, 222] width 81 height 12
click at [444, 225] on div "Type an answer choice..." at bounding box center [461, 222] width 81 height 12
click at [459, 294] on div "Type caption... 86% Type your question here... Type a description here..." at bounding box center [462, 219] width 660 height 370
click at [479, 220] on div "Niniuna - Nu folosesc si nu spăl vase într-o zi obișnuită" at bounding box center [461, 219] width 77 height 12
click at [479, 229] on span "Foarte multe - Folosesc și spăl foarte multe vase într-o zi obișnuită Multe - F…" at bounding box center [464, 196] width 265 height 76
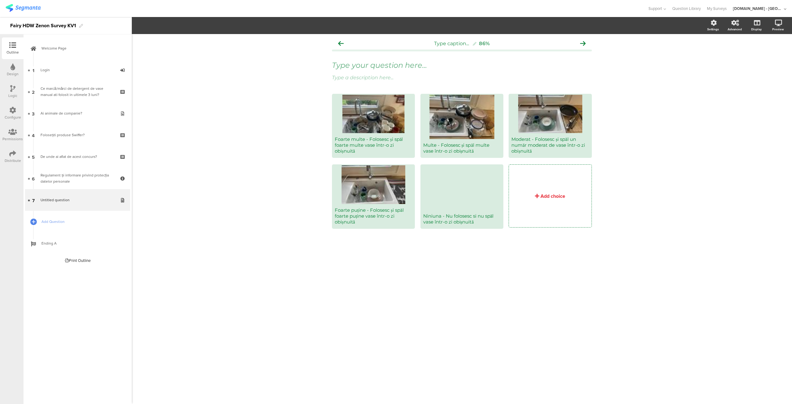
click at [467, 271] on div "Type caption... 86% Type your question here... Type a description here..." at bounding box center [462, 219] width 660 height 370
click at [458, 129] on div at bounding box center [461, 117] width 81 height 44
click at [449, 145] on div "Multe - Folosesc și spăl multe vase într-o zi obișnuită" at bounding box center [461, 148] width 77 height 12
click at [458, 121] on div at bounding box center [461, 117] width 81 height 44
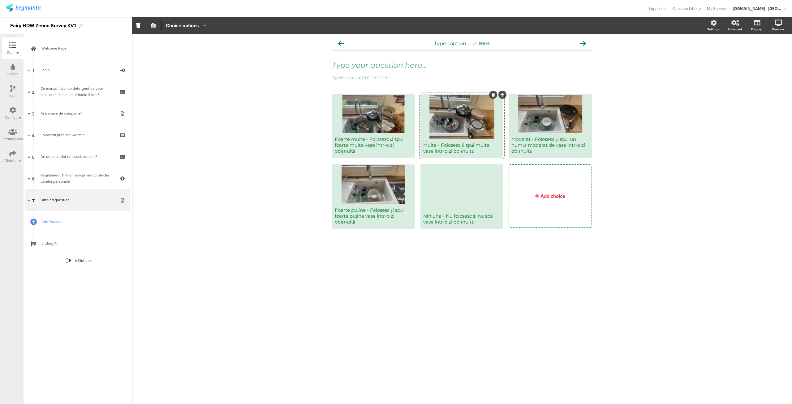
click at [153, 27] on icon "button" at bounding box center [153, 25] width 5 height 5
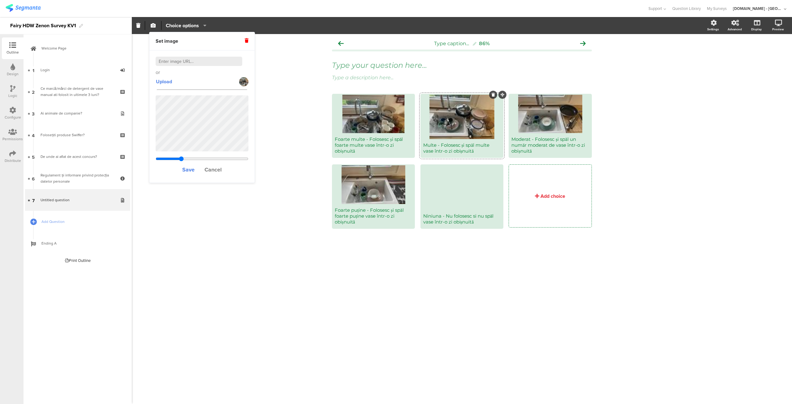
drag, startPoint x: 187, startPoint y: 158, endPoint x: 181, endPoint y: 158, distance: 5.9
type input "0.900330059341109"
click at [181, 158] on input "range" at bounding box center [202, 158] width 93 height 5
click at [192, 170] on span "Save" at bounding box center [188, 170] width 12 height 8
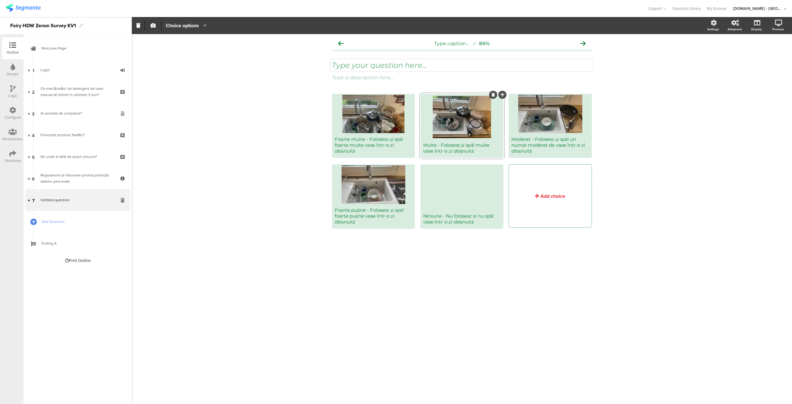
click at [377, 63] on div "Type your question here..." at bounding box center [461, 65] width 263 height 12
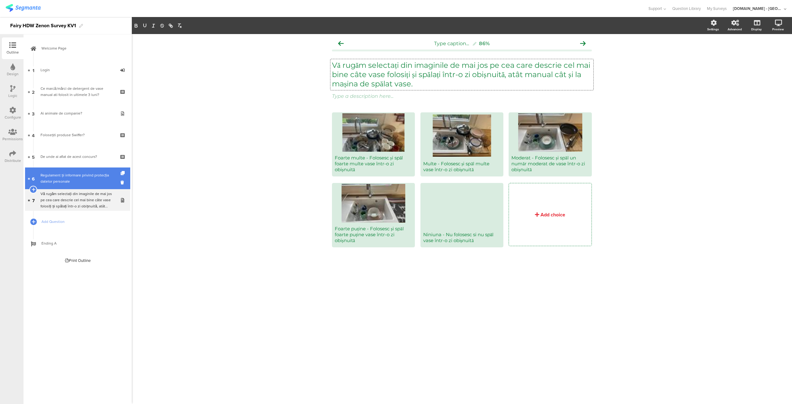
click at [97, 177] on div "Regulament și informare privind protecția datelor personale" at bounding box center [78, 178] width 74 height 12
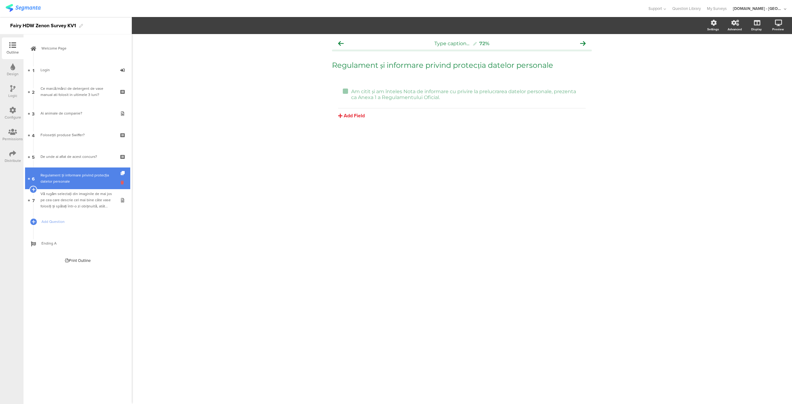
click at [123, 181] on icon at bounding box center [123, 182] width 5 height 6
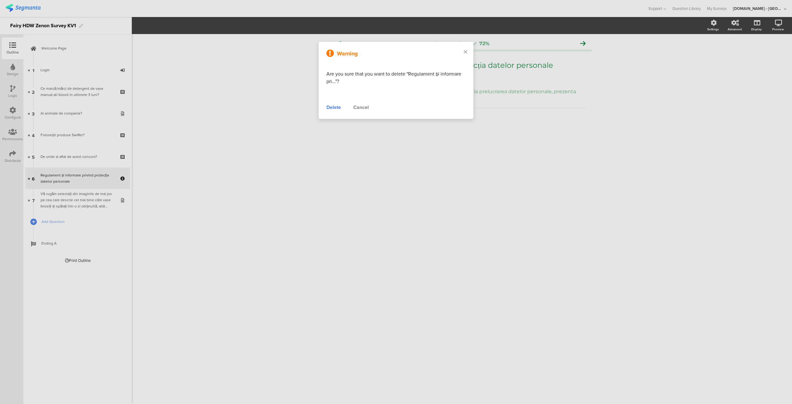
click at [335, 107] on div "Delete" at bounding box center [333, 107] width 15 height 7
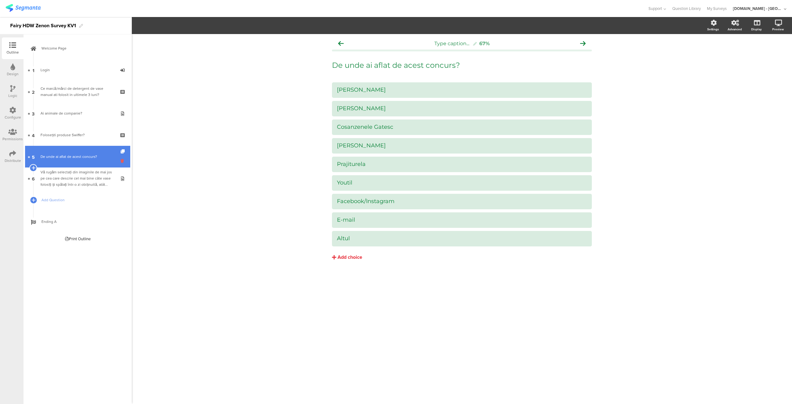
click at [122, 161] on icon at bounding box center [123, 161] width 5 height 6
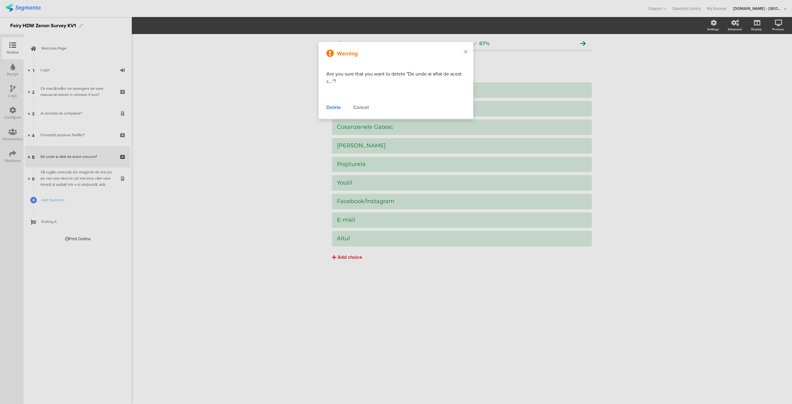
click at [334, 107] on div "Delete" at bounding box center [333, 107] width 15 height 7
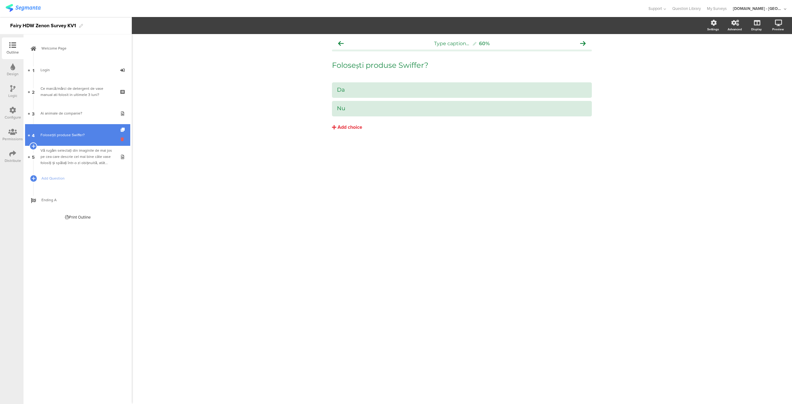
click at [123, 140] on icon at bounding box center [123, 139] width 5 height 6
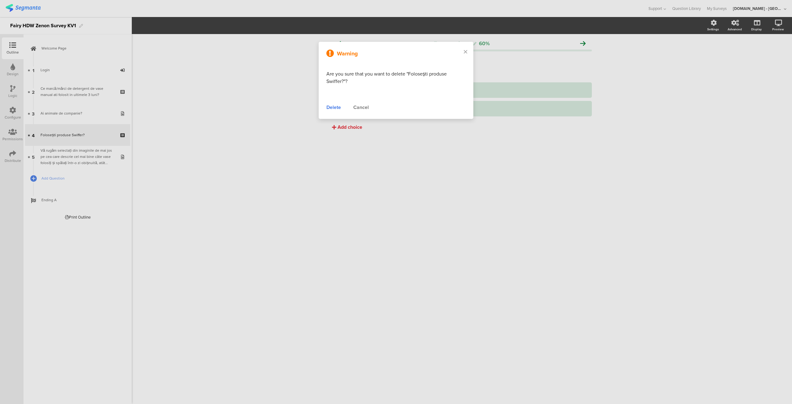
click at [332, 108] on div "Delete" at bounding box center [333, 107] width 15 height 7
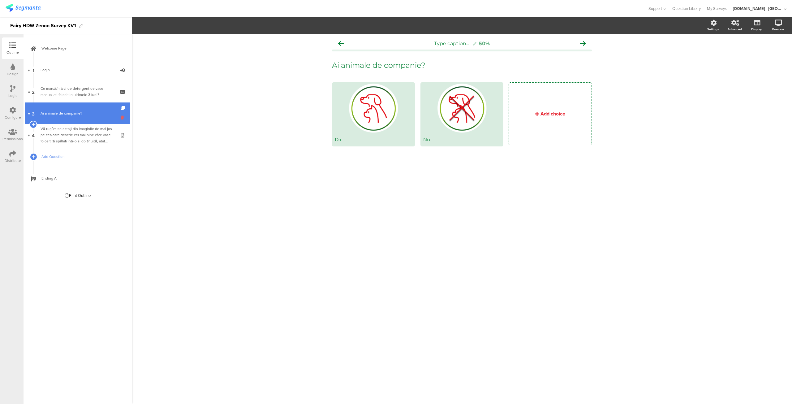
click at [122, 118] on icon at bounding box center [123, 117] width 5 height 6
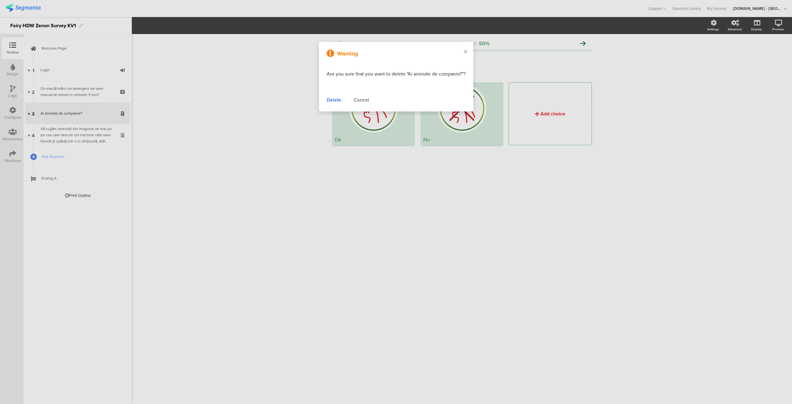
click at [335, 104] on div "Delete" at bounding box center [334, 99] width 15 height 7
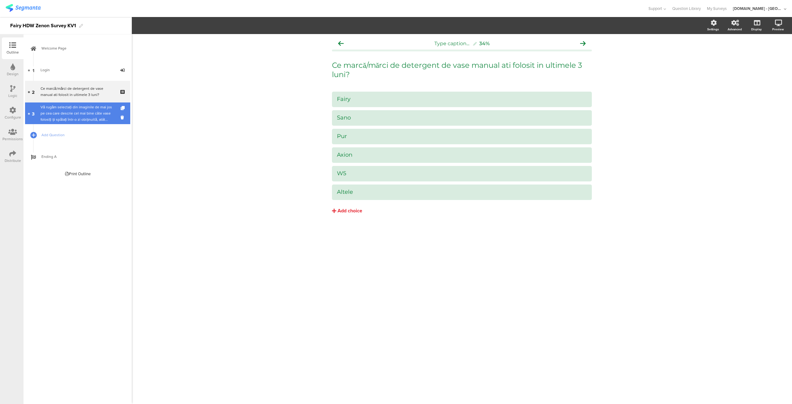
click at [88, 105] on div "Vă rugăm selectați din imaginile de mai jos pe cea care descrie cel mai bine câ…" at bounding box center [78, 113] width 74 height 19
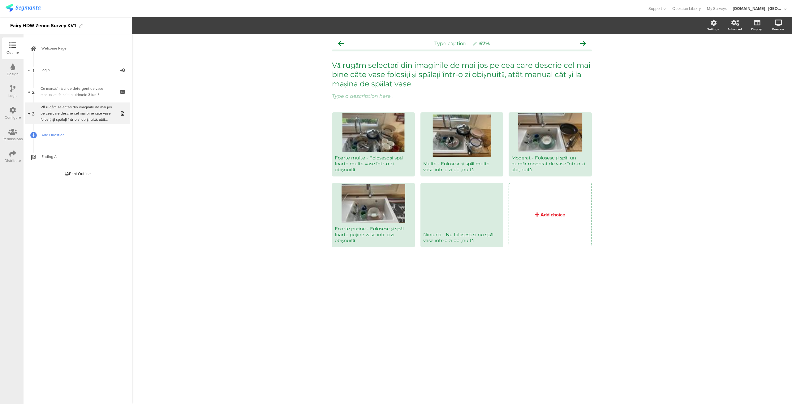
click at [61, 134] on span "Add Question" at bounding box center [80, 135] width 79 height 6
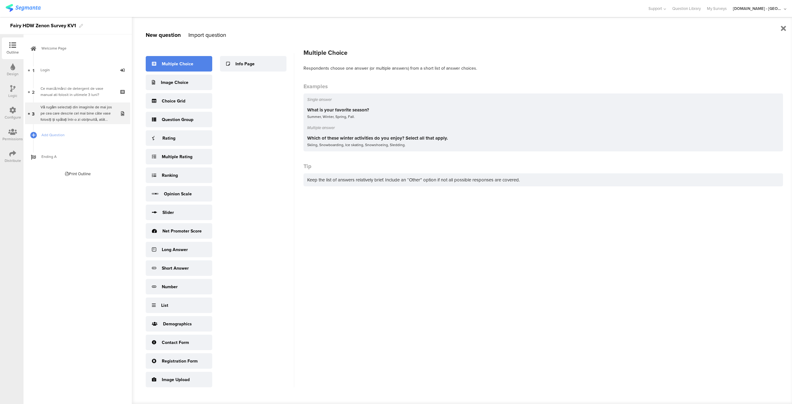
click at [184, 65] on div "Multiple Choice" at bounding box center [178, 64] width 32 height 6
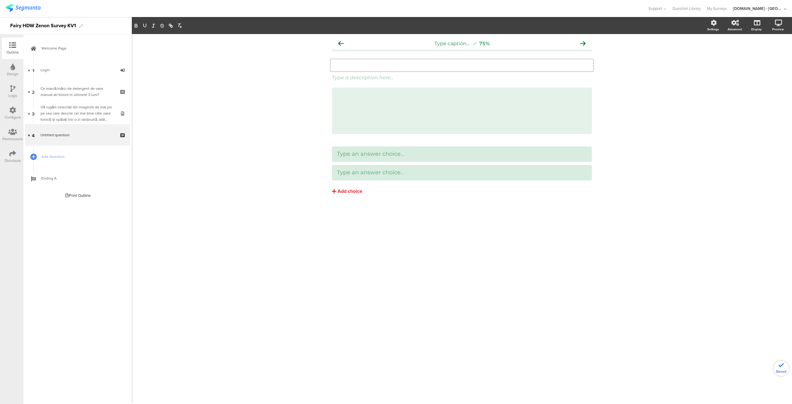
click at [360, 68] on div "Type your question here..." at bounding box center [461, 65] width 263 height 12
click at [351, 191] on div "Add choice" at bounding box center [350, 191] width 25 height 6
click at [351, 191] on div "Type an answer choice... Type an answer choice... Add choice" at bounding box center [462, 172] width 260 height 53
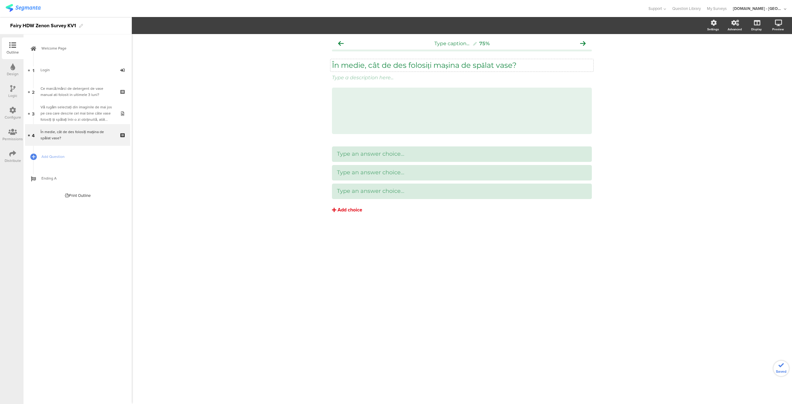
click at [350, 207] on div "Add choice" at bounding box center [350, 210] width 25 height 6
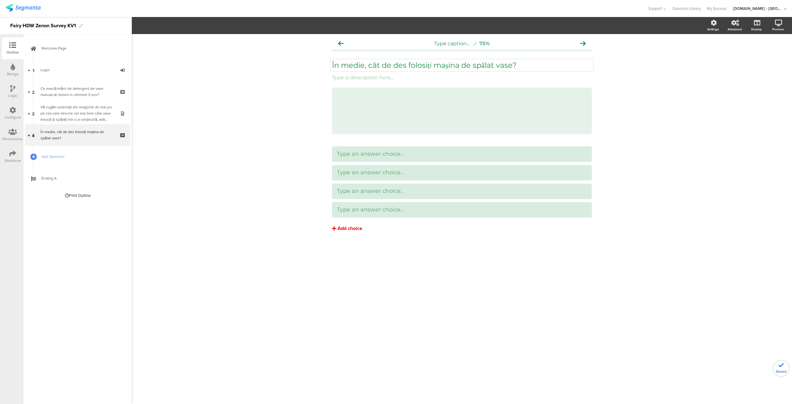
click at [345, 227] on div "Add choice" at bounding box center [350, 228] width 25 height 6
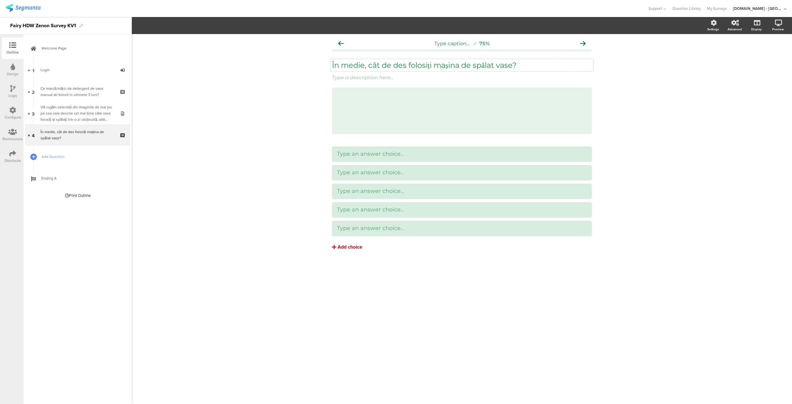
click at [342, 248] on div "Add choice" at bounding box center [350, 247] width 25 height 6
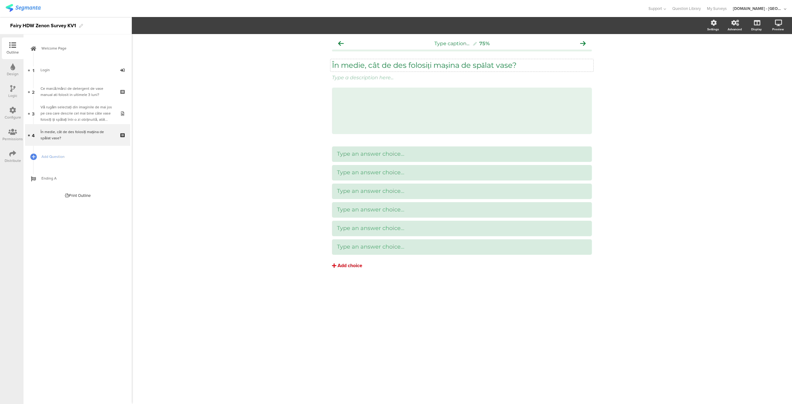
click at [344, 265] on div "Add choice" at bounding box center [350, 265] width 25 height 6
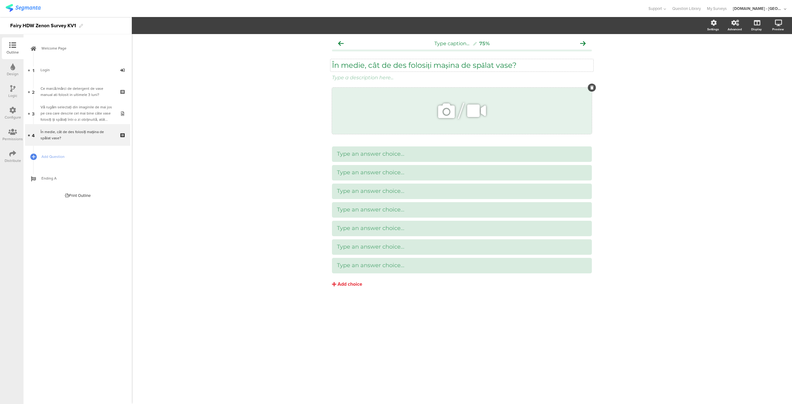
click at [592, 89] on icon at bounding box center [591, 88] width 3 height 4
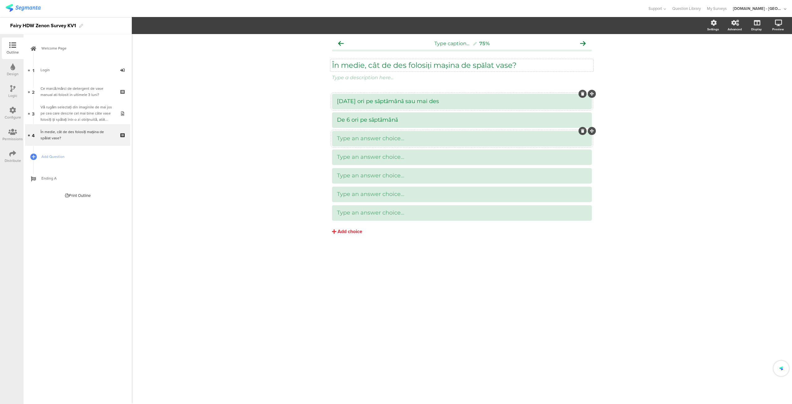
click at [412, 141] on div "Type an answer choice..." at bounding box center [462, 138] width 250 height 7
click at [409, 153] on div at bounding box center [462, 156] width 250 height 7
click at [407, 178] on div "Type an answer choice..." at bounding box center [462, 175] width 250 height 7
click at [404, 191] on div at bounding box center [462, 194] width 250 height 7
click at [349, 139] on div "De 6 ori pe săptămână" at bounding box center [462, 138] width 250 height 7
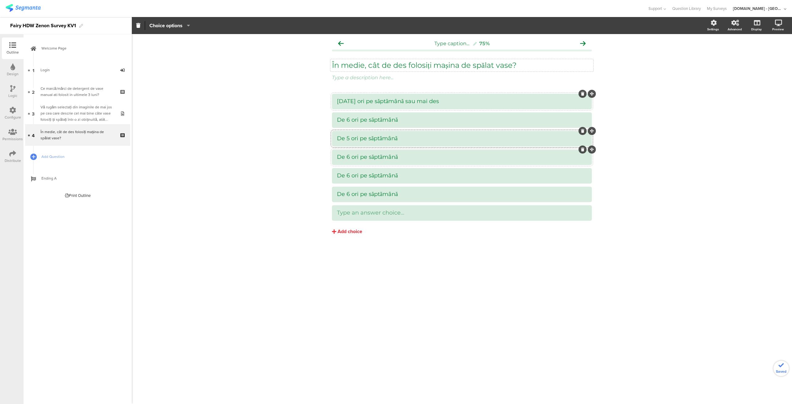
click at [350, 154] on div "De 6 ori pe săptămână" at bounding box center [462, 156] width 250 height 7
click at [350, 173] on div "De 6 ori pe săptămână" at bounding box center [462, 175] width 250 height 7
click at [349, 193] on div "De 6 ori pe săptămână" at bounding box center [462, 194] width 250 height 7
click at [371, 216] on div "Type an answer choice..." at bounding box center [462, 212] width 250 height 7
click at [348, 230] on div "Add choice" at bounding box center [350, 231] width 25 height 6
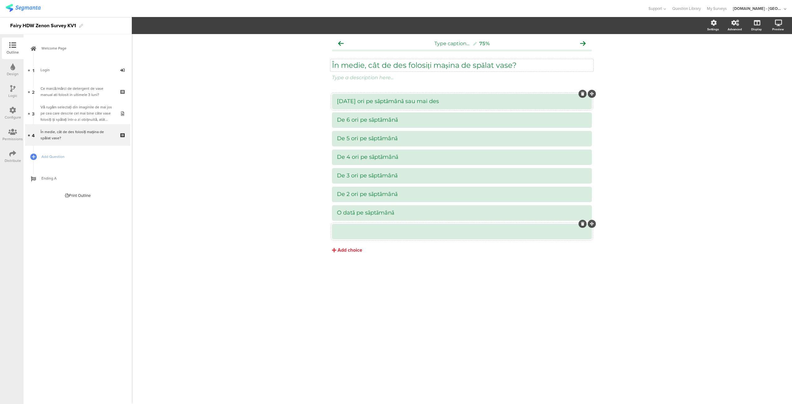
click at [374, 227] on div at bounding box center [462, 231] width 250 height 10
click at [355, 251] on div "Add choice" at bounding box center [350, 250] width 25 height 6
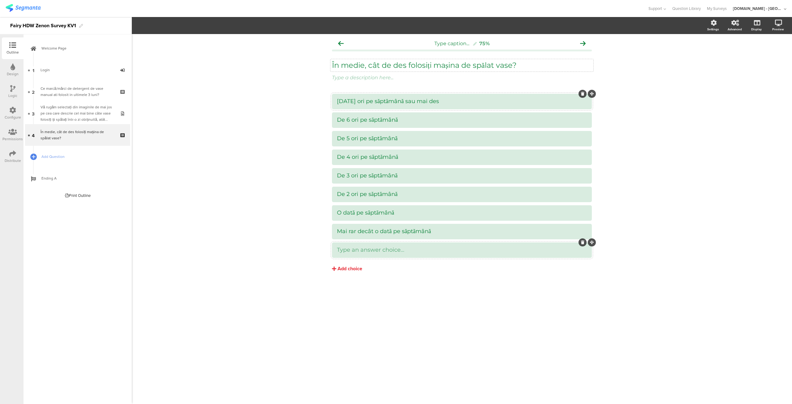
click at [377, 253] on div "Type an answer choice..." at bounding box center [462, 249] width 250 height 7
click at [343, 270] on div "Add choice" at bounding box center [350, 268] width 25 height 6
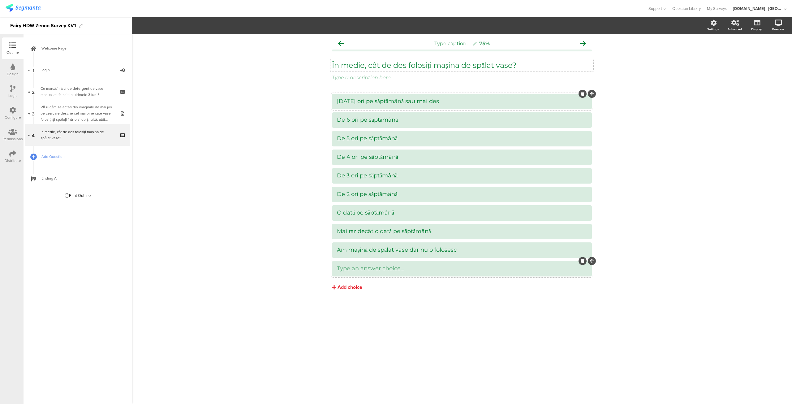
click at [380, 275] on div at bounding box center [462, 268] width 260 height 15
click at [52, 154] on span "Add Question" at bounding box center [80, 156] width 79 height 6
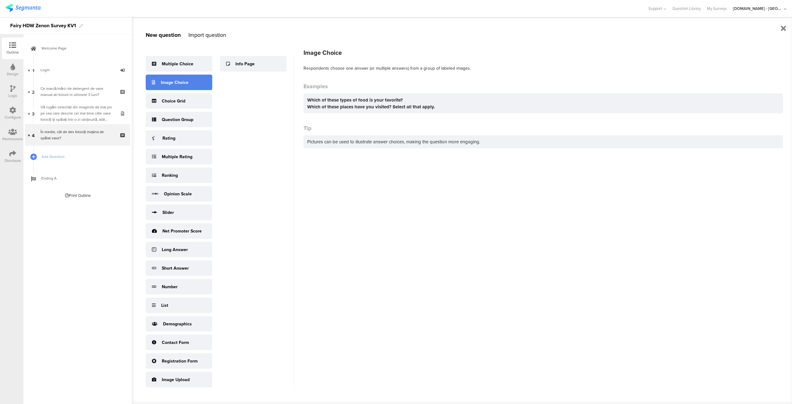
click at [178, 85] on div "Image Choice" at bounding box center [175, 82] width 28 height 6
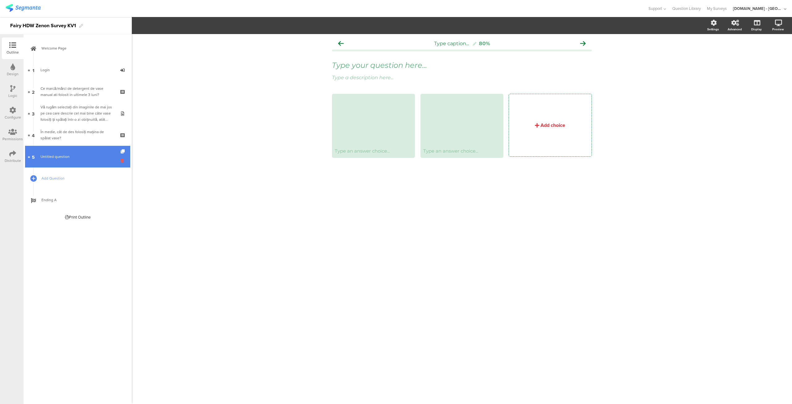
click at [124, 161] on icon at bounding box center [123, 161] width 5 height 6
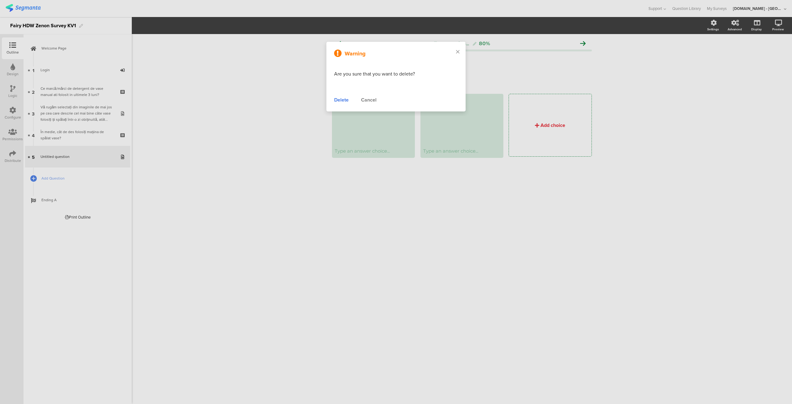
click at [335, 102] on div "Delete" at bounding box center [341, 99] width 15 height 7
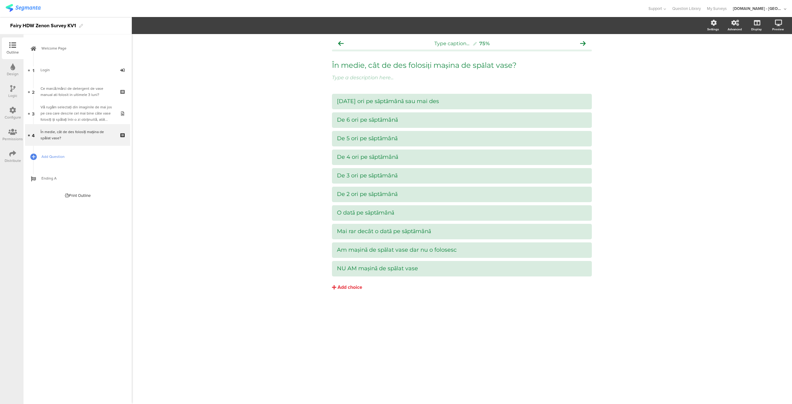
click at [52, 159] on span "Add Question" at bounding box center [80, 156] width 79 height 6
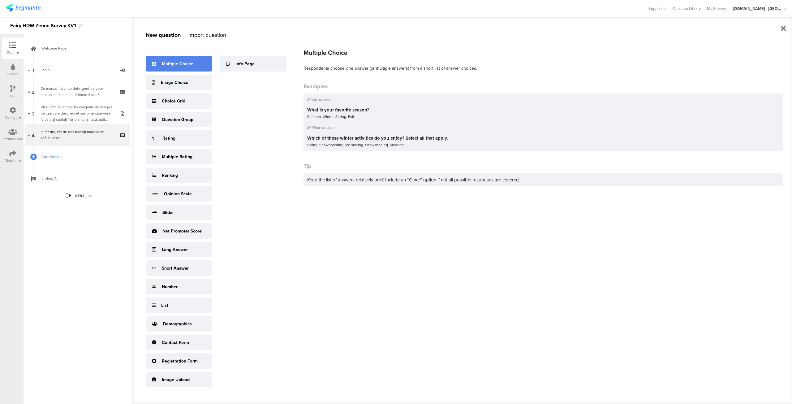
click at [176, 68] on div "Multiple Choice" at bounding box center [179, 63] width 67 height 15
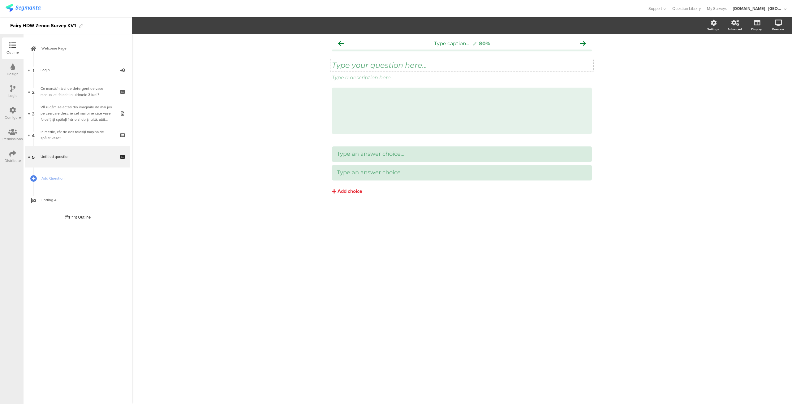
click at [385, 63] on div "Type your question here..." at bounding box center [461, 65] width 263 height 12
click at [582, 148] on icon at bounding box center [582, 146] width 3 height 4
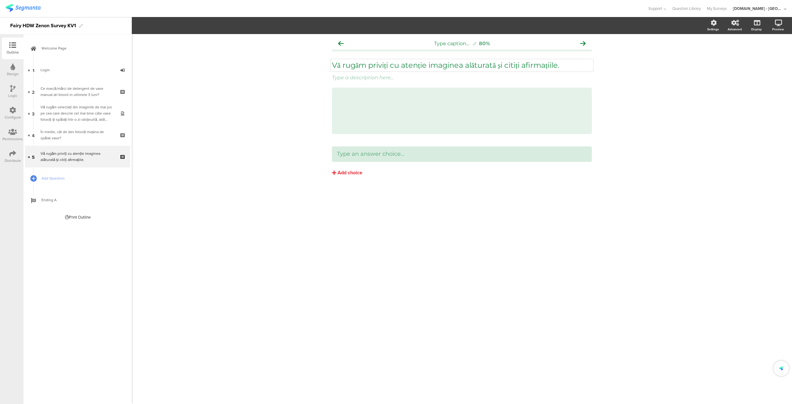
click at [0, 0] on icon at bounding box center [0, 0] width 0 height 0
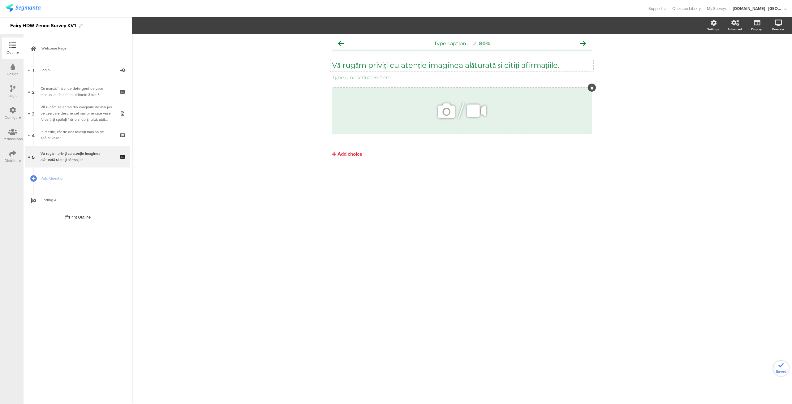
click at [448, 111] on icon at bounding box center [446, 110] width 21 height 21
click at [165, 83] on span "Upload" at bounding box center [164, 81] width 16 height 7
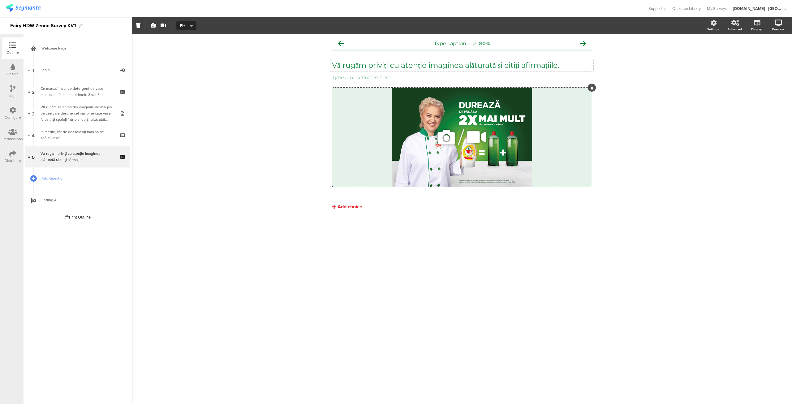
click at [460, 144] on span "/" at bounding box center [461, 137] width 6 height 20
click at [153, 26] on icon "button" at bounding box center [153, 25] width 5 height 5
click at [245, 82] on img at bounding box center [243, 81] width 9 height 9
click at [454, 259] on div "Type caption... 80% Vă rugăm priviți cu atenție imaginea alăturată și citiți af…" at bounding box center [462, 219] width 660 height 370
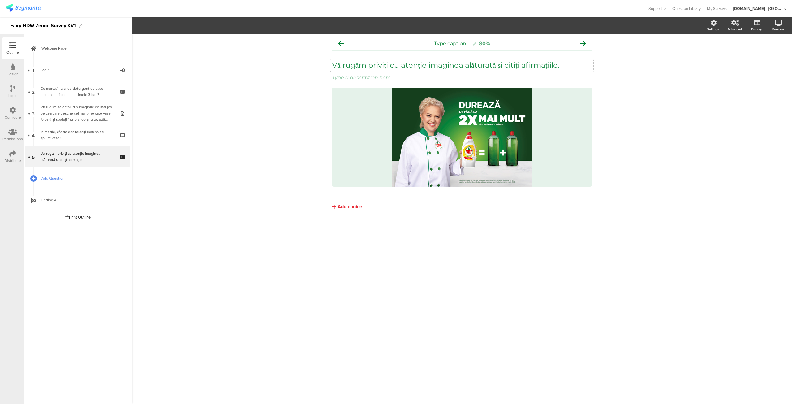
click at [58, 181] on span "Add Question" at bounding box center [80, 178] width 79 height 6
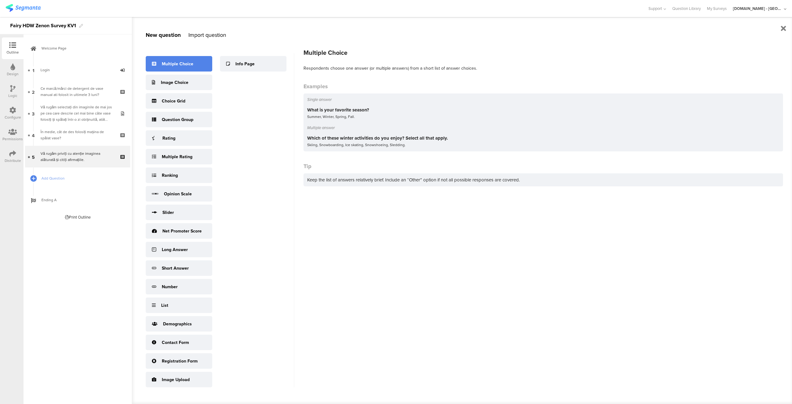
click at [183, 63] on div "Multiple Choice" at bounding box center [178, 64] width 32 height 6
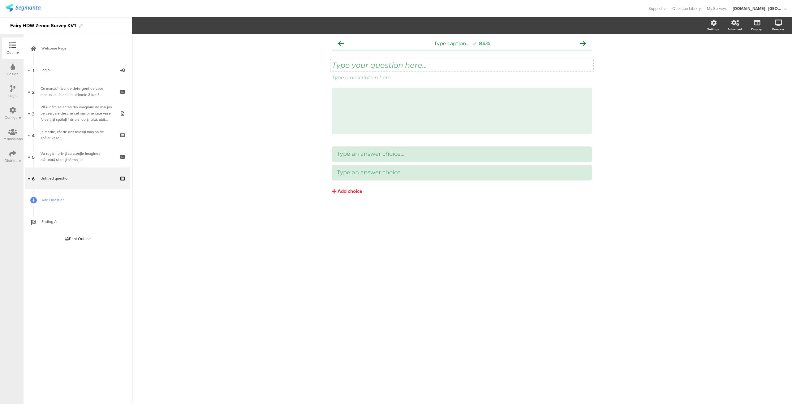
click at [386, 69] on div "Type your question here..." at bounding box center [461, 65] width 263 height 12
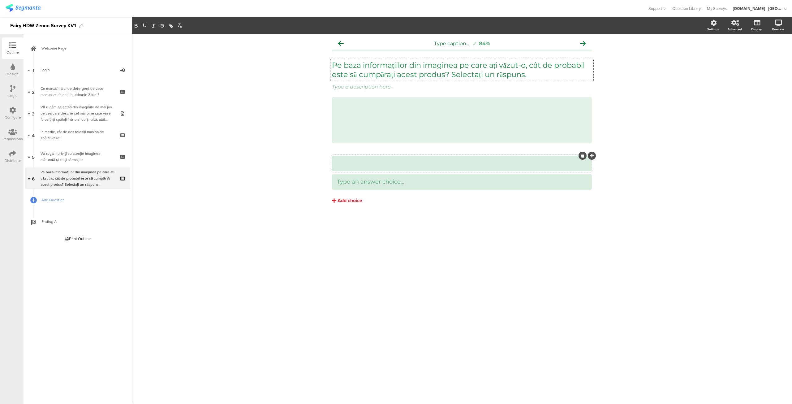
click at [407, 163] on div at bounding box center [462, 163] width 250 height 7
click at [592, 96] on icon at bounding box center [591, 97] width 3 height 4
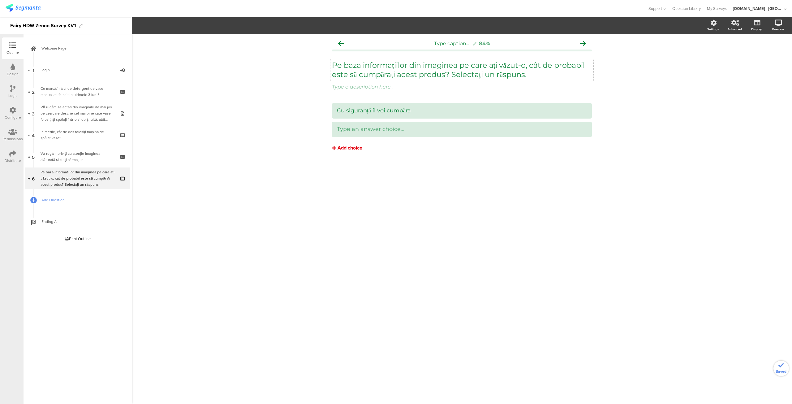
click at [348, 149] on div "Add choice" at bounding box center [350, 148] width 25 height 6
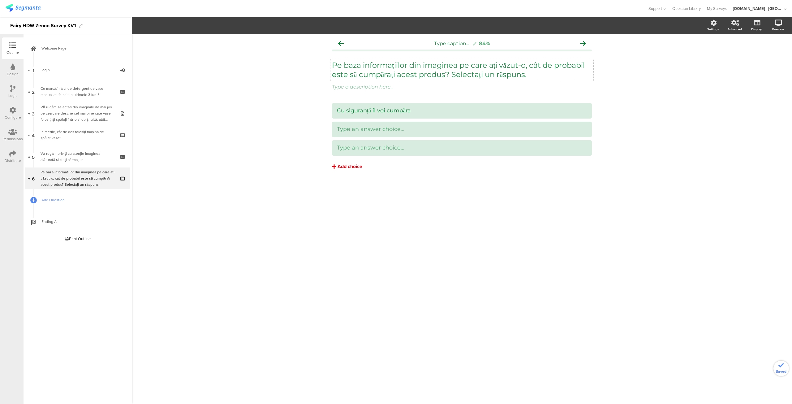
click at [345, 163] on div "Add choice" at bounding box center [350, 166] width 25 height 6
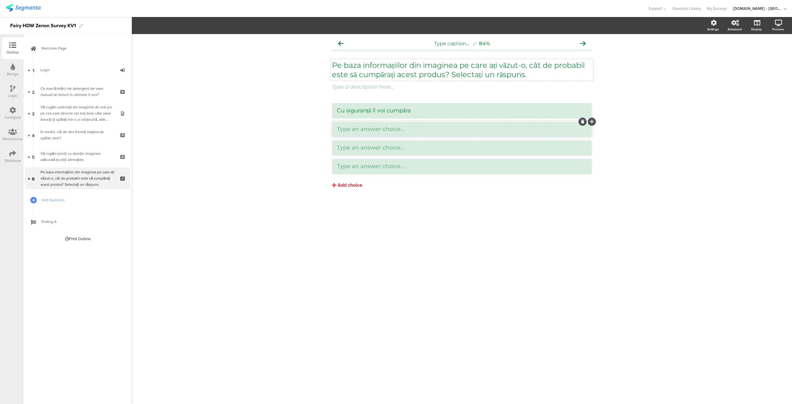
click at [385, 135] on div at bounding box center [462, 129] width 260 height 15
click at [381, 170] on div "Type an answer choice..." at bounding box center [462, 166] width 250 height 7
click at [352, 182] on div "Add choice" at bounding box center [350, 185] width 25 height 6
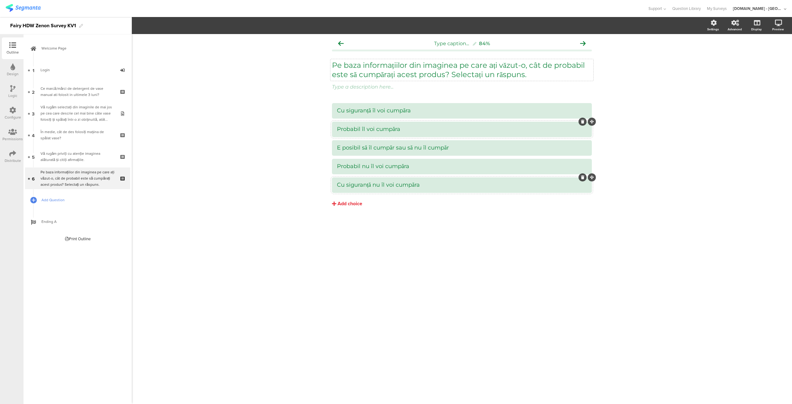
click at [63, 201] on span "Add Question" at bounding box center [80, 200] width 79 height 6
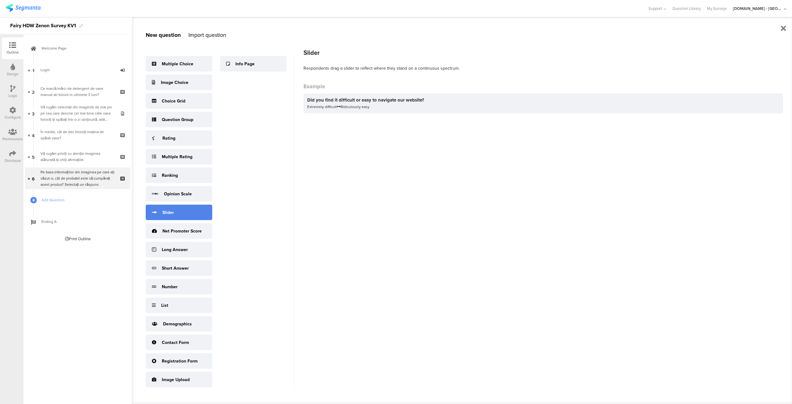
click at [174, 211] on div "Slider" at bounding box center [179, 212] width 67 height 15
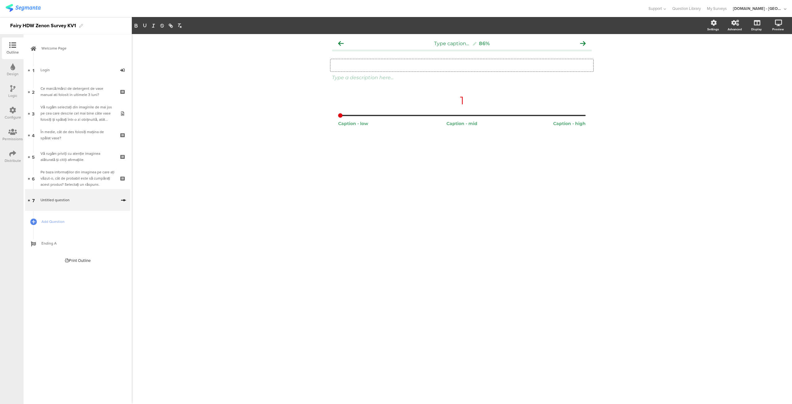
click at [418, 69] on div "Type your question here..." at bounding box center [461, 65] width 263 height 12
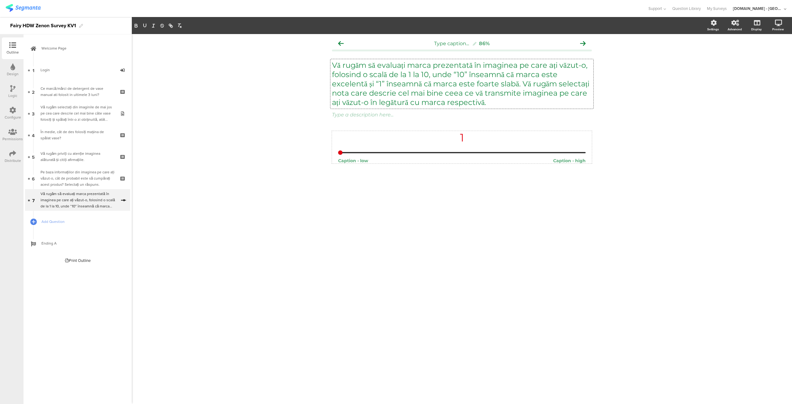
click at [414, 159] on span "Caption - low Caption - high" at bounding box center [462, 161] width 248 height 6
click at [407, 149] on div "1" at bounding box center [462, 142] width 248 height 22
click at [205, 27] on span "5" at bounding box center [203, 26] width 9 height 6
click at [202, 147] on div "10" at bounding box center [204, 150] width 31 height 15
click at [56, 219] on span "Add Question" at bounding box center [80, 221] width 79 height 6
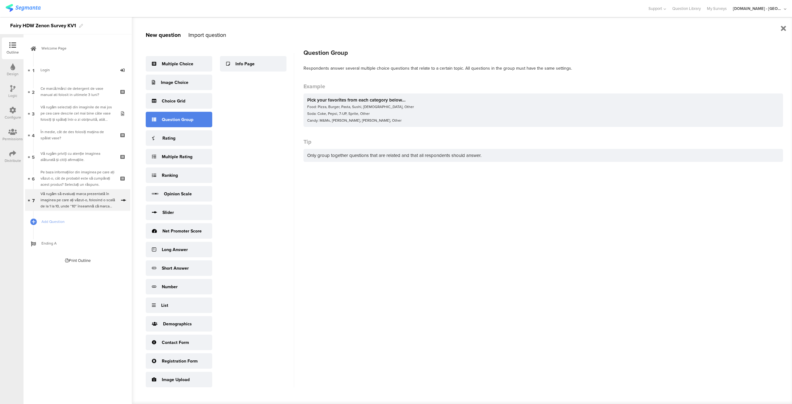
click at [180, 123] on div "Question Group" at bounding box center [178, 119] width 32 height 6
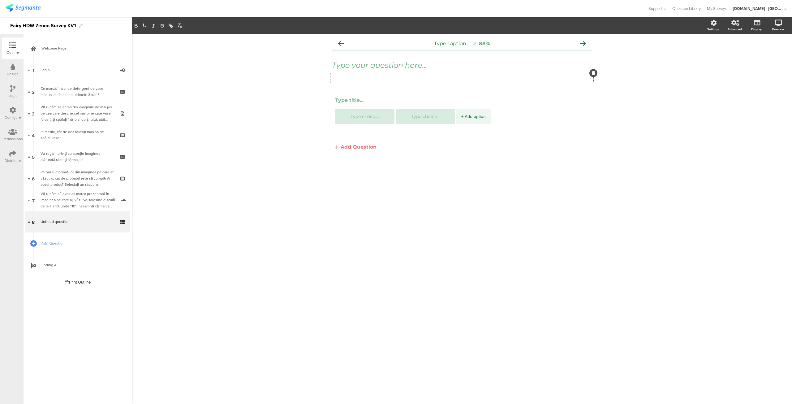
click at [394, 75] on div "Type a description here..." at bounding box center [461, 78] width 263 height 10
click at [395, 68] on div "Type your question here..." at bounding box center [462, 65] width 260 height 9
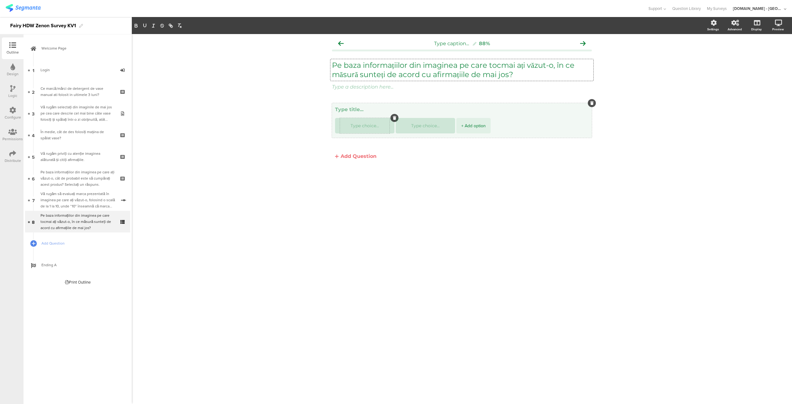
click at [360, 128] on div at bounding box center [365, 125] width 50 height 15
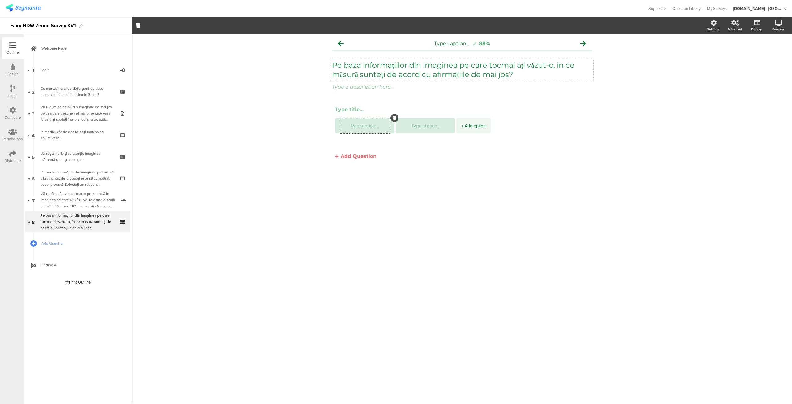
click at [346, 159] on button "Add Question" at bounding box center [356, 156] width 48 height 12
click at [350, 200] on button "Add Question" at bounding box center [356, 203] width 48 height 12
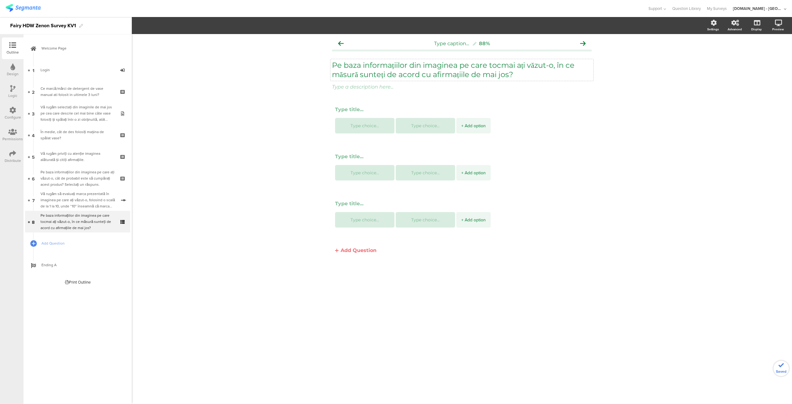
click at [350, 249] on button "Add Question" at bounding box center [356, 250] width 48 height 12
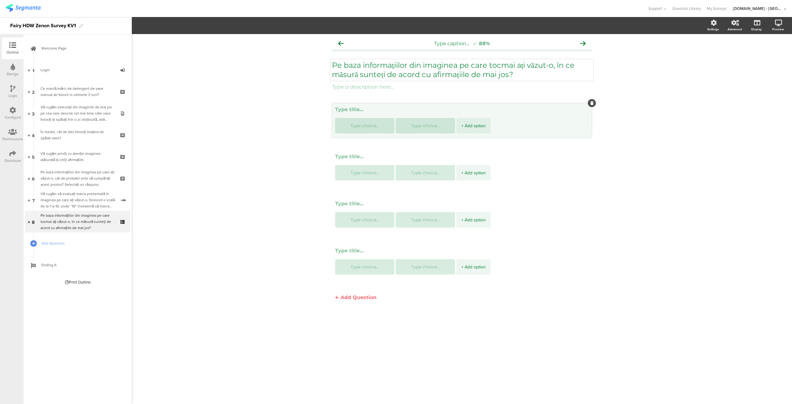
click at [356, 110] on textarea at bounding box center [462, 109] width 254 height 6
paste textarea "Produsul din imagine îndepărteză grăsimea mai eficient decât alte produse"
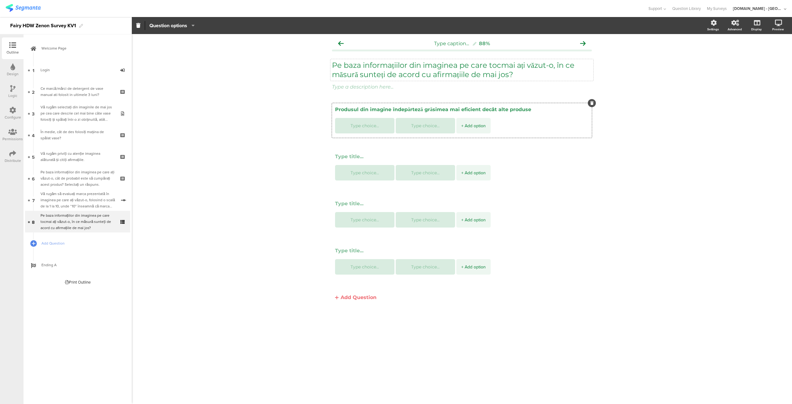
type textarea "Produsul din imagine îndepărteză grăsimea mai eficient decât alte produse"
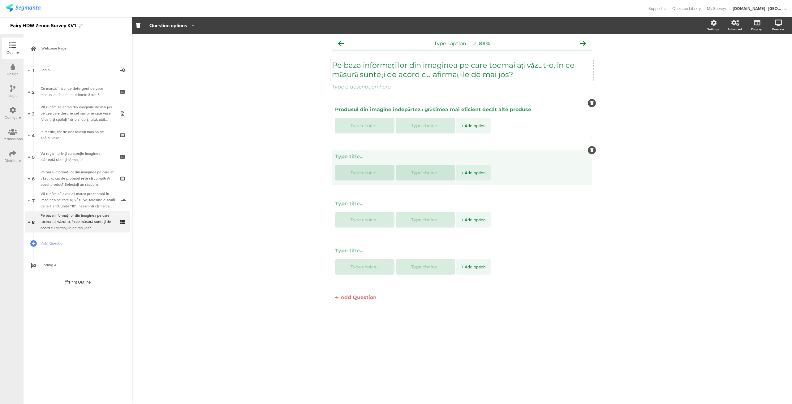
click at [351, 156] on textarea at bounding box center [462, 156] width 254 height 6
paste textarea "Produsul durează mult timp"
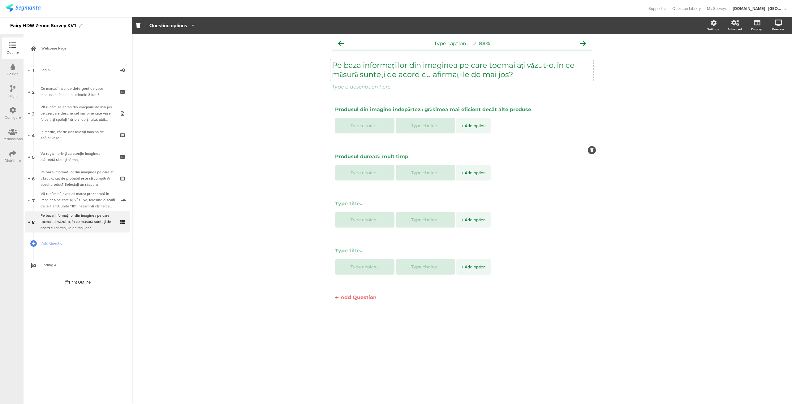
type textarea "Produsul durează mult timp"
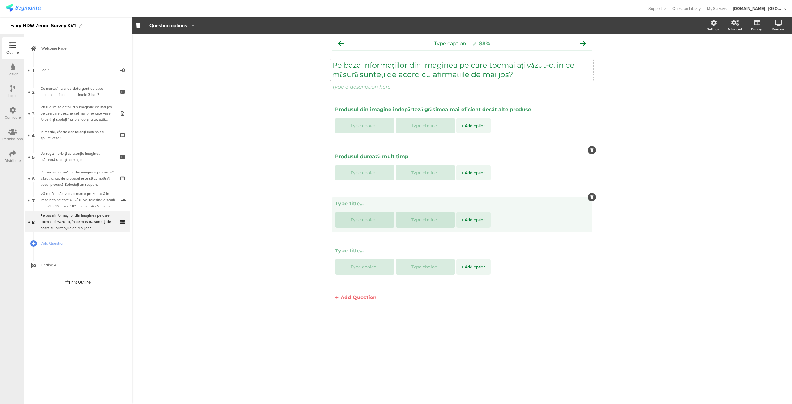
click at [364, 201] on textarea at bounding box center [462, 203] width 254 height 6
paste textarea "Produsul este concentrat"
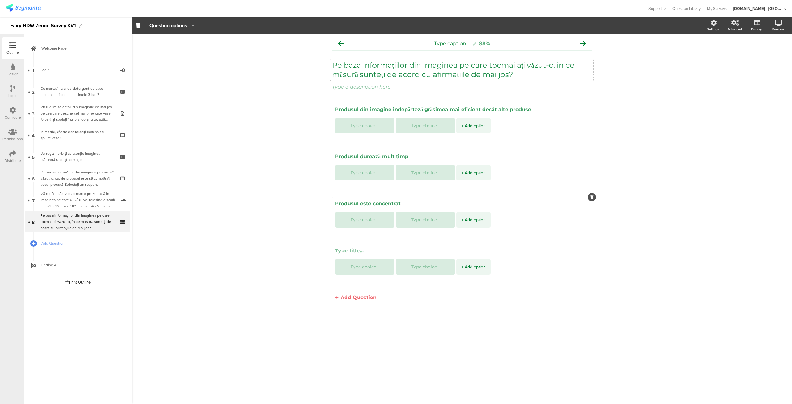
type textarea "Produsul este concentrat"
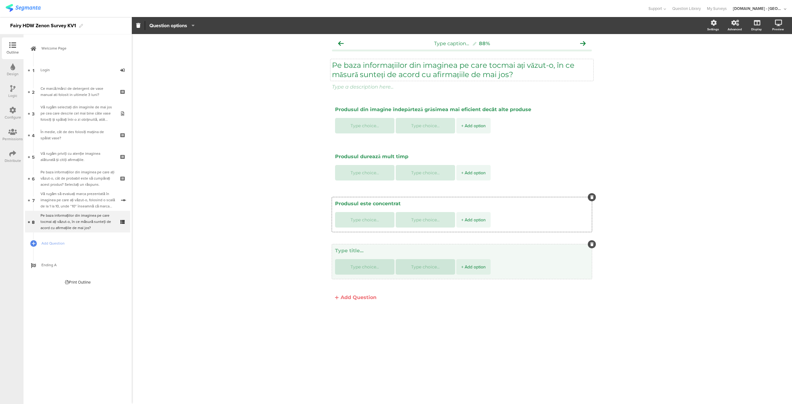
click at [356, 250] on textarea at bounding box center [462, 251] width 254 height 6
paste textarea "Spuma generată de produs durează mult timp"
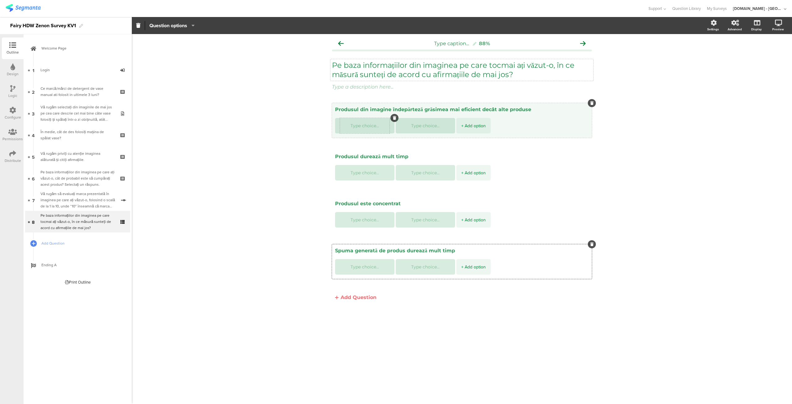
click at [358, 123] on div at bounding box center [365, 125] width 50 height 15
paste textarea "Sunt complet de acord"
type textarea "Spuma generată de produs durează mult timp"
click at [352, 126] on textarea at bounding box center [365, 125] width 50 height 5
paste textarea "Sunt complet de acord"
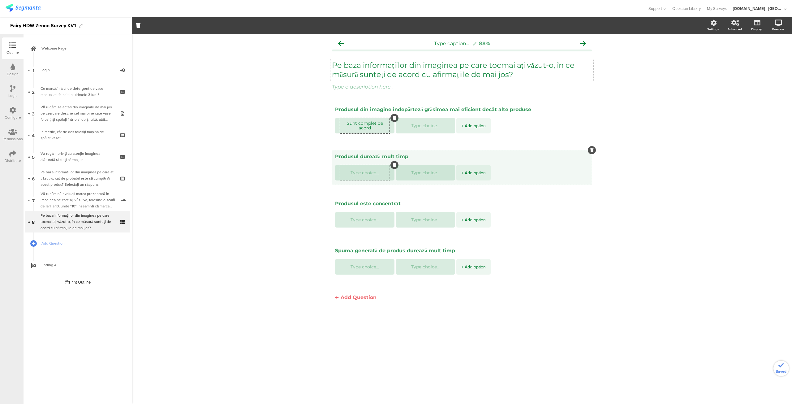
type textarea "Sunt complet de acord"
click at [363, 174] on textarea at bounding box center [365, 172] width 50 height 5
paste textarea "Sunt complet de acord"
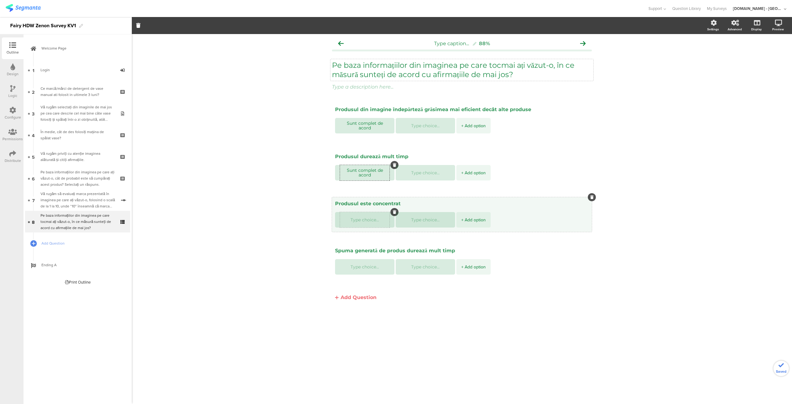
type textarea "Sunt complet de acord"
click at [362, 222] on textarea at bounding box center [365, 220] width 50 height 5
paste textarea "Sunt complet de acord"
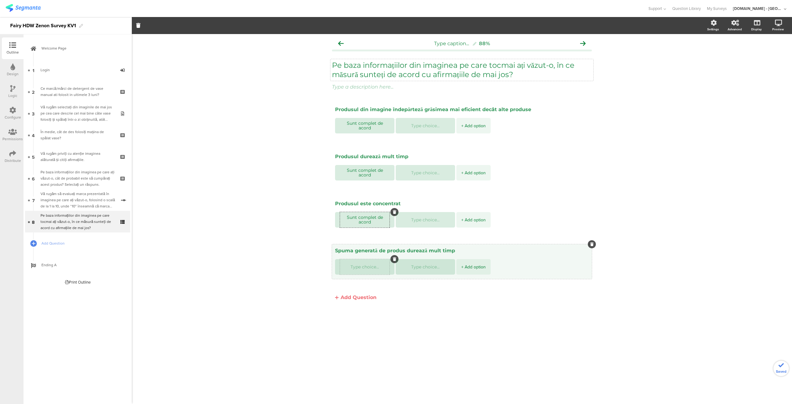
type textarea "Sunt complet de acord"
click at [361, 265] on textarea at bounding box center [365, 267] width 50 height 5
paste textarea "Sunt complet de acord"
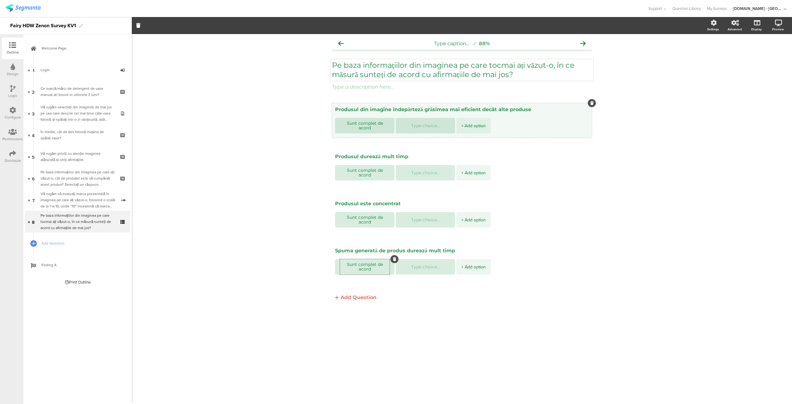
click at [463, 127] on div "+ Add option" at bounding box center [473, 125] width 24 height 15
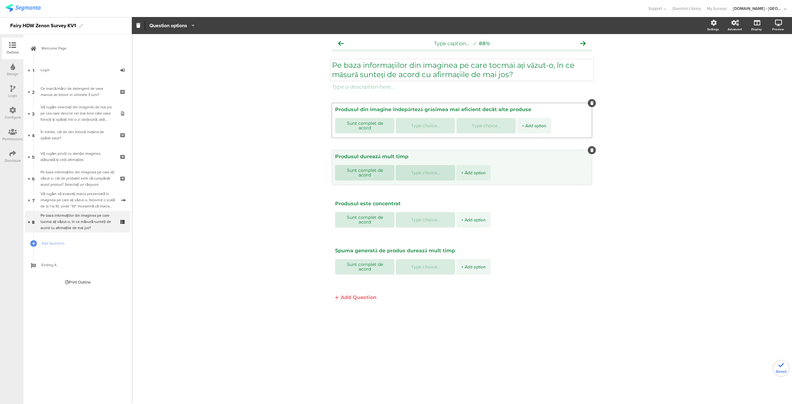
click at [470, 172] on div "+ Add option" at bounding box center [473, 172] width 24 height 15
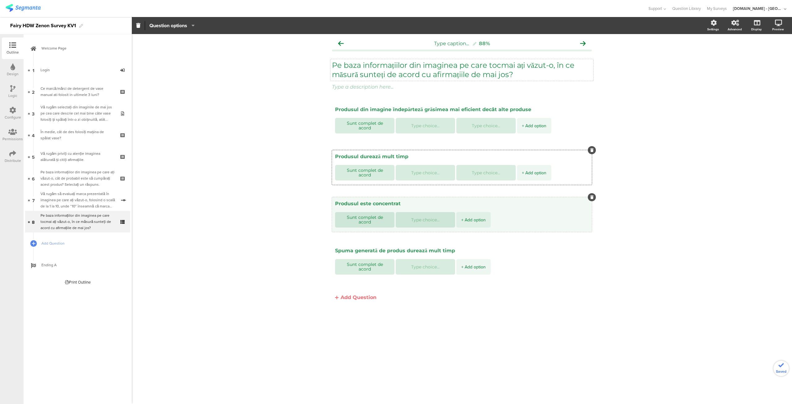
click at [469, 218] on div "+ Add option" at bounding box center [473, 219] width 24 height 15
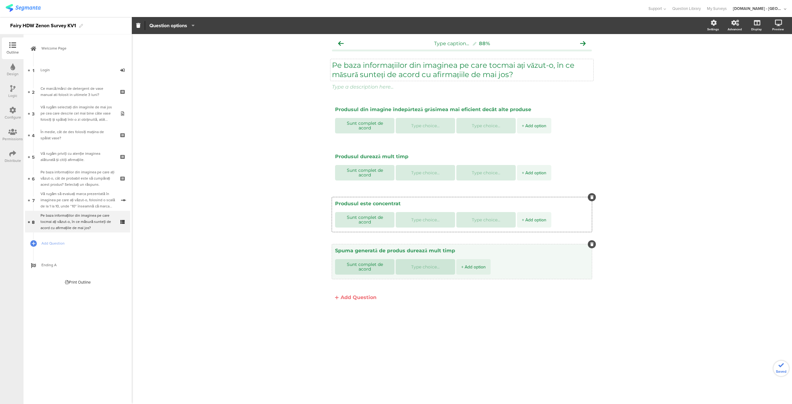
click at [470, 266] on div "+ Add option" at bounding box center [473, 266] width 24 height 15
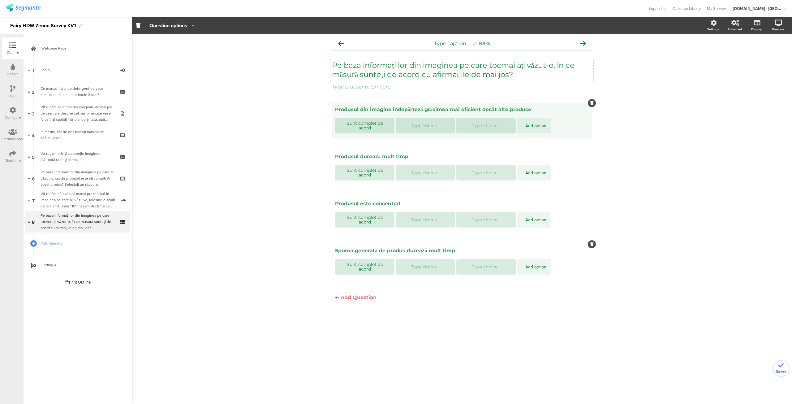
click at [522, 127] on div "+ Add option" at bounding box center [534, 125] width 24 height 15
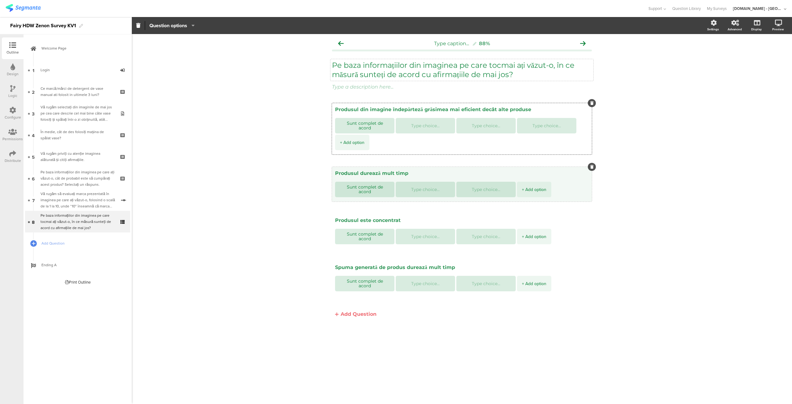
click at [525, 187] on div "+ Add option" at bounding box center [534, 189] width 24 height 15
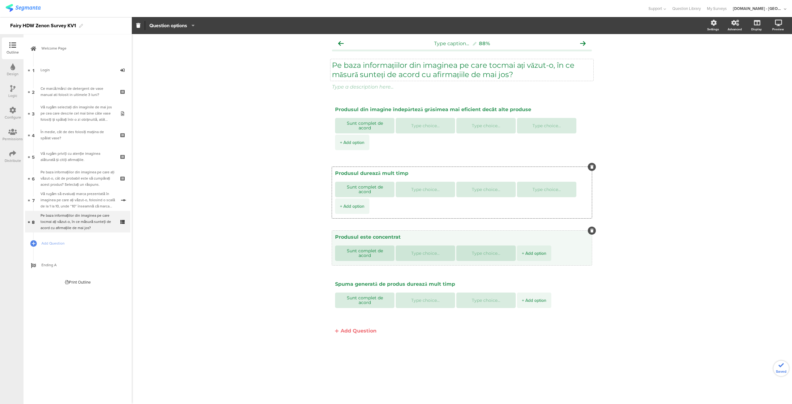
click at [527, 250] on div "+ Add option" at bounding box center [534, 252] width 24 height 15
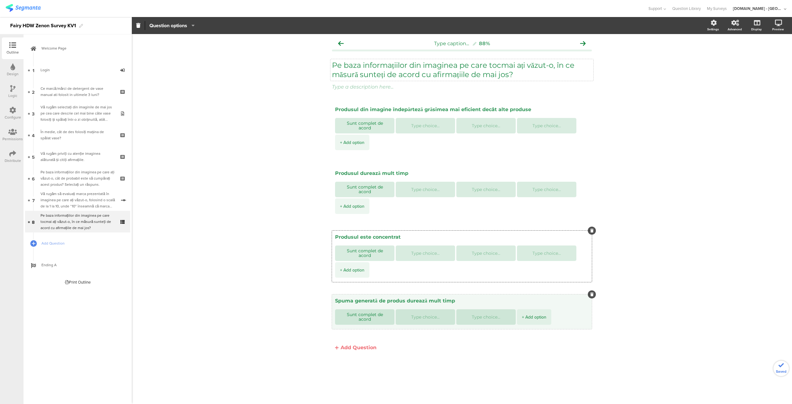
click at [528, 316] on div "+ Add option" at bounding box center [534, 316] width 24 height 15
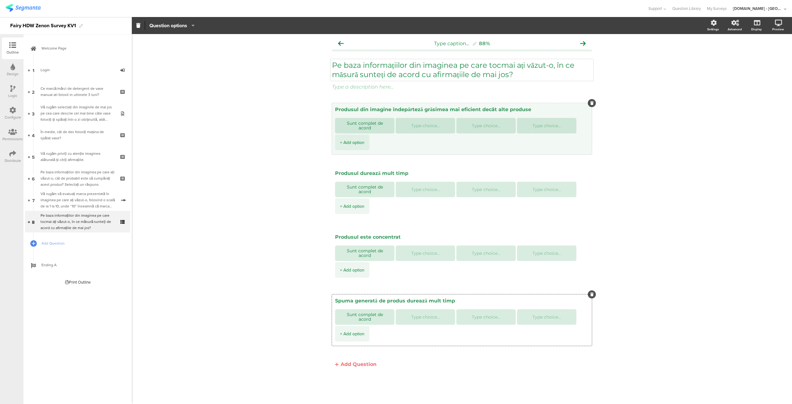
click at [358, 140] on div "+ Add option" at bounding box center [352, 142] width 24 height 15
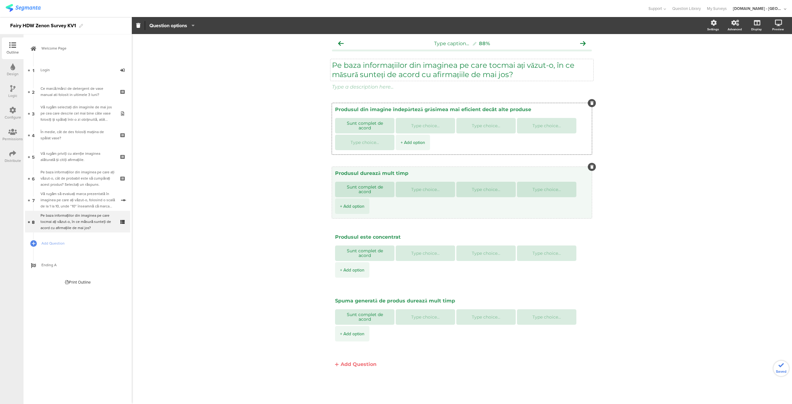
click at [362, 209] on div "+ Add option" at bounding box center [352, 205] width 24 height 15
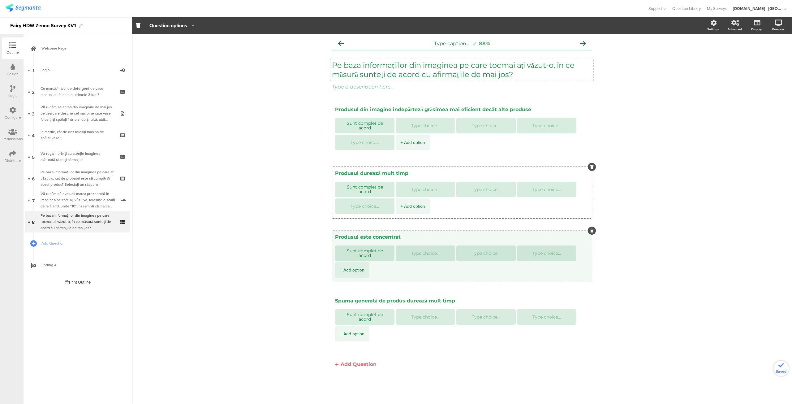
click at [350, 270] on div "+ Add option" at bounding box center [352, 269] width 24 height 15
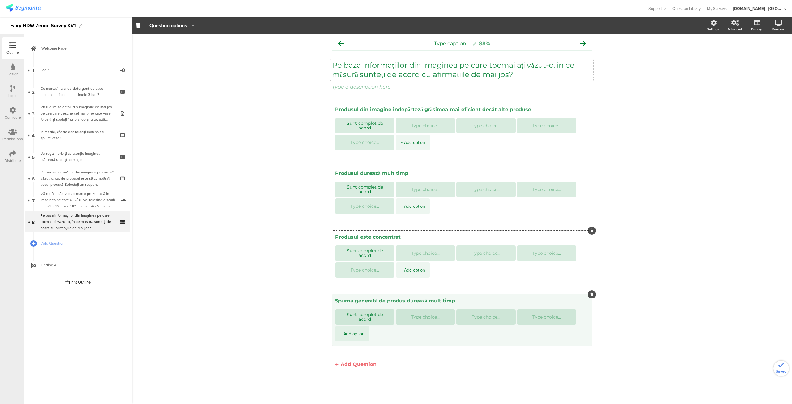
click at [350, 334] on div "+ Add option" at bounding box center [352, 333] width 24 height 15
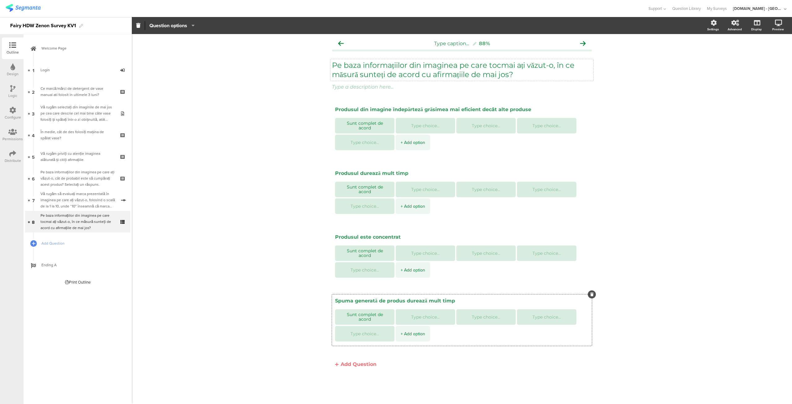
type textarea "Sunt complet de acord"
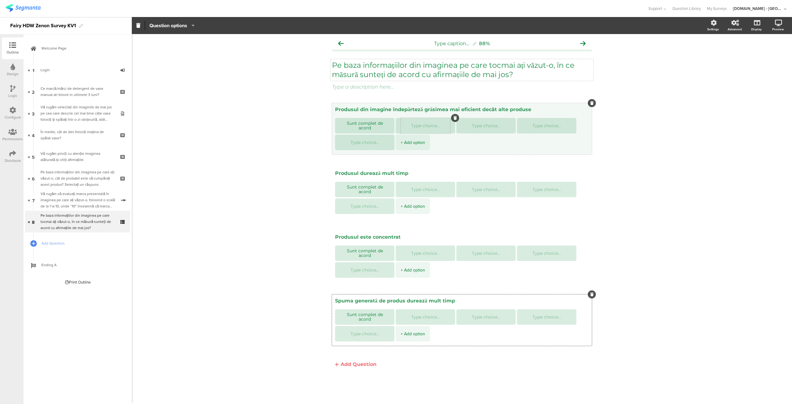
click at [429, 129] on div at bounding box center [426, 125] width 50 height 15
click at [421, 126] on textarea at bounding box center [426, 125] width 50 height 5
paste textarea "Sunt de acord"
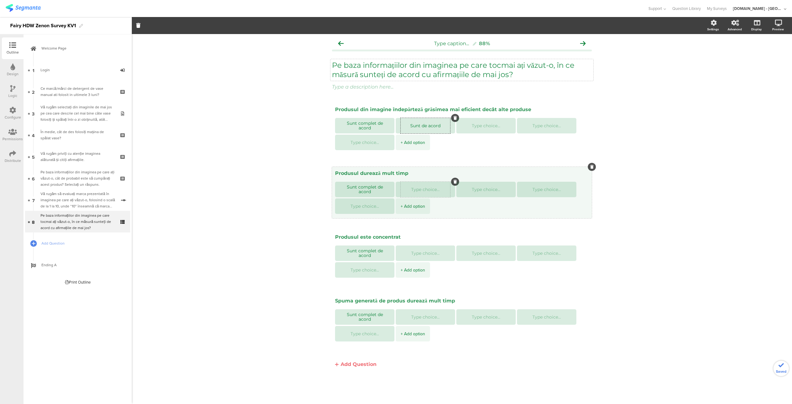
type textarea "Sunt de acord"
click at [422, 188] on textarea at bounding box center [426, 189] width 50 height 5
paste textarea "Sunt de acord"
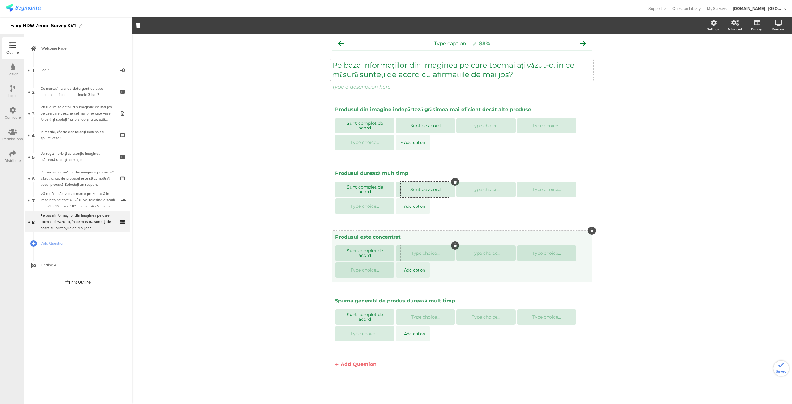
type textarea "Sunt de acord"
click at [421, 252] on textarea at bounding box center [426, 253] width 50 height 5
paste textarea "Sunt de acord"
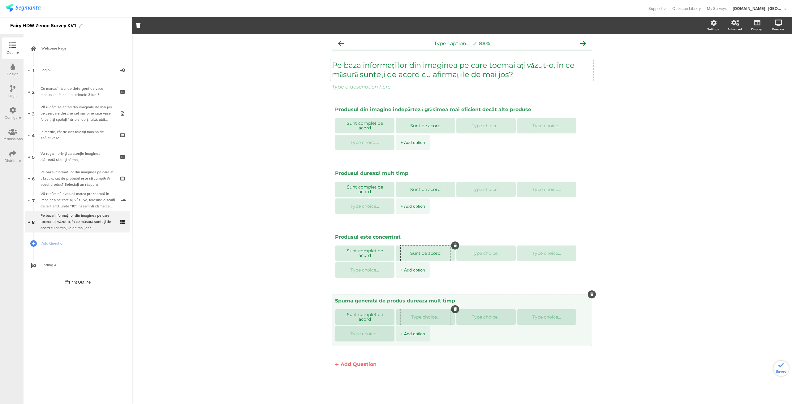
type textarea "Sunt de acord"
click at [420, 318] on textarea at bounding box center [426, 317] width 50 height 5
paste textarea "Sunt de acord"
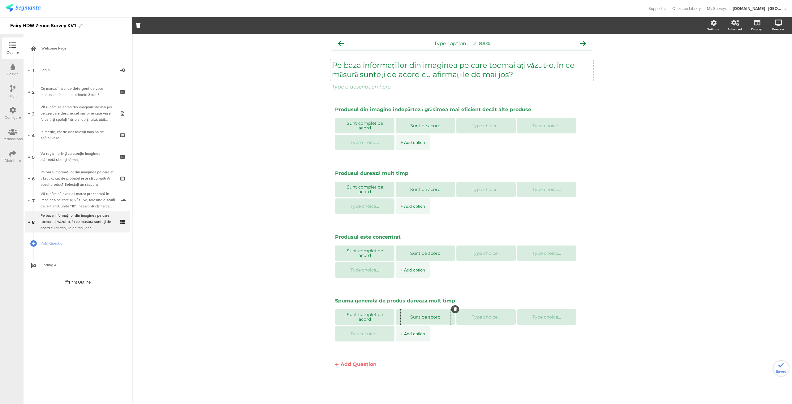
type textarea "Sunt de acord"
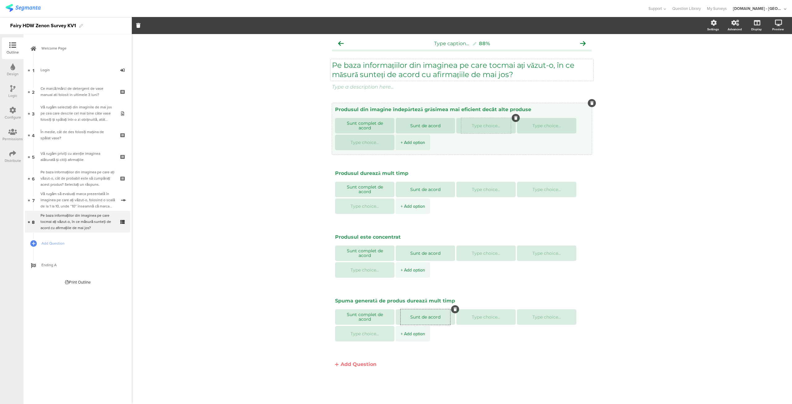
click at [485, 127] on textarea at bounding box center [486, 125] width 50 height 5
paste textarea "Neutru"
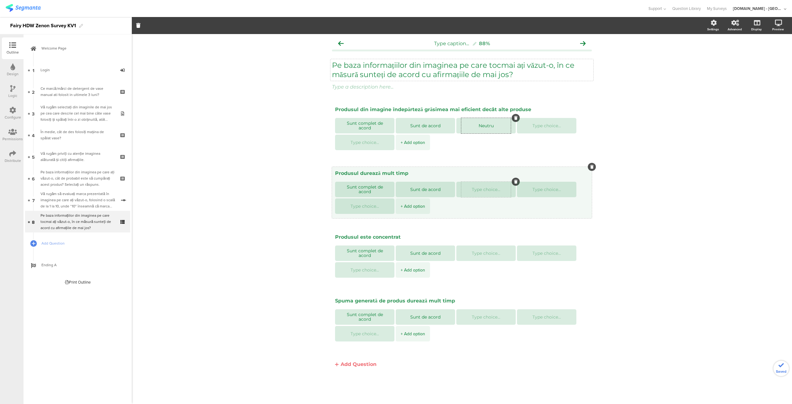
type textarea "Neutru"
click at [480, 188] on textarea at bounding box center [486, 189] width 50 height 5
paste textarea "Neutru"
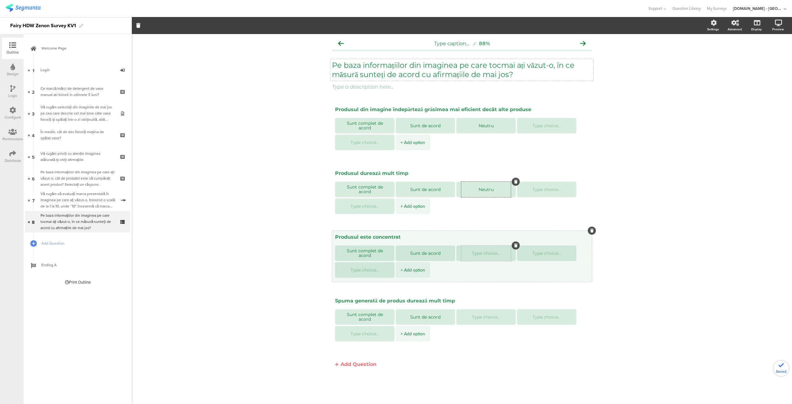
type textarea "Neutru"
click at [479, 254] on textarea at bounding box center [486, 253] width 50 height 5
paste textarea "Neutru"
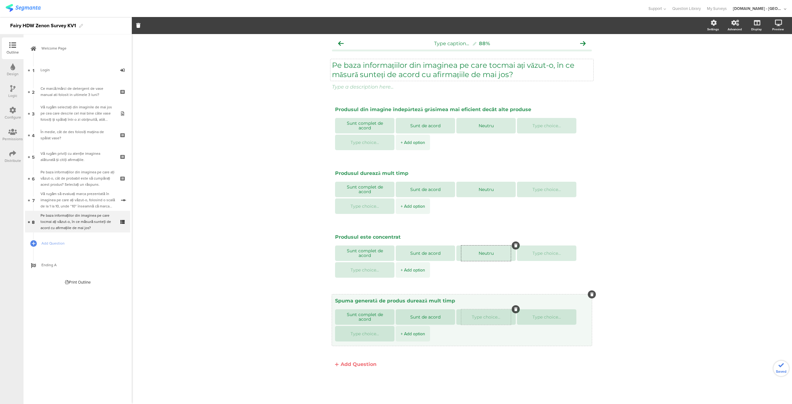
type textarea "Neutru"
click at [477, 317] on textarea at bounding box center [486, 317] width 50 height 5
paste textarea "Neutru"
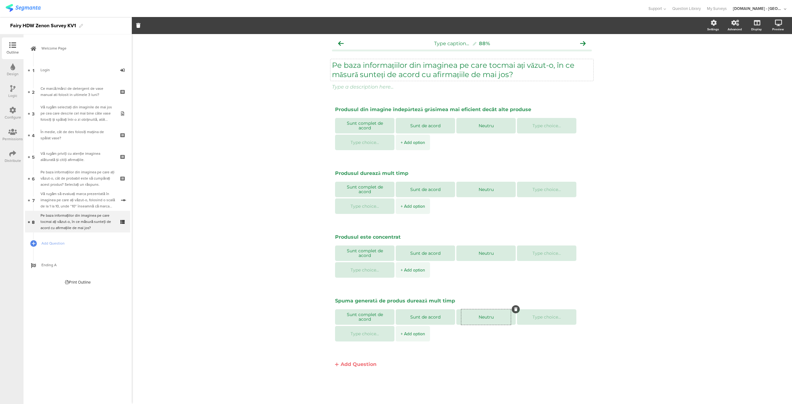
type textarea "Neutru"
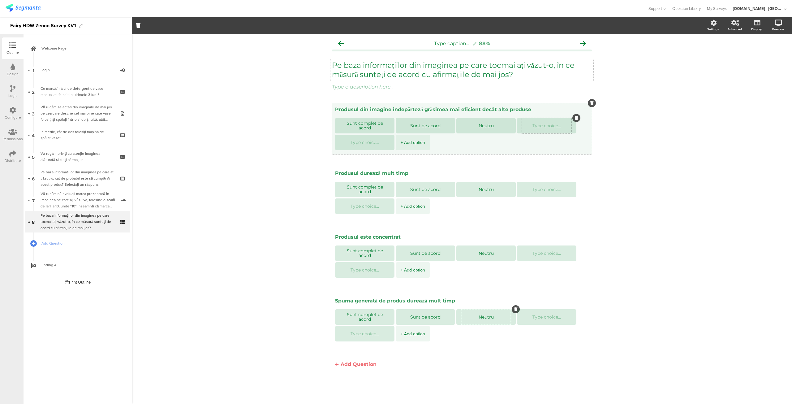
click at [538, 126] on textarea at bounding box center [547, 125] width 50 height 5
paste textarea "Nu sunt de acrod"
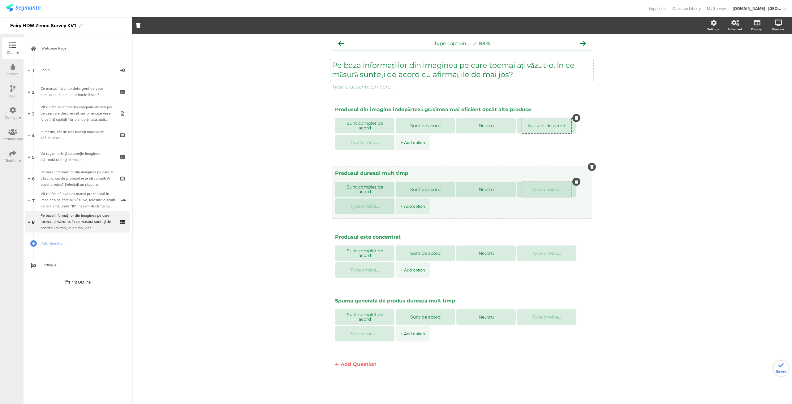
type textarea "Nu sunt de acrod"
click at [535, 187] on textarea at bounding box center [547, 189] width 50 height 5
paste textarea "Nu sunt de acrod"
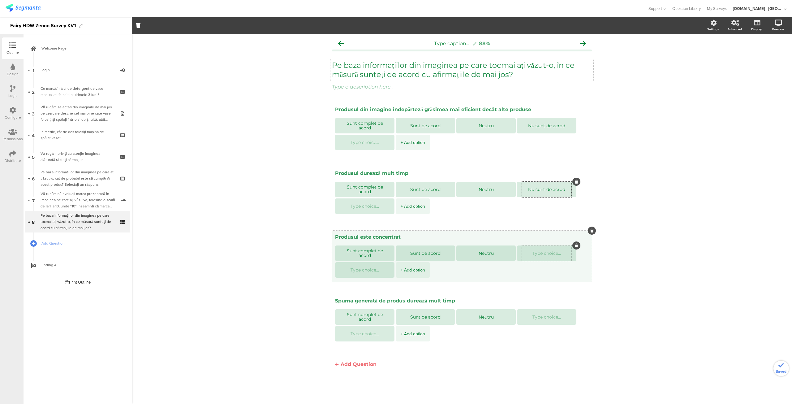
type textarea "Nu sunt de acrod"
click at [537, 253] on textarea at bounding box center [547, 253] width 50 height 5
paste textarea "Nu sunt de acrod"
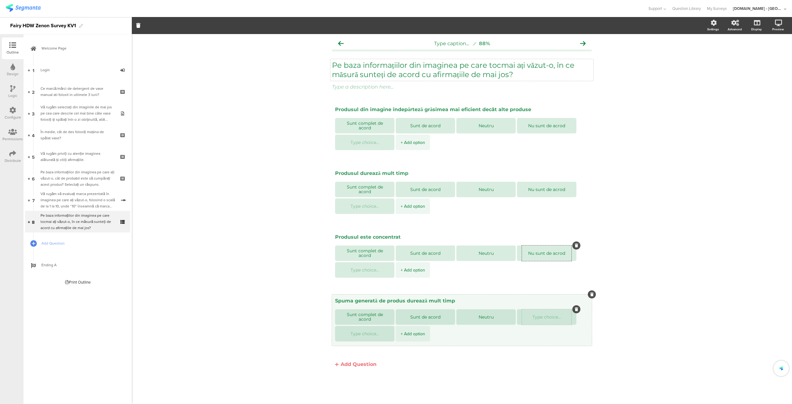
click at [537, 319] on div at bounding box center [547, 316] width 50 height 15
type textarea "Nu sunt de acrod"
click at [537, 316] on textarea at bounding box center [547, 317] width 50 height 5
paste textarea "Nu sunt de acrod"
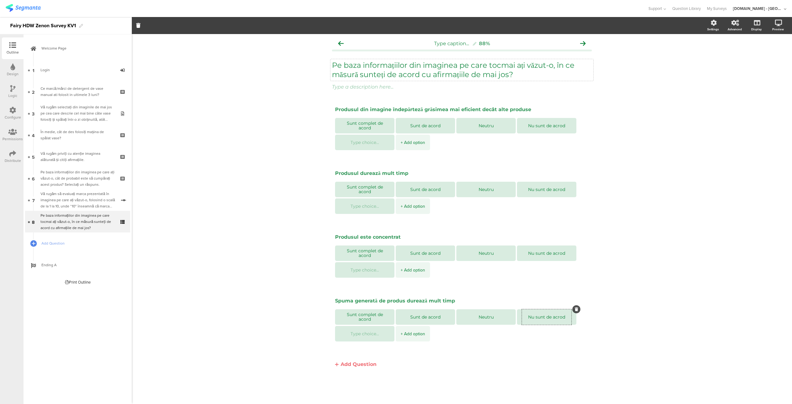
type textarea "Nu sunt de acrod"
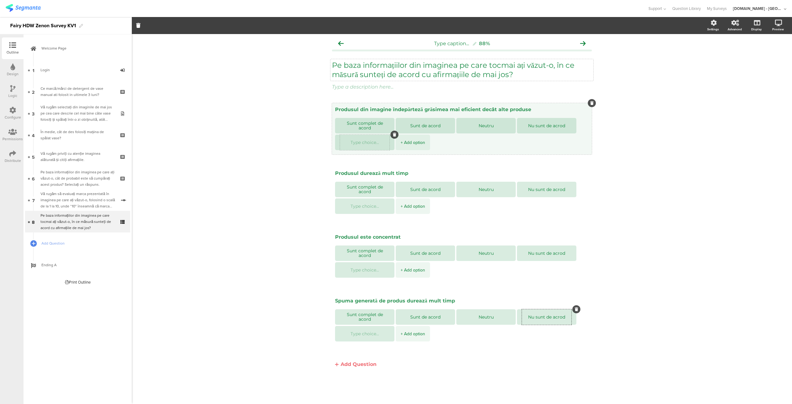
click at [371, 144] on div at bounding box center [365, 142] width 50 height 15
click at [366, 139] on div at bounding box center [365, 142] width 50 height 15
click at [364, 143] on textarea at bounding box center [365, 142] width 50 height 5
paste textarea "Sunt in complet dezacord"
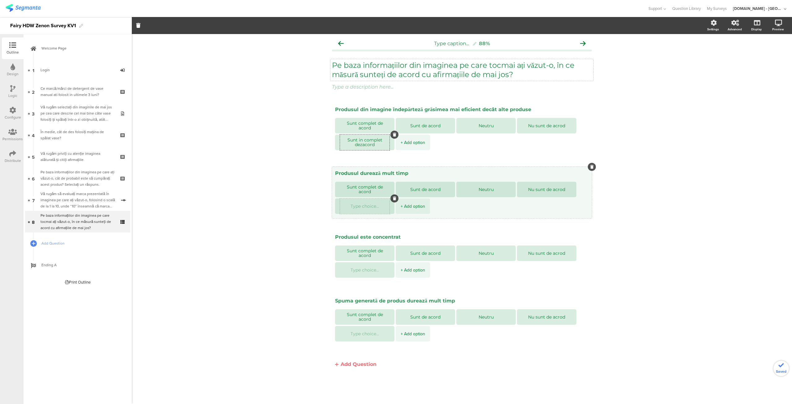
type textarea "Sunt in complet dezacord"
click at [365, 207] on textarea at bounding box center [365, 206] width 50 height 5
paste textarea "Sunt in complet dezacord"
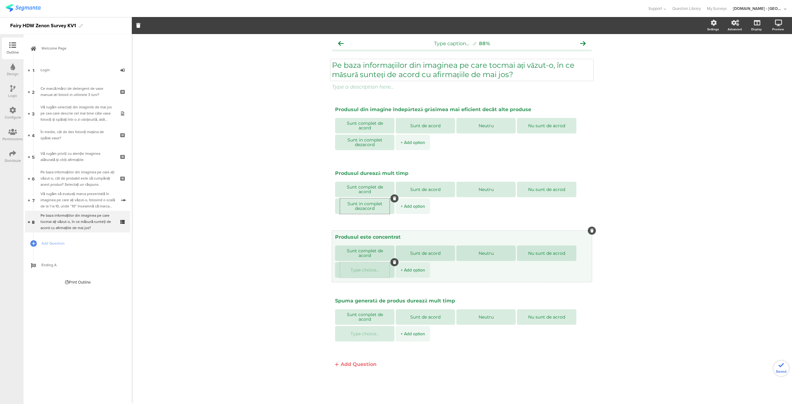
type textarea "Sunt in complet dezacord"
click at [368, 271] on textarea at bounding box center [365, 270] width 50 height 5
paste textarea "Sunt in complet dezacord"
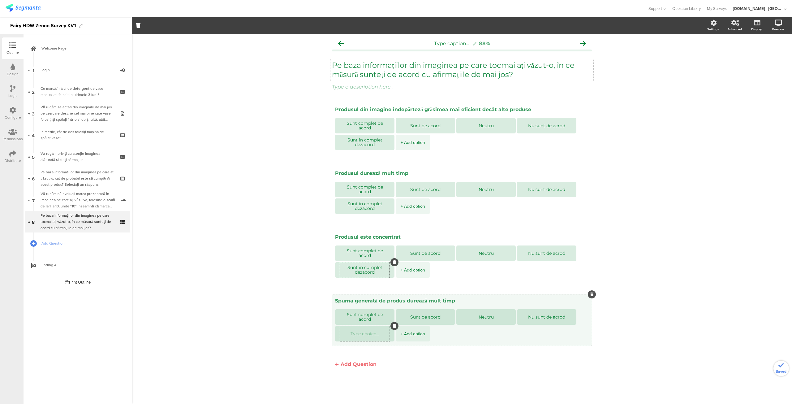
type textarea "Sunt in complet dezacord"
click at [369, 334] on textarea at bounding box center [365, 333] width 50 height 5
paste textarea "Sunt in complet dezacord"
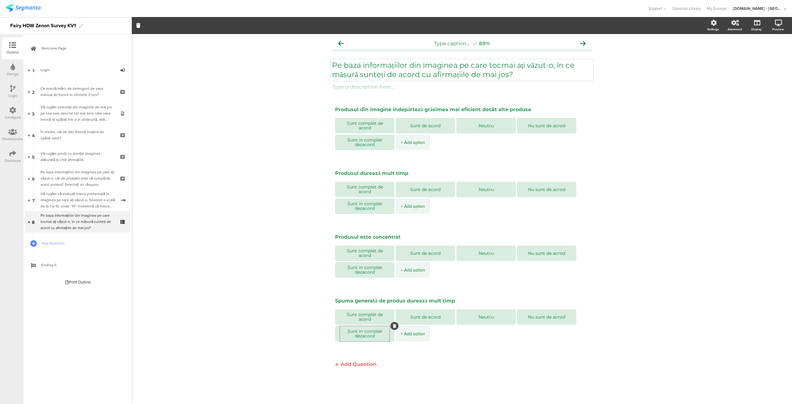
type textarea "Sunt in complet dezacord"
click at [13, 161] on div "Distribute" at bounding box center [13, 161] width 16 height 6
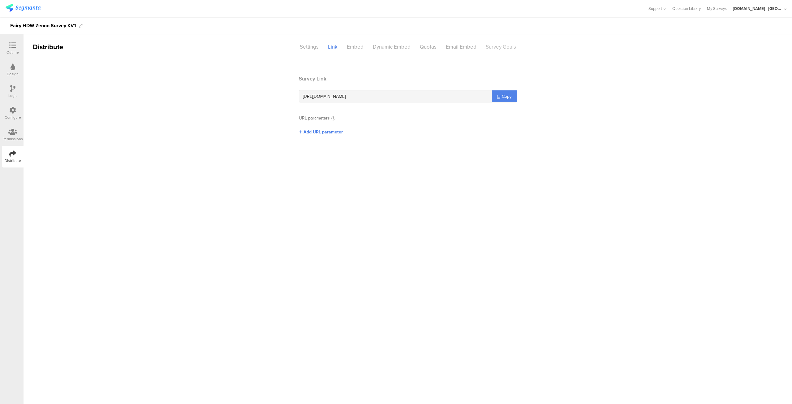
click at [502, 49] on div "Survey Goals" at bounding box center [501, 46] width 40 height 11
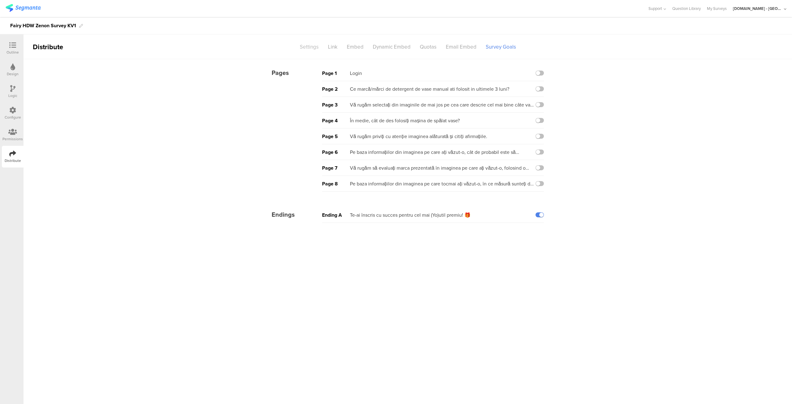
click at [307, 44] on div "Settings" at bounding box center [309, 46] width 28 height 11
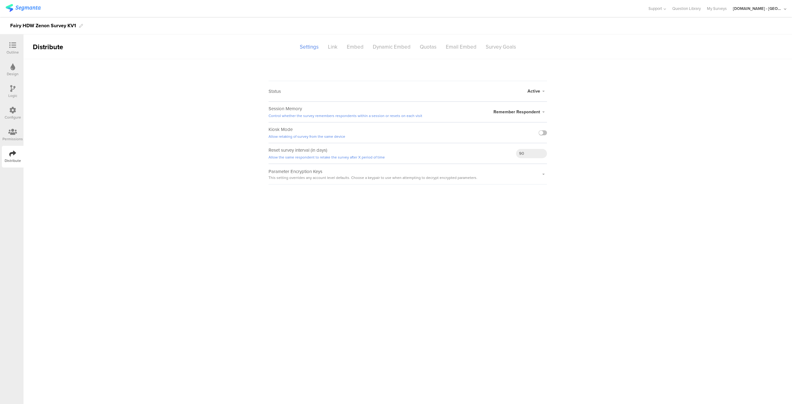
click at [14, 44] on icon at bounding box center [12, 45] width 7 height 7
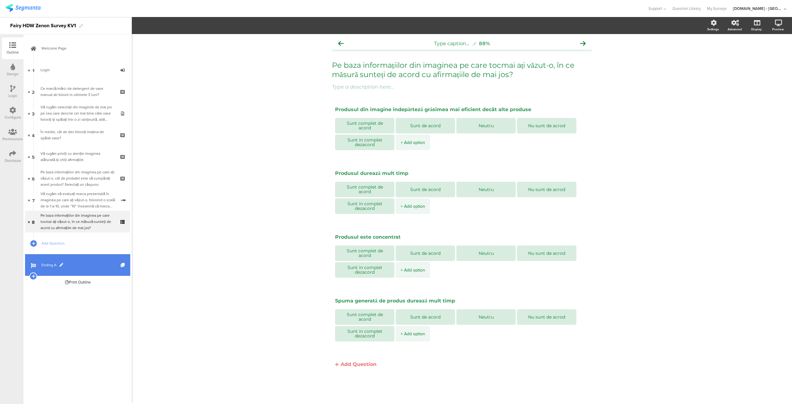
click at [53, 260] on link "Ending A" at bounding box center [77, 265] width 105 height 22
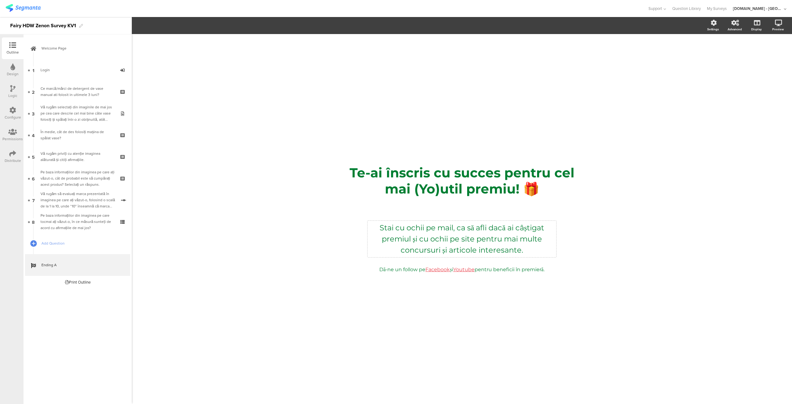
click at [490, 239] on div "Stai cu ochii pe mail, ca să afli dacă ai câștigat premiul și cu ochii pe site …" at bounding box center [462, 239] width 189 height 37
click at [70, 227] on div "Pe baza informațiilor din imaginea pe care tocmai ați văzut-o, în ce măsură sun…" at bounding box center [78, 221] width 74 height 19
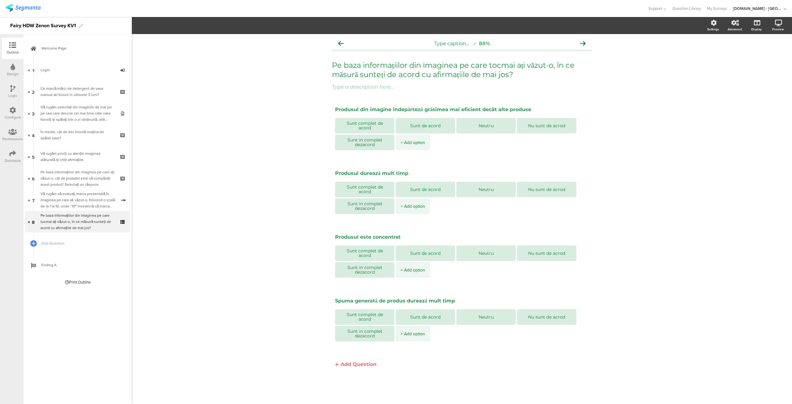
click at [11, 154] on icon at bounding box center [12, 153] width 7 height 7
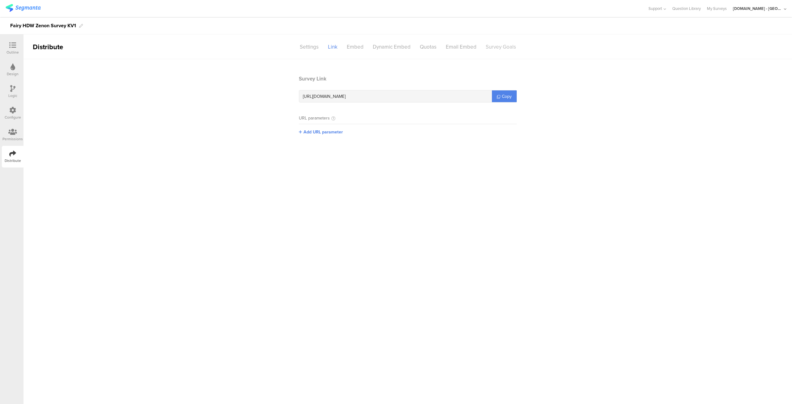
click at [506, 48] on div "Survey Goals" at bounding box center [501, 46] width 40 height 11
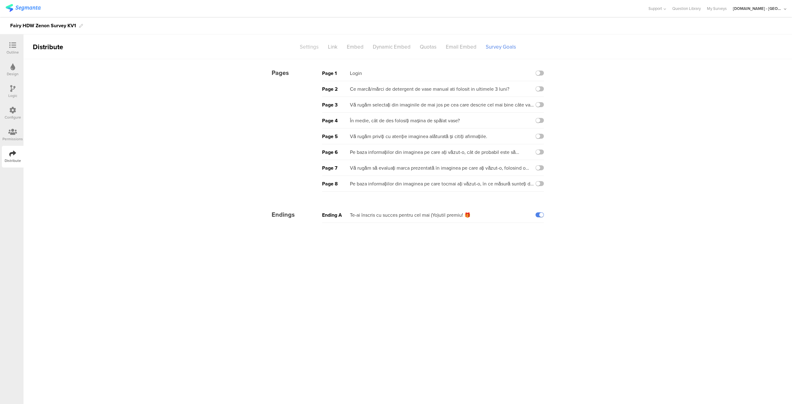
click at [308, 50] on div "Settings" at bounding box center [309, 46] width 28 height 11
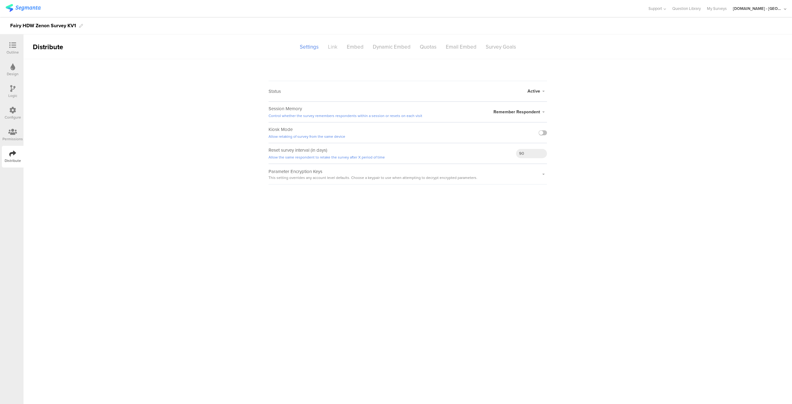
click at [332, 47] on div "Link" at bounding box center [332, 46] width 19 height 11
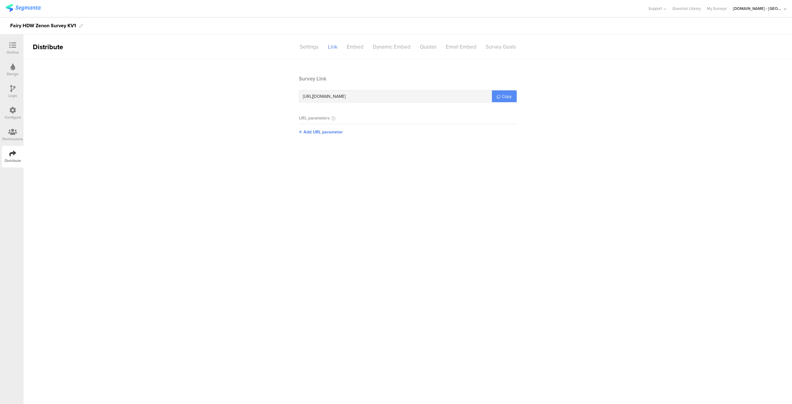
click at [500, 99] on link "Copy" at bounding box center [504, 96] width 25 height 12
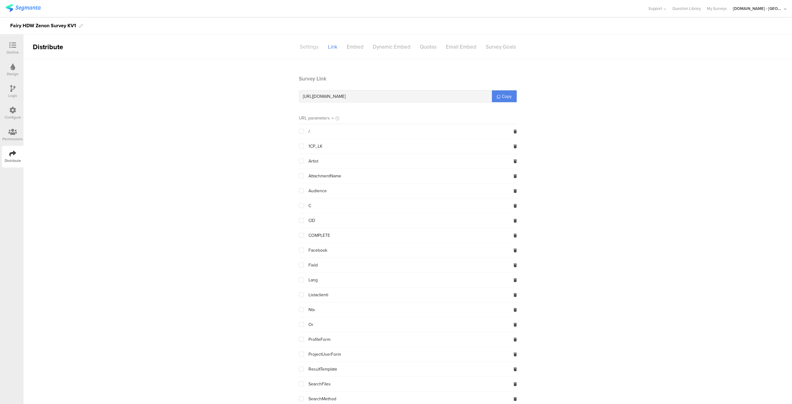
click at [304, 44] on div "Settings" at bounding box center [309, 46] width 28 height 11
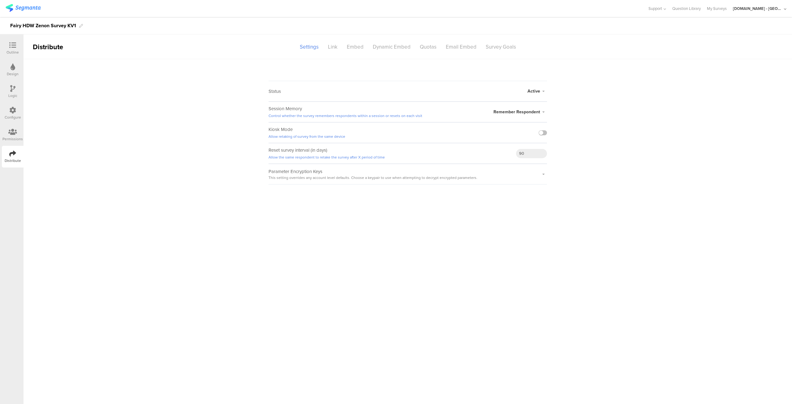
click at [15, 50] on div "Outline" at bounding box center [12, 53] width 12 height 6
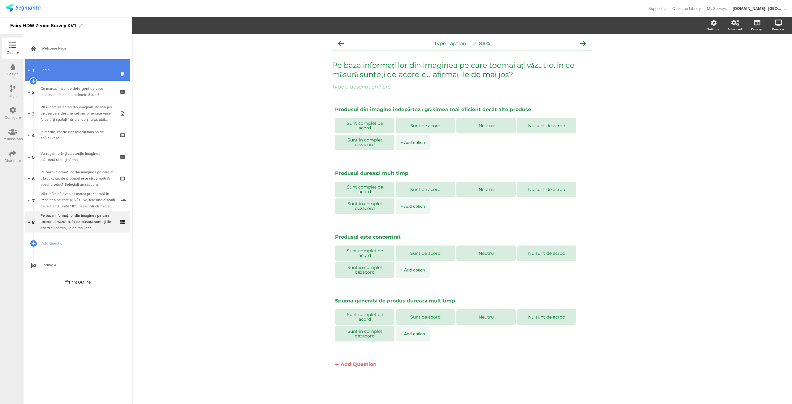
click at [71, 77] on link "1 Login" at bounding box center [77, 70] width 105 height 22
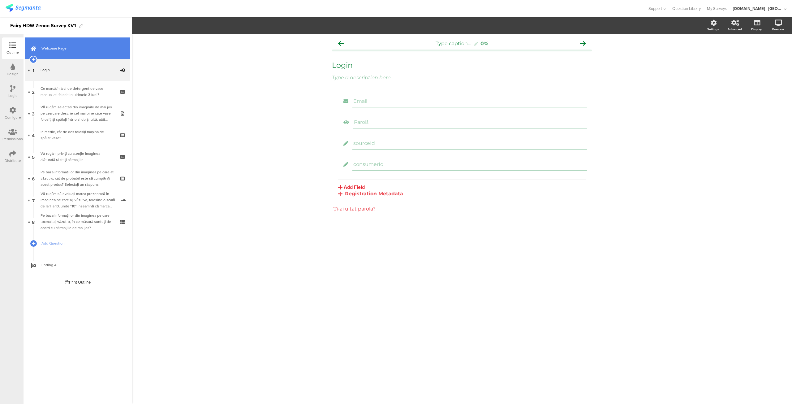
click at [72, 49] on span "Welcome Page" at bounding box center [80, 48] width 79 height 6
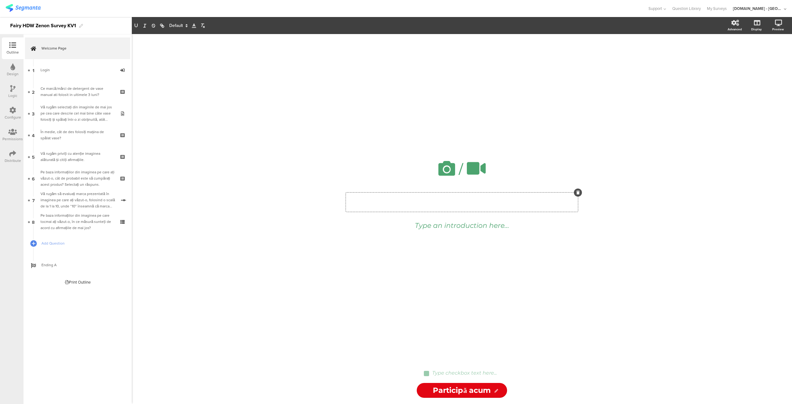
click at [467, 207] on div "Type a heading here..." at bounding box center [462, 201] width 232 height 19
click at [523, 372] on div "Type checkbox text here..." at bounding box center [462, 373] width 138 height 7
click at [501, 375] on div "Type checkbox text here..." at bounding box center [462, 373] width 138 height 7
click at [531, 365] on icon at bounding box center [530, 367] width 3 height 4
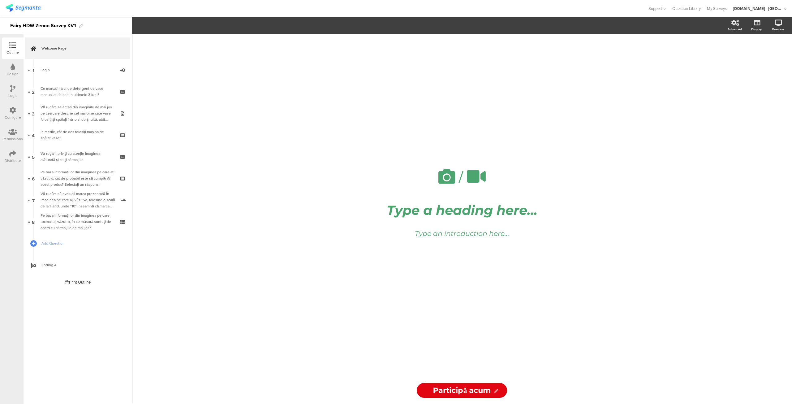
click at [494, 391] on icon at bounding box center [496, 391] width 4 height 4
click at [734, 24] on icon at bounding box center [735, 23] width 8 height 6
click at [6, 64] on div "Design" at bounding box center [13, 70] width 22 height 22
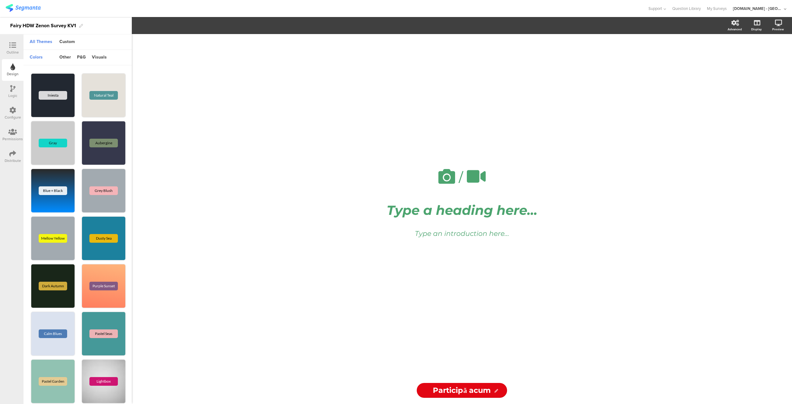
click at [12, 42] on icon at bounding box center [12, 45] width 7 height 7
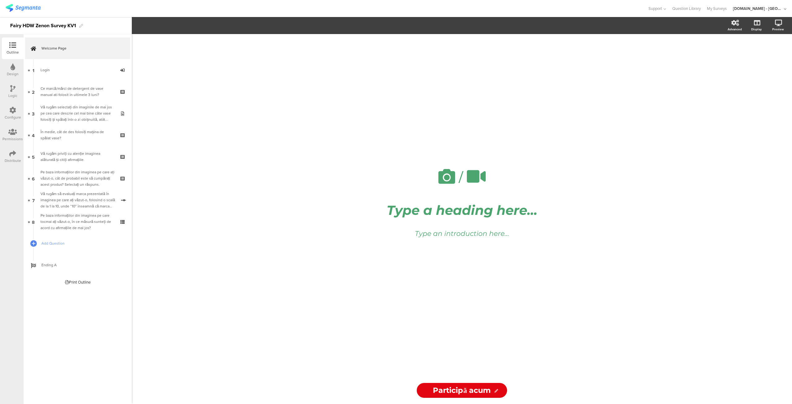
click at [218, 224] on div "/ Type a heading here... Type an introduction here... Participă acum Participă …" at bounding box center [462, 219] width 660 height 370
click at [10, 157] on icon at bounding box center [12, 153] width 7 height 7
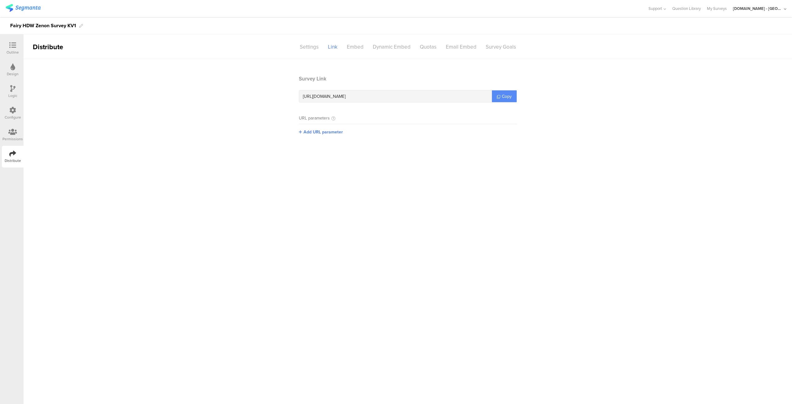
click at [498, 96] on icon at bounding box center [498, 96] width 3 height 3
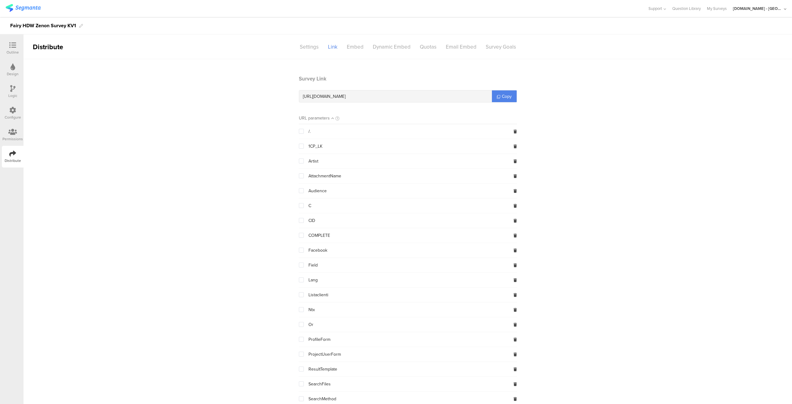
click at [7, 45] on div at bounding box center [12, 46] width 12 height 8
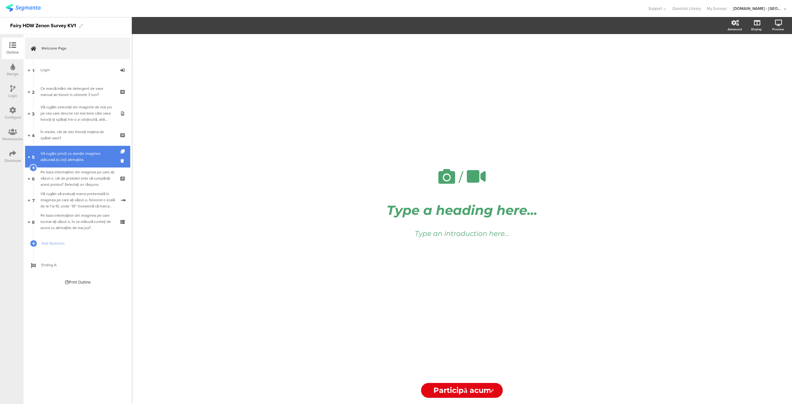
click at [72, 153] on div "Vă rugăm priviți cu atenție imaginea alăturată și citiți afirmațiile." at bounding box center [78, 156] width 74 height 12
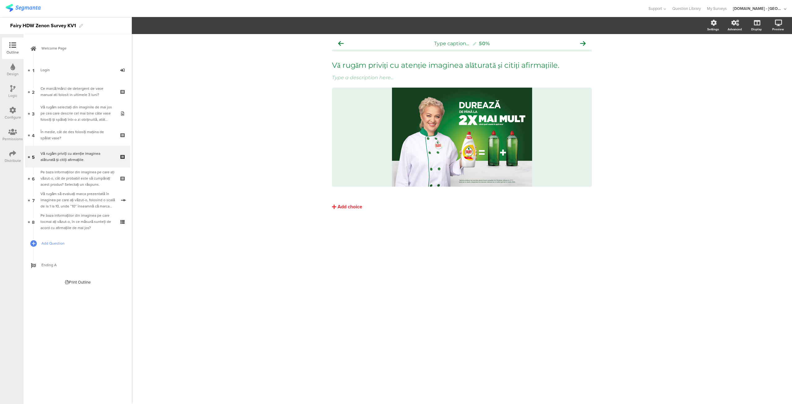
click at [44, 243] on span "Add Question" at bounding box center [80, 243] width 79 height 6
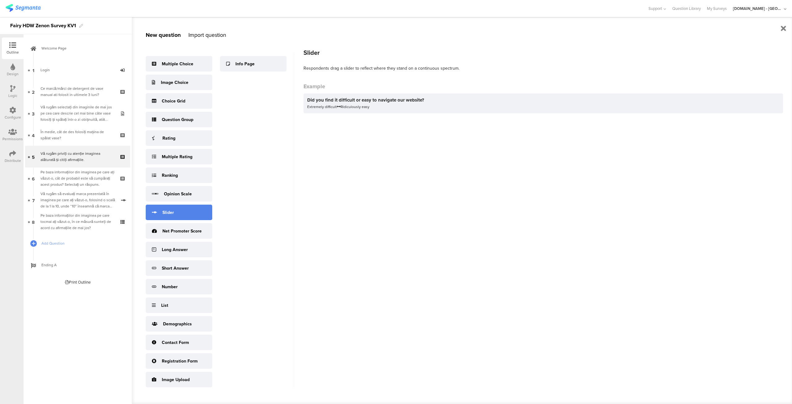
scroll to position [8, 0]
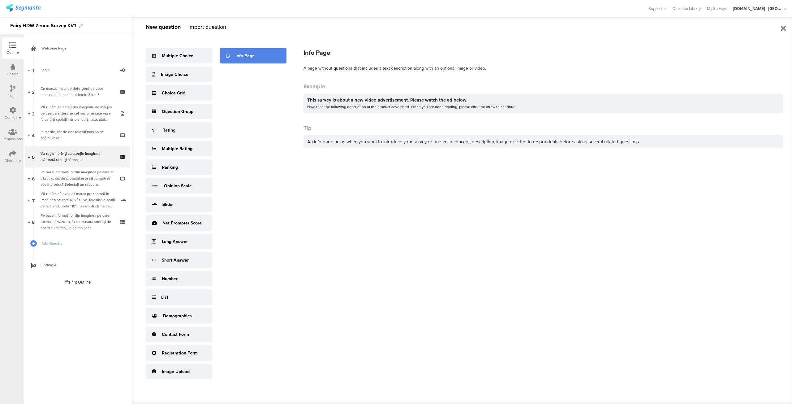
click at [239, 57] on div "Info Page" at bounding box center [244, 56] width 19 height 6
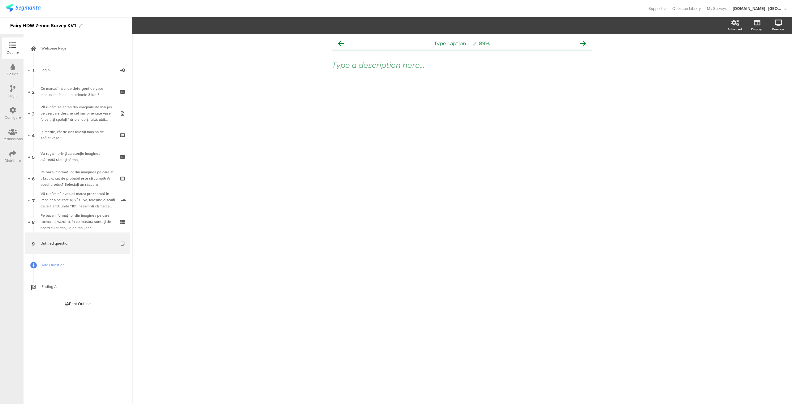
click at [413, 95] on div at bounding box center [462, 93] width 260 height 22
click at [123, 246] on icon at bounding box center [123, 247] width 5 height 6
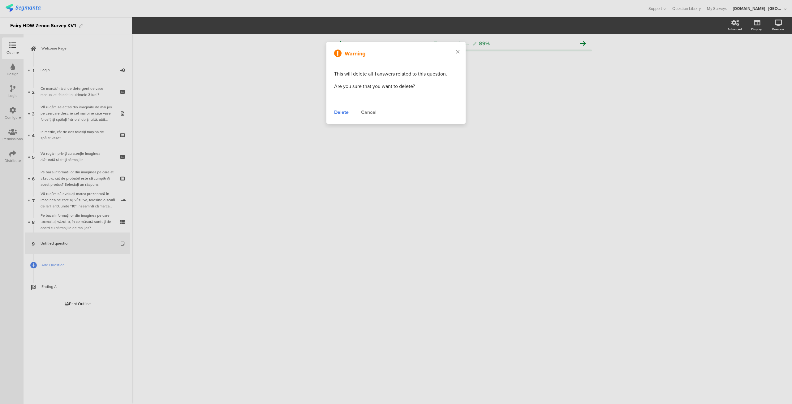
click at [340, 114] on div "Delete" at bounding box center [341, 112] width 15 height 7
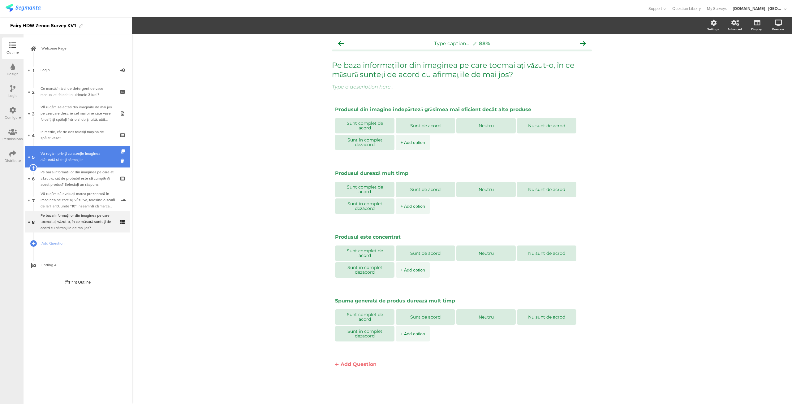
click at [48, 161] on div "Vă rugăm priviți cu atenție imaginea alăturată și citiți afirmațiile." at bounding box center [78, 156] width 74 height 12
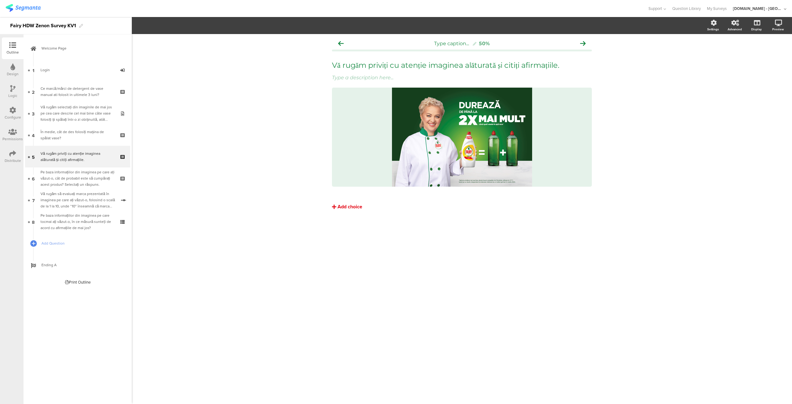
click at [342, 207] on div "Add choice" at bounding box center [350, 207] width 25 height 6
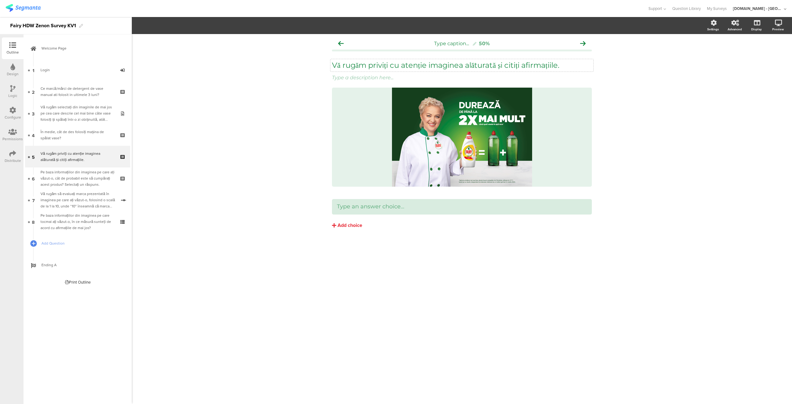
click at [402, 61] on div "Vă rugăm priviți cu atenție imaginea alăturată și citiți afirmațiile. Vă rugăm …" at bounding box center [461, 65] width 263 height 12
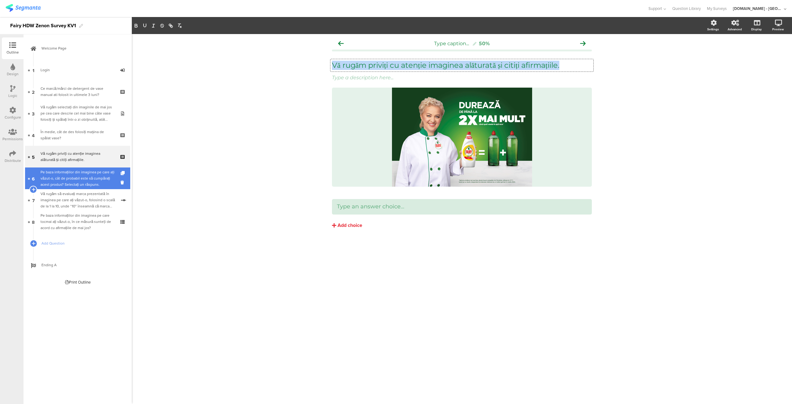
click at [62, 185] on div "Pe baza informațiilor din imaginea pe care ați văzut-o, cât de probabil este să…" at bounding box center [78, 178] width 74 height 19
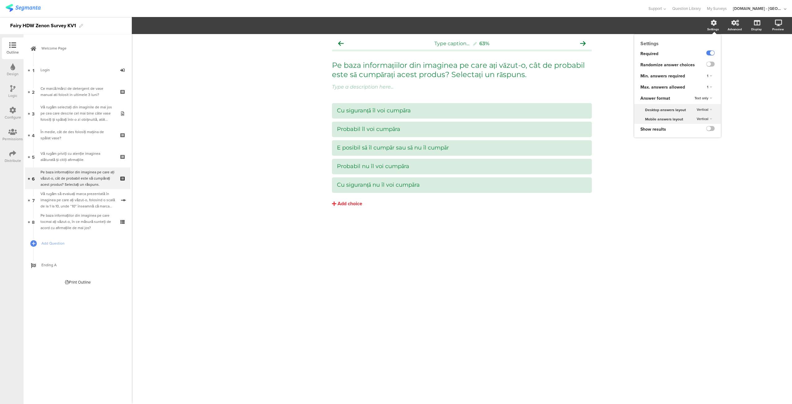
click at [705, 100] on span "Text only" at bounding box center [702, 98] width 14 height 5
click at [712, 85] on div "1" at bounding box center [709, 87] width 10 height 7
click at [714, 80] on div "1" at bounding box center [709, 75] width 10 height 7
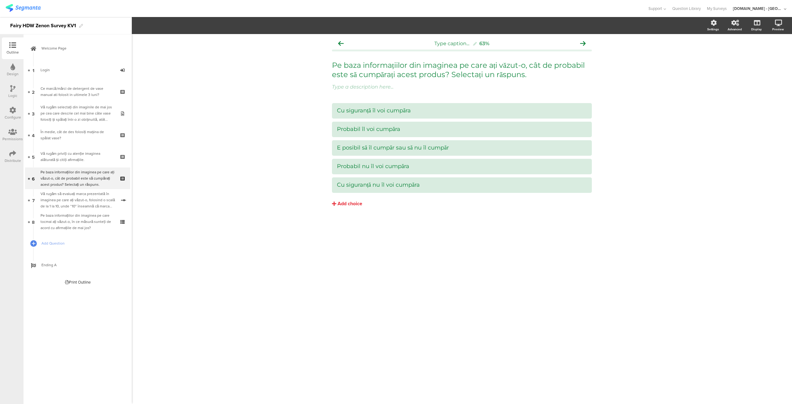
click at [442, 314] on div "Type caption... 63% Pe baza informațiilor din imaginea pe care ați văzut-o, cât…" at bounding box center [462, 219] width 660 height 370
click at [56, 245] on span "Add Question" at bounding box center [80, 243] width 79 height 6
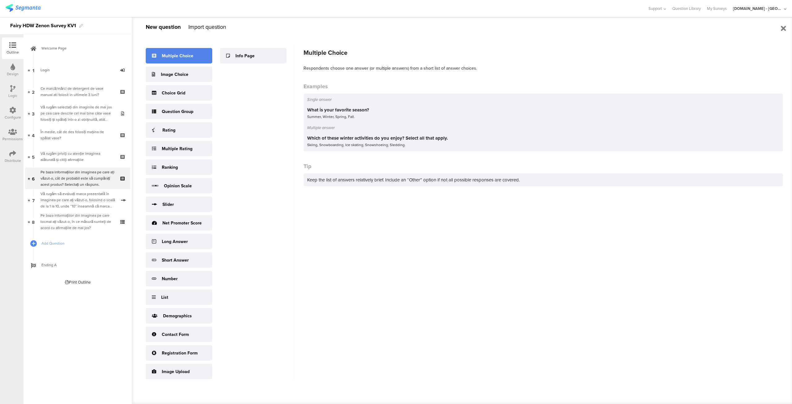
click at [174, 59] on div "Multiple Choice" at bounding box center [179, 55] width 67 height 15
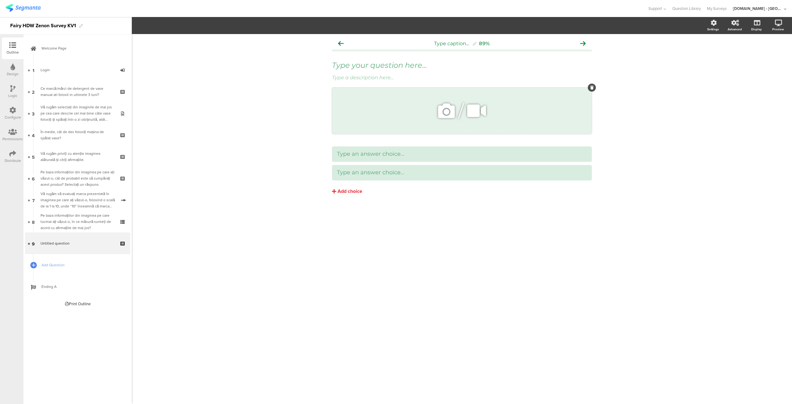
drag, startPoint x: 568, startPoint y: 108, endPoint x: 542, endPoint y: 112, distance: 26.6
click at [542, 112] on div "/" at bounding box center [462, 111] width 260 height 46
click at [164, 82] on span "Upload" at bounding box center [164, 81] width 16 height 7
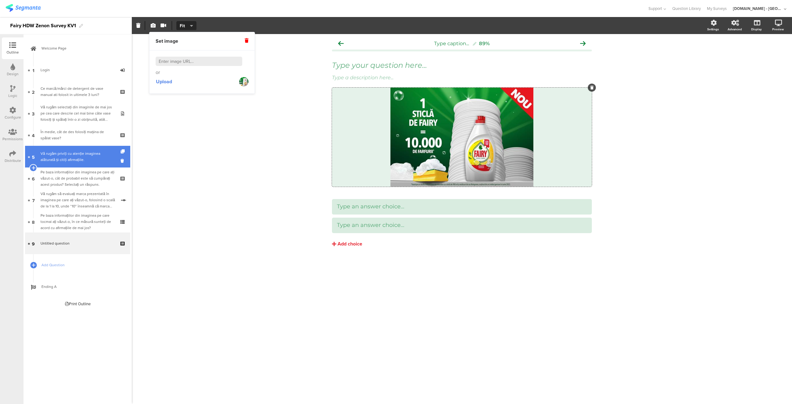
click at [80, 163] on link "5 Vă rugăm priviți cu atenție imaginea alăturată și citiți afirmațiile." at bounding box center [77, 157] width 105 height 22
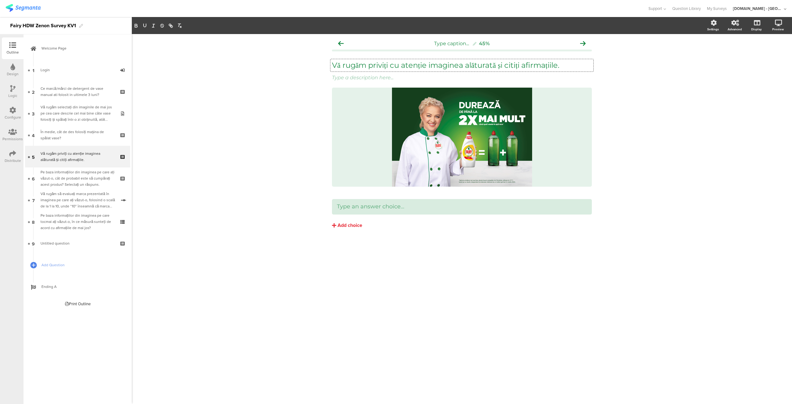
click at [402, 70] on div "Vă rugăm priviți cu atenție imaginea alăturată și citiți afirmațiile. Vă rugăm …" at bounding box center [461, 65] width 263 height 12
click at [403, 68] on p "Vă rugăm priviți cu atenție imaginea alăturată și citiți afirmațiile." at bounding box center [462, 65] width 260 height 9
copy p "Vă rugăm priviți cu atenție imaginea alăturată și citiți afirmațiile."
drag, startPoint x: 593, startPoint y: 81, endPoint x: 593, endPoint y: 127, distance: 45.5
click at [593, 127] on div "Type caption... 45% Vă rugăm priviți cu atenție imaginea alăturată și citiți af…" at bounding box center [462, 146] width 272 height 224
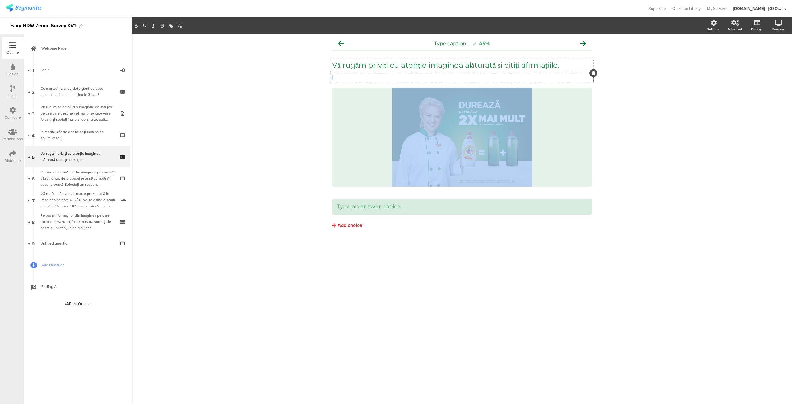
drag, startPoint x: 494, startPoint y: 114, endPoint x: 494, endPoint y: 67, distance: 47.3
click at [494, 67] on div "Vă rugăm priviți cu atenție imaginea alăturată și citiți afirmațiile. Vă rugăm …" at bounding box center [462, 123] width 260 height 138
click at [252, 131] on div "Type caption... 45% Vă rugăm priviți cu atenție imaginea alăturată și citiți af…" at bounding box center [462, 219] width 660 height 370
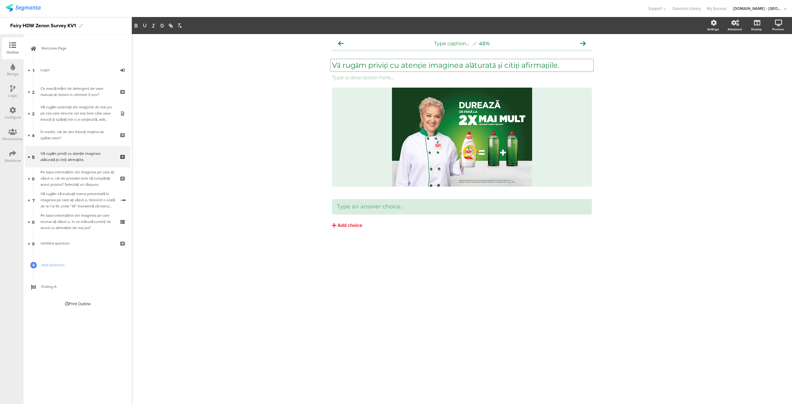
click at [402, 64] on div "Vă rugăm priviți cu atenție imaginea alăturată și citiți afirmațiile. Vă rugăm …" at bounding box center [461, 65] width 263 height 12
copy p "Vă rugăm priviți cu atenție imaginea alăturată și citiți afirmațiile."
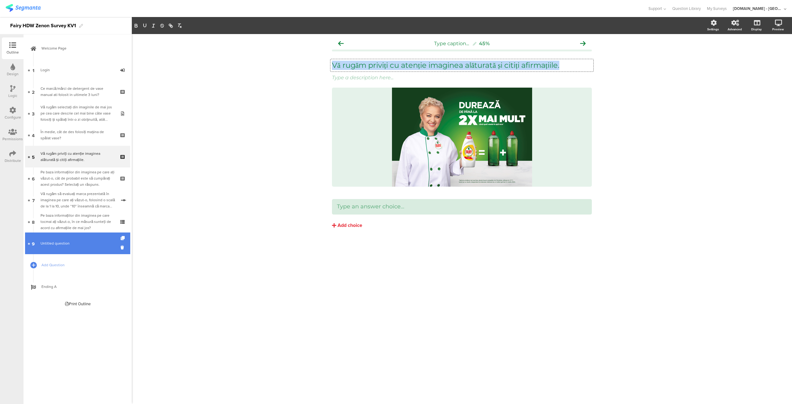
click at [72, 248] on link "9 Untitled question" at bounding box center [77, 243] width 105 height 22
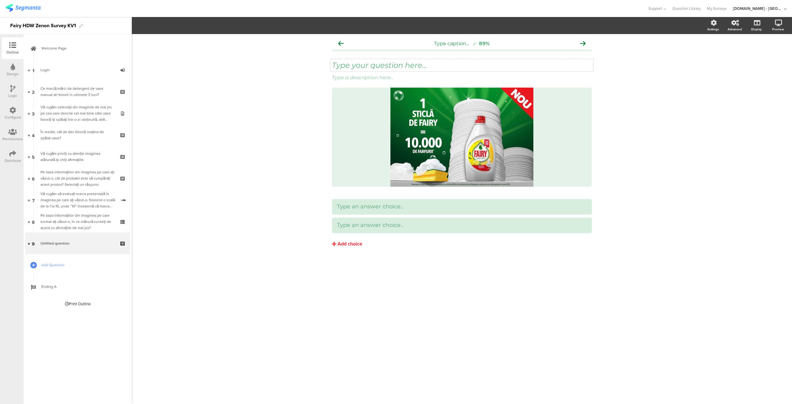
click at [358, 67] on div "Type your question here..." at bounding box center [461, 65] width 263 height 12
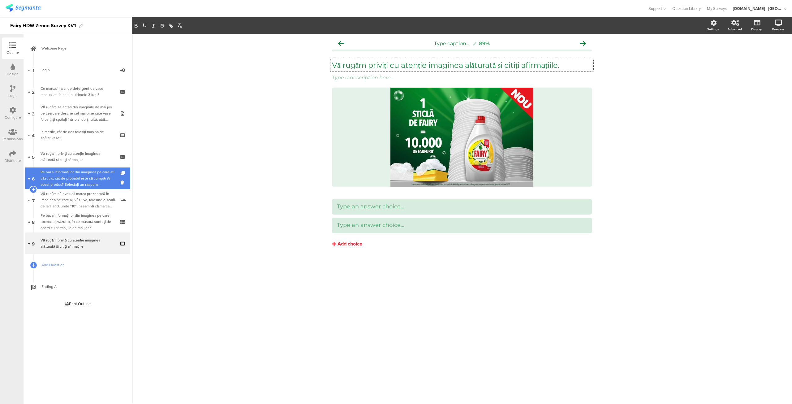
click at [86, 185] on div "Pe baza informațiilor din imaginea pe care ați văzut-o, cât de probabil este să…" at bounding box center [78, 178] width 74 height 19
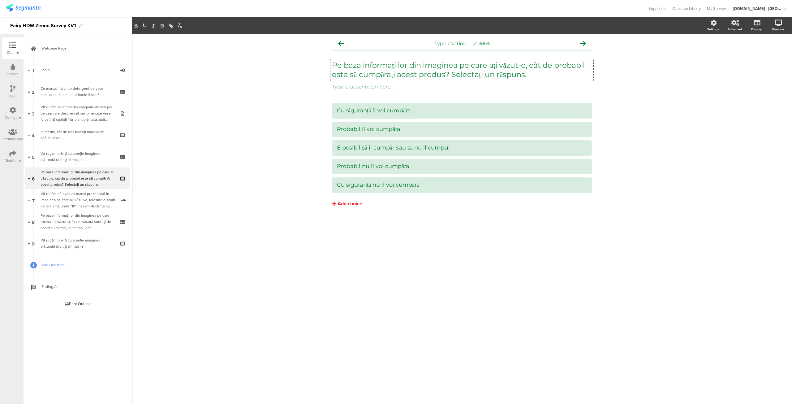
click at [484, 78] on div "Pe baza informațiilor din imaginea pe care ați văzut-o, cât de probabil este să…" at bounding box center [461, 70] width 263 height 22
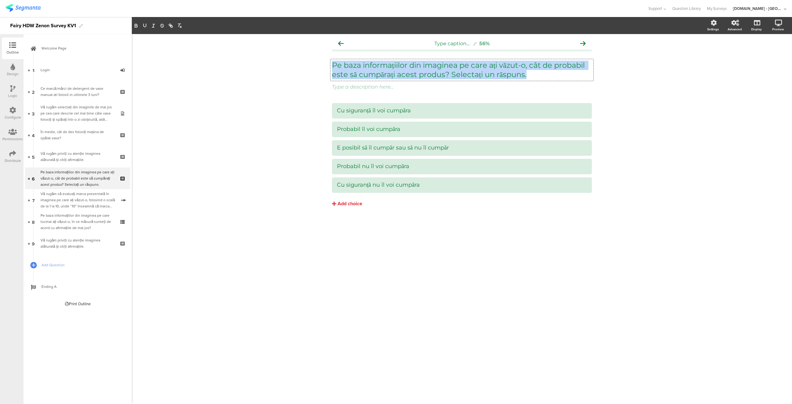
copy p "Pe baza informațiilor din imaginea pe care ați văzut-o, cât de probabil este să…"
click at [55, 247] on div "Vă rugăm priviți cu atenție imaginea alăturată și citiți afirmațiile." at bounding box center [78, 243] width 74 height 12
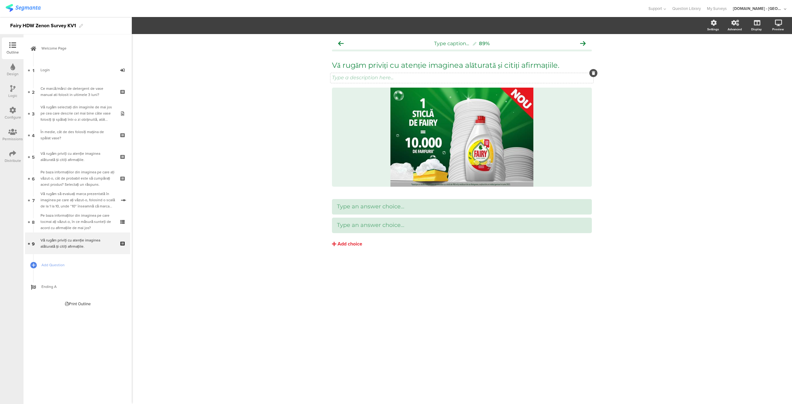
click at [379, 77] on div "Type a description here..." at bounding box center [461, 78] width 263 height 10
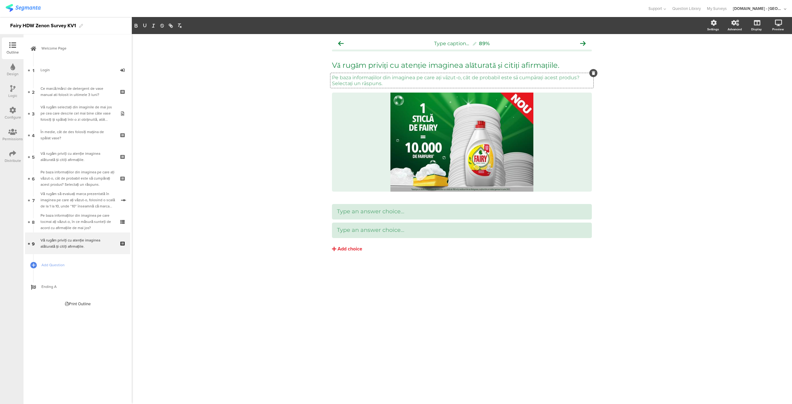
drag, startPoint x: 593, startPoint y: 81, endPoint x: 597, endPoint y: 158, distance: 76.5
click at [597, 158] on div "Type caption... 89% Vă rugăm priviți cu atenție imaginea alăturată și citiți af…" at bounding box center [462, 157] width 272 height 247
drag, startPoint x: 424, startPoint y: 73, endPoint x: 424, endPoint y: 191, distance: 117.6
click at [424, 191] on div "Vă rugăm priviți cu atenție imaginea alăturată și citiți afirmațiile. Vă rugăm …" at bounding box center [462, 125] width 260 height 143
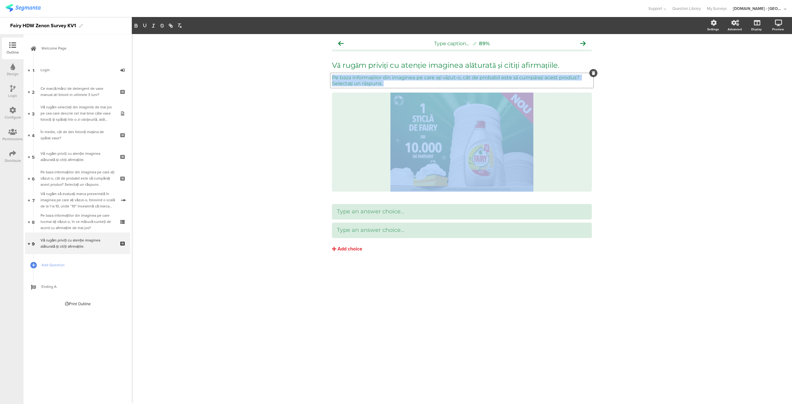
drag, startPoint x: 452, startPoint y: 168, endPoint x: 457, endPoint y: 57, distance: 111.2
click at [457, 57] on div "Vă rugăm priviți cu atenție imaginea alăturată și citiți afirmațiile. Vă rugăm …" at bounding box center [462, 125] width 260 height 143
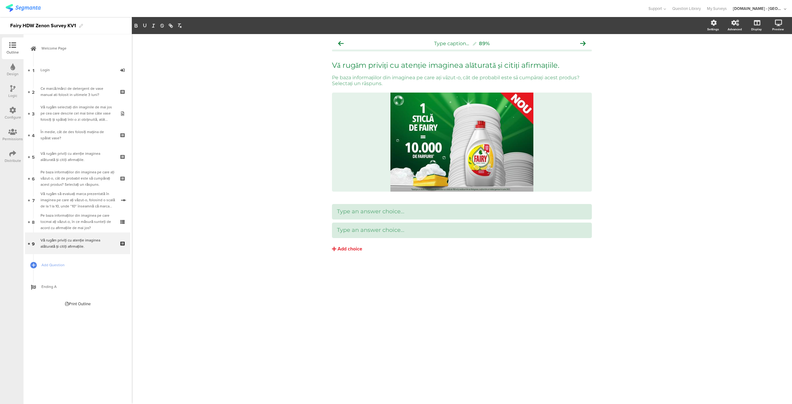
click at [389, 287] on div "Type caption... 89% Vă rugăm priviți cu atenție imaginea alăturată și citiți af…" at bounding box center [462, 219] width 660 height 370
click at [71, 222] on div "Pe baza informațiilor din imaginea pe care tocmai ați văzut-o, în ce măsură sun…" at bounding box center [78, 221] width 74 height 19
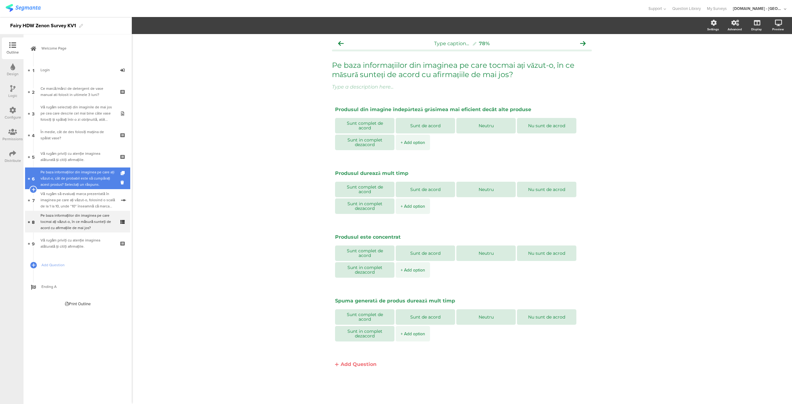
click at [72, 186] on div "Pe baza informațiilor din imaginea pe care ați văzut-o, cât de probabil este să…" at bounding box center [78, 178] width 74 height 19
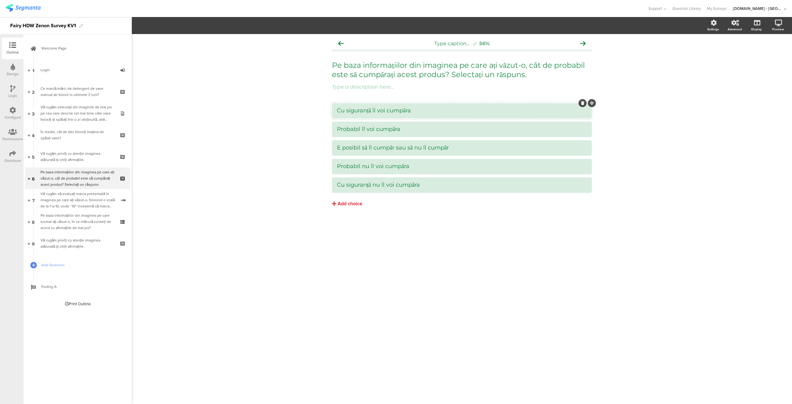
click at [441, 110] on div "Cu siguranță îl voi cumpăra" at bounding box center [462, 110] width 250 height 7
copy div "Cu siguranță îl voi cumpăra"
click at [66, 251] on link "9 Vă rugăm priviți cu atenție imaginea alăturată și citiți afirmațiile." at bounding box center [77, 243] width 105 height 22
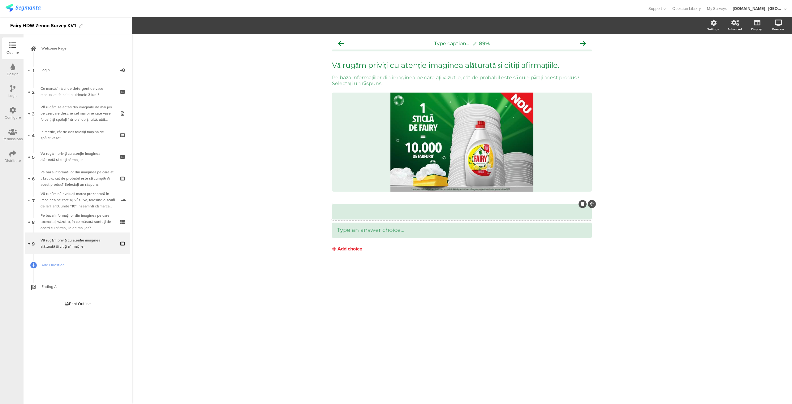
click at [381, 216] on div at bounding box center [462, 211] width 250 height 10
click at [413, 232] on div at bounding box center [462, 229] width 250 height 7
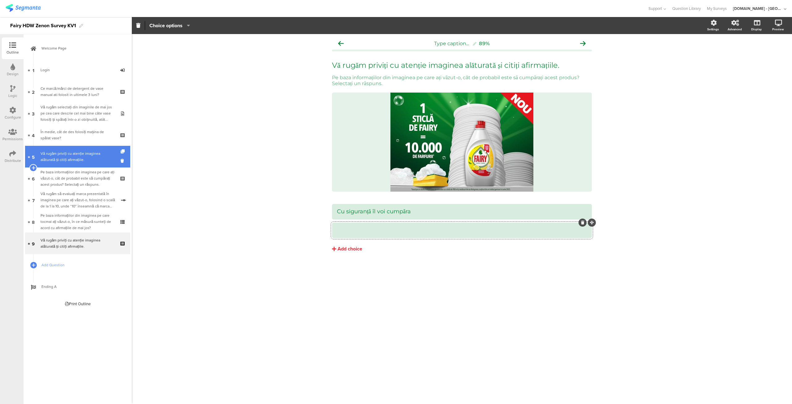
click at [92, 159] on div "Vă rugăm priviți cu atenție imaginea alăturată și citiți afirmațiile." at bounding box center [78, 156] width 74 height 12
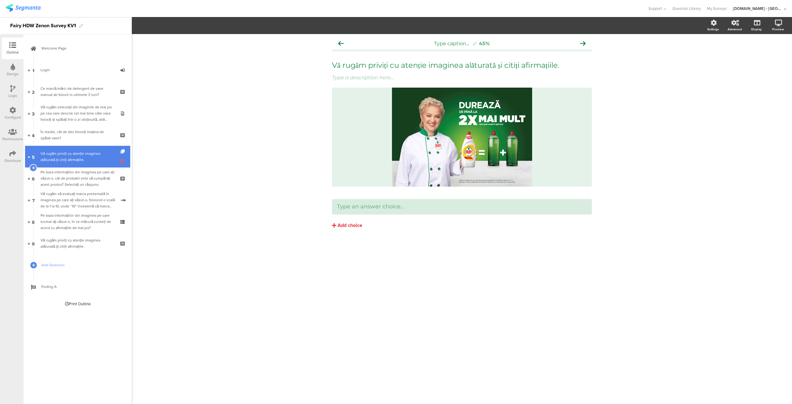
click at [123, 159] on icon at bounding box center [123, 161] width 5 height 6
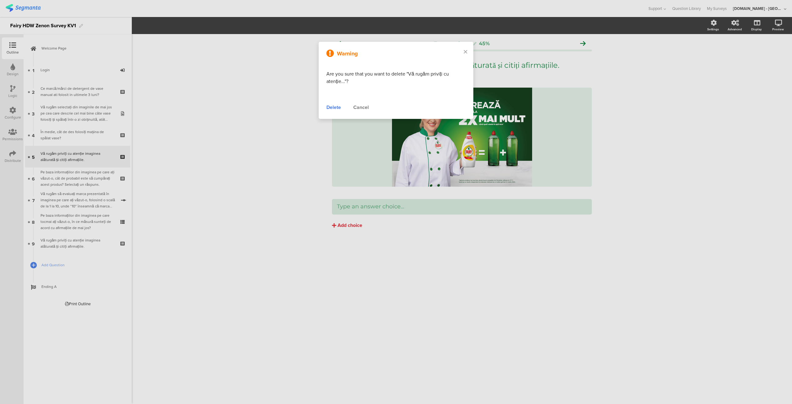
click at [331, 110] on div "Delete" at bounding box center [333, 107] width 15 height 7
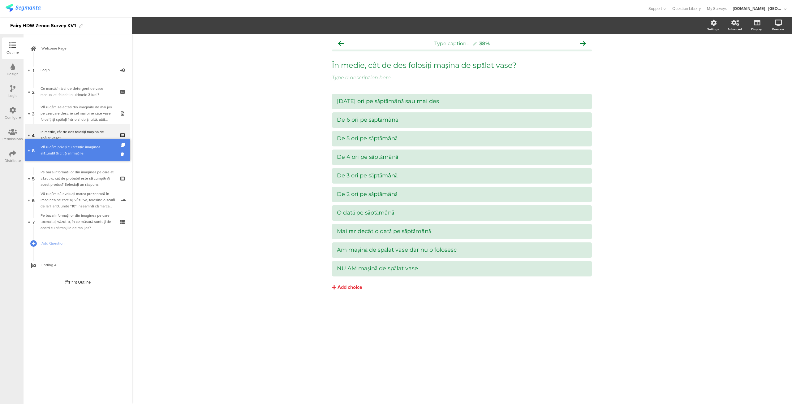
drag, startPoint x: 69, startPoint y: 225, endPoint x: 71, endPoint y: 153, distance: 71.2
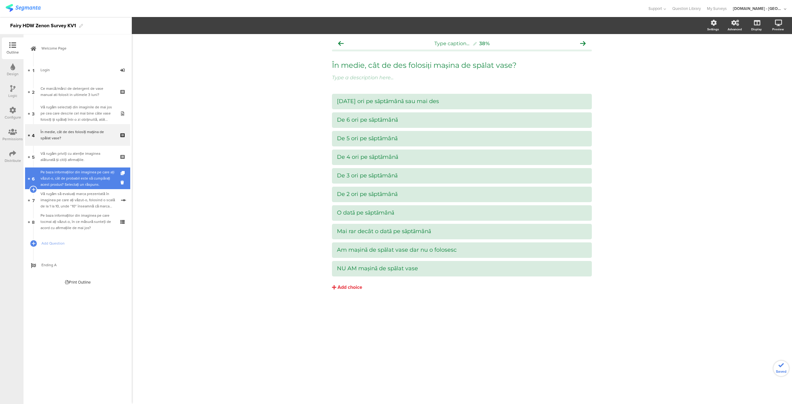
click at [71, 182] on div "Pe baza informațiilor din imaginea pe care ați văzut-o, cât de probabil este să…" at bounding box center [78, 178] width 74 height 19
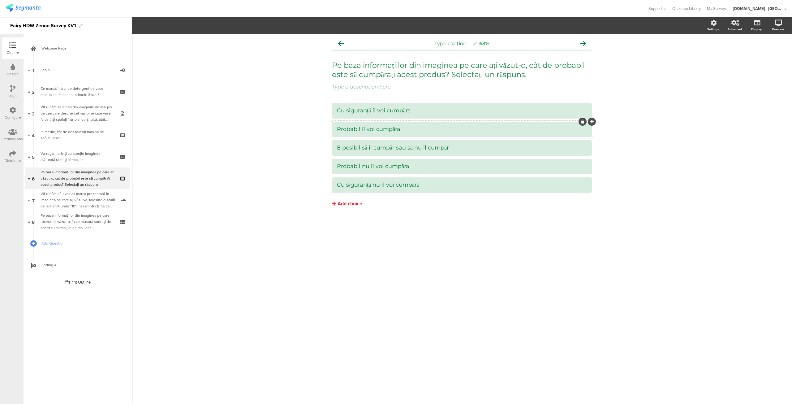
click at [411, 129] on div "Probabil îl voi cumpăra" at bounding box center [462, 129] width 250 height 7
copy div "Probabil îl voi cumpăra"
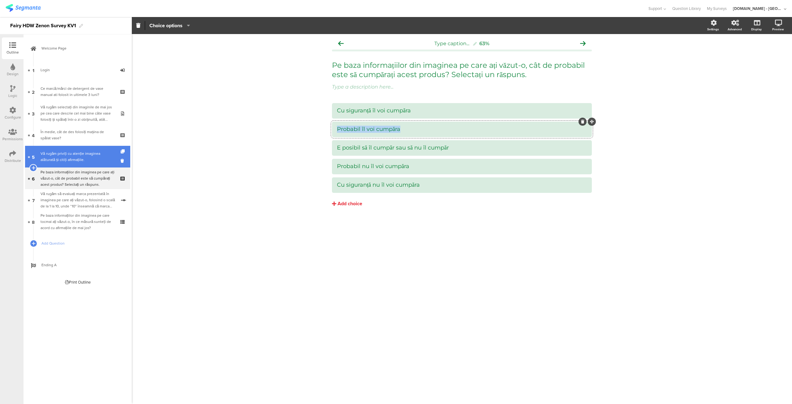
click at [96, 155] on div "Vă rugăm priviți cu atenție imaginea alăturată și citiți afirmațiile." at bounding box center [78, 156] width 74 height 12
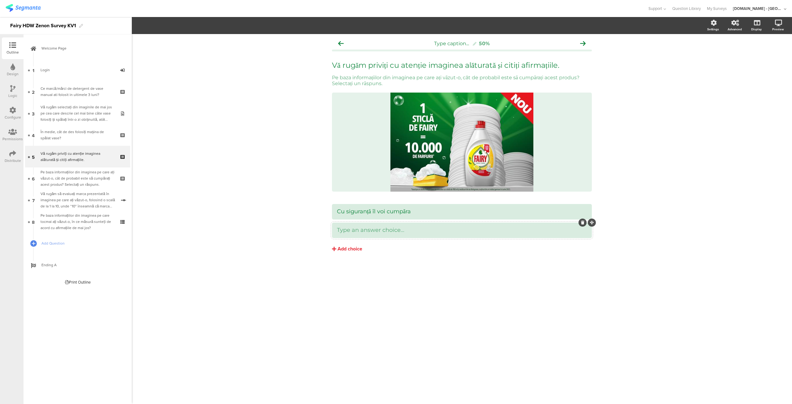
click at [382, 236] on div at bounding box center [462, 229] width 260 height 15
click at [388, 83] on div "Pe baza informațiilor din imaginea pe care ați văzut-o, cât de probabil este să…" at bounding box center [461, 80] width 263 height 15
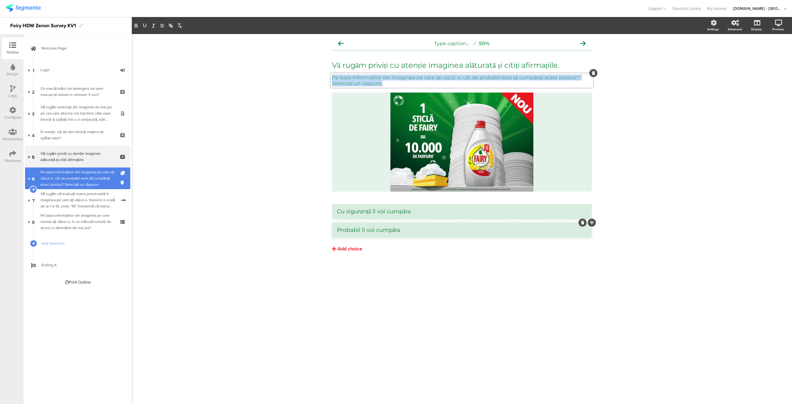
click at [69, 183] on div "Pe baza informațiilor din imaginea pe care ați văzut-o, cât de probabil este să…" at bounding box center [78, 178] width 74 height 19
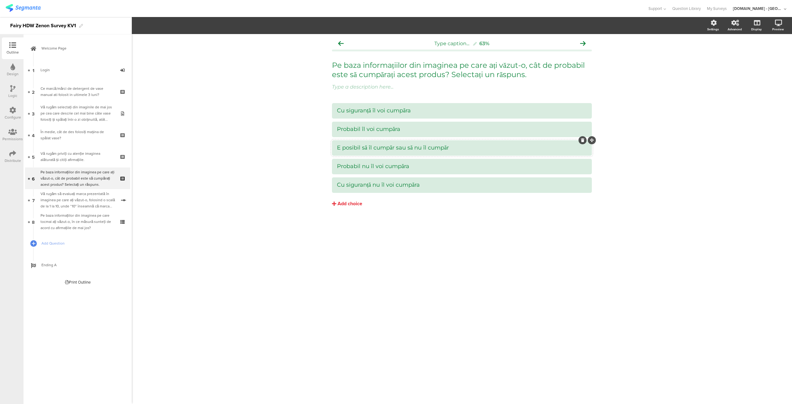
click at [452, 146] on div "E posibil să îl cumpăr sau să nu îl cumpăr" at bounding box center [462, 147] width 250 height 7
copy div "E posibil să îl cumpăr sau să nu îl cumpăr"
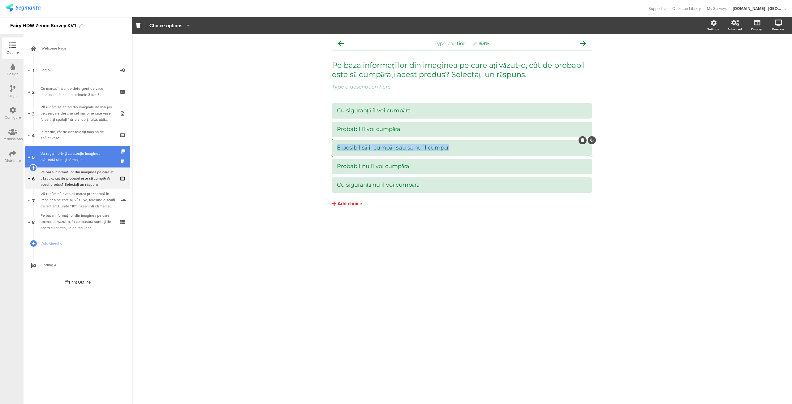
click at [62, 156] on div "Vă rugăm priviți cu atenție imaginea alăturată și citiți afirmațiile." at bounding box center [78, 156] width 74 height 12
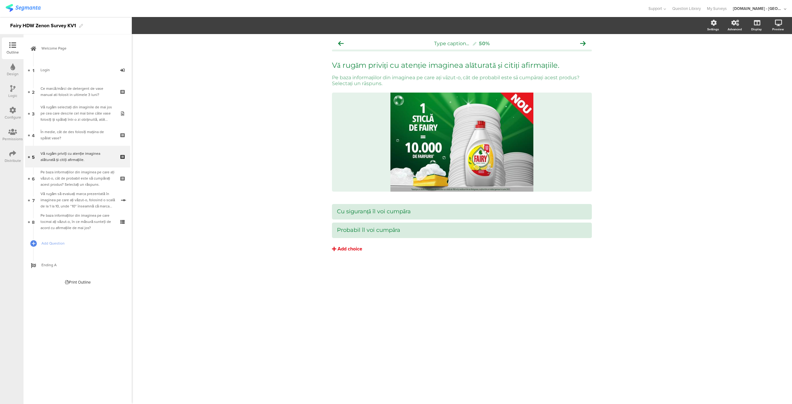
click at [355, 250] on div "Add choice" at bounding box center [350, 249] width 25 height 6
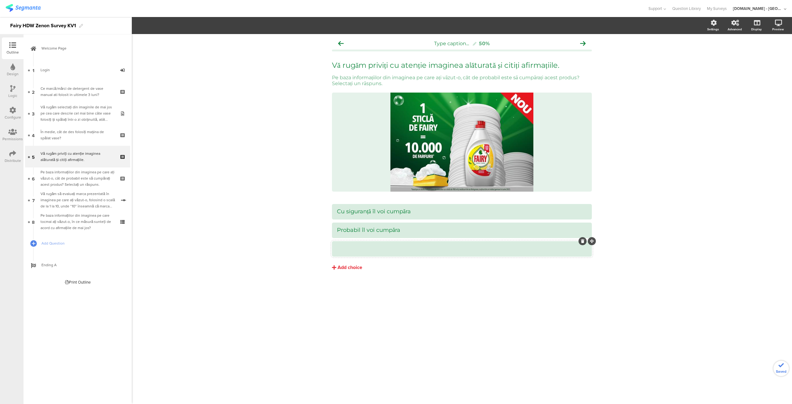
click at [413, 250] on div at bounding box center [462, 248] width 250 height 7
click at [350, 266] on div "Add choice" at bounding box center [350, 267] width 25 height 6
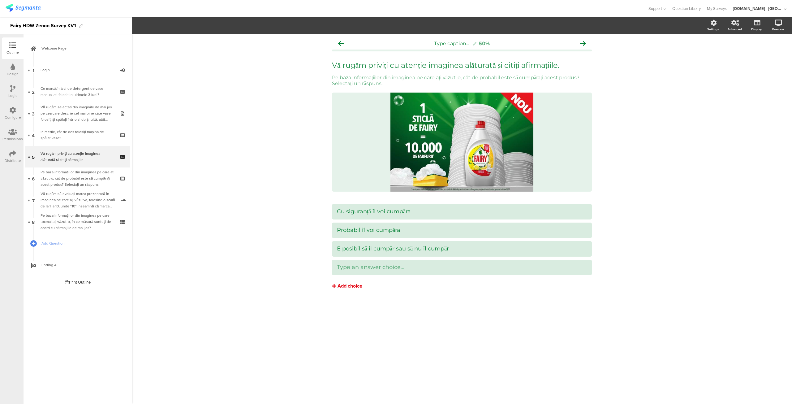
click at [343, 283] on div "Add choice" at bounding box center [350, 286] width 25 height 6
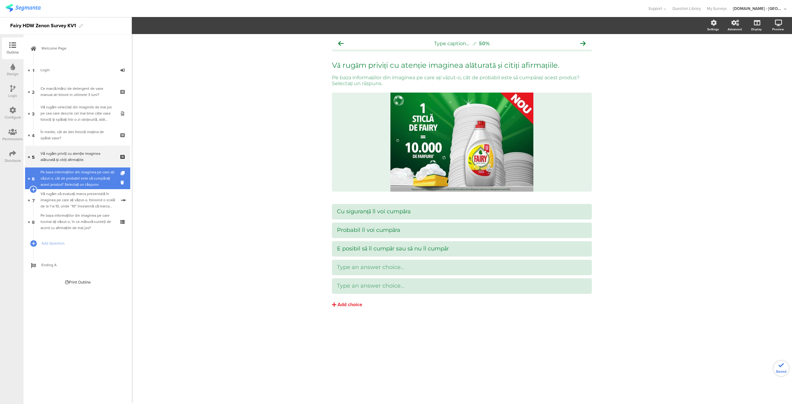
click at [88, 185] on div "Pe baza informațiilor din imaginea pe care ați văzut-o, cât de probabil este să…" at bounding box center [78, 178] width 74 height 19
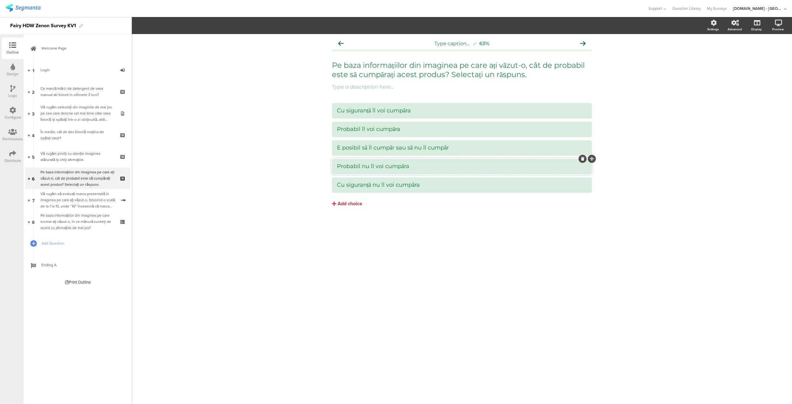
click at [440, 163] on div "Probabil nu îl voi cumpăra" at bounding box center [462, 166] width 250 height 7
copy div "Probabil nu îl voi cumpăra"
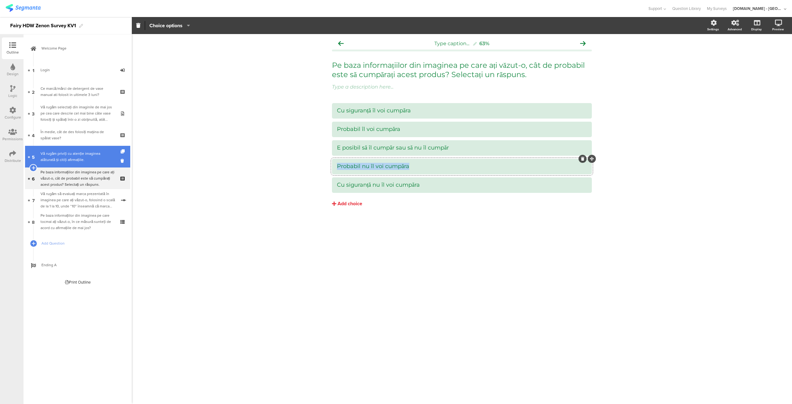
click at [89, 158] on div "Vă rugăm priviți cu atenție imaginea alăturată și citiți afirmațiile." at bounding box center [78, 156] width 74 height 12
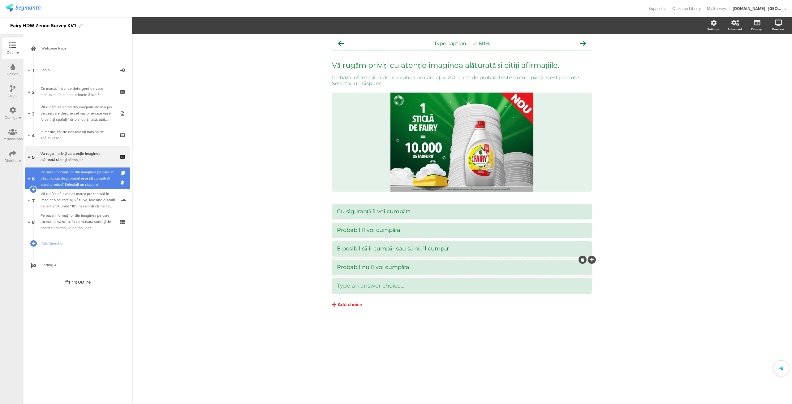
click at [89, 174] on div "Pe baza informațiilor din imaginea pe care ați văzut-o, cât de probabil este să…" at bounding box center [78, 178] width 74 height 19
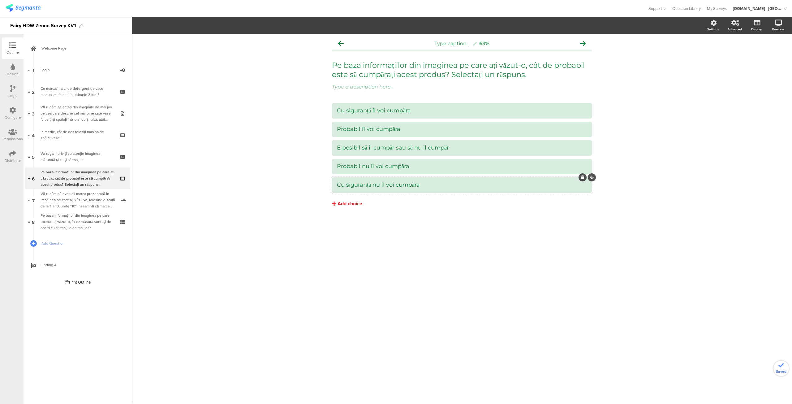
click at [426, 189] on div "Cu siguranță nu îl voi cumpăra" at bounding box center [462, 185] width 250 height 10
copy div "Cu siguranță nu îl voi cumpăra"
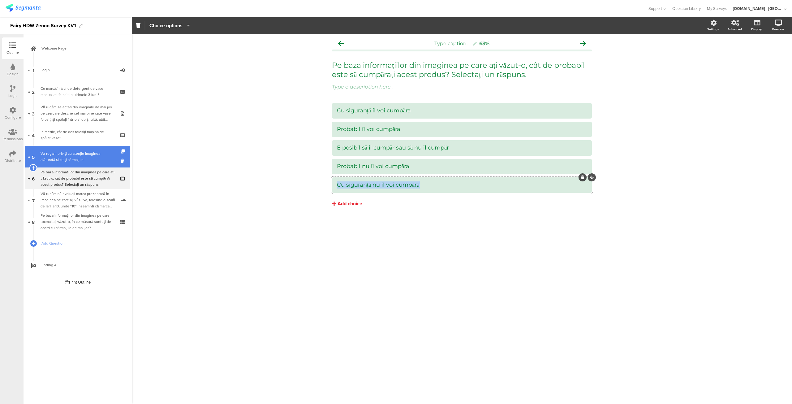
click at [92, 159] on div "Vă rugăm priviți cu atenție imaginea alăturată și citiți afirmațiile." at bounding box center [78, 156] width 74 height 12
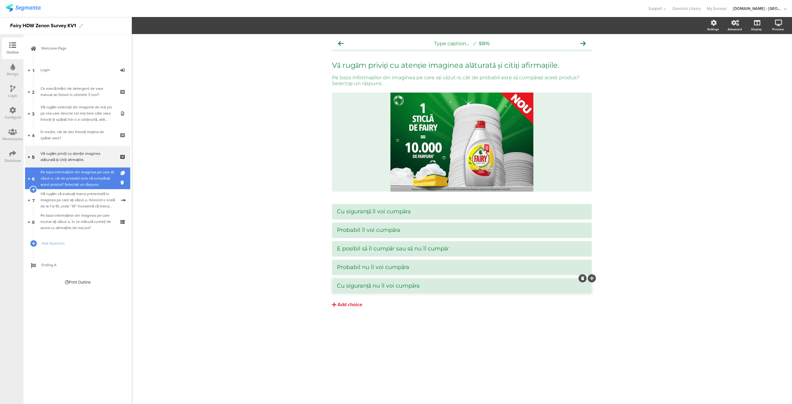
click at [70, 178] on div "Pe baza informațiilor din imaginea pe care ați văzut-o, cât de probabil este să…" at bounding box center [78, 178] width 74 height 19
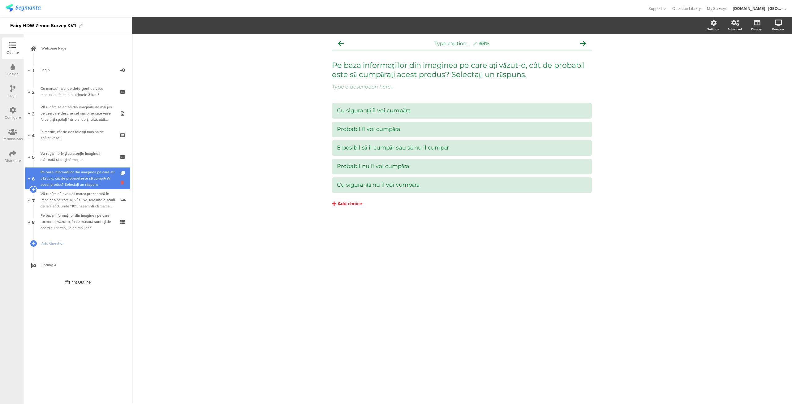
click at [124, 182] on icon at bounding box center [123, 182] width 5 height 6
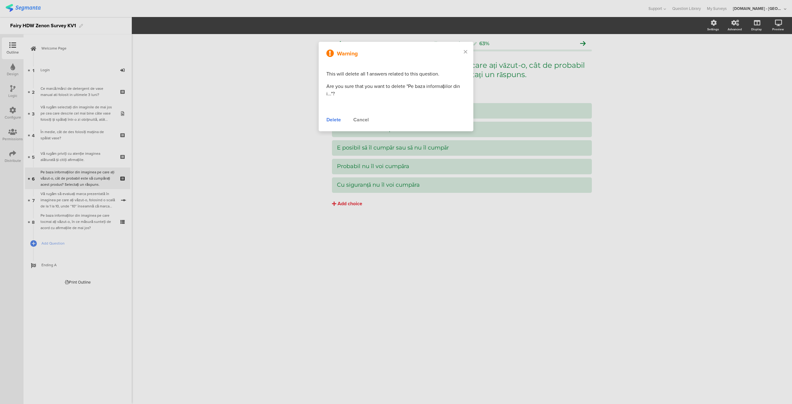
click at [335, 119] on div "Delete" at bounding box center [333, 119] width 15 height 7
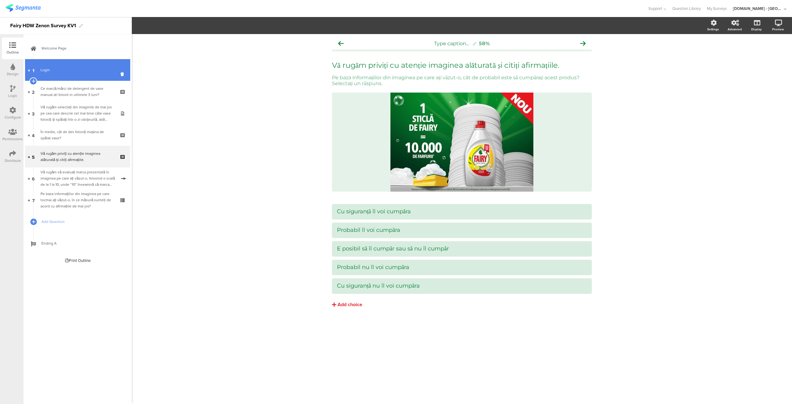
click at [74, 71] on div "Login" at bounding box center [78, 70] width 74 height 6
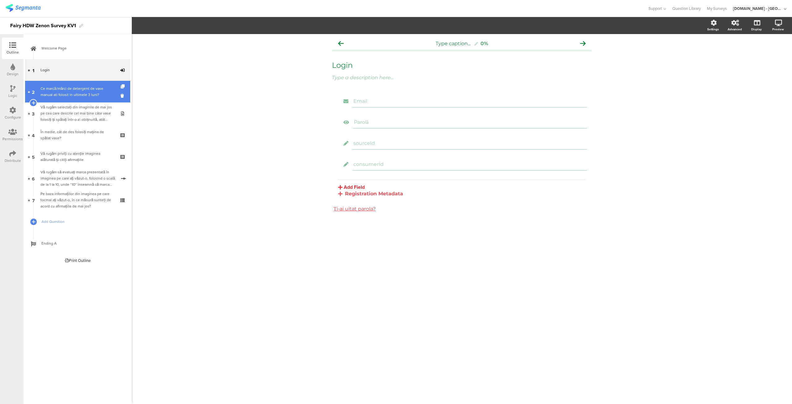
click at [71, 85] on div "Ce marcă/mărci de detergent de vase manual ati folosit in ultimele 3 luni?" at bounding box center [78, 91] width 74 height 12
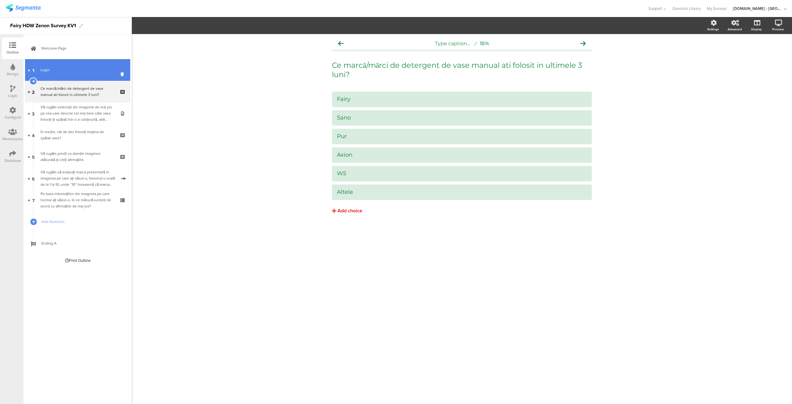
click at [79, 73] on div "Login" at bounding box center [78, 70] width 74 height 6
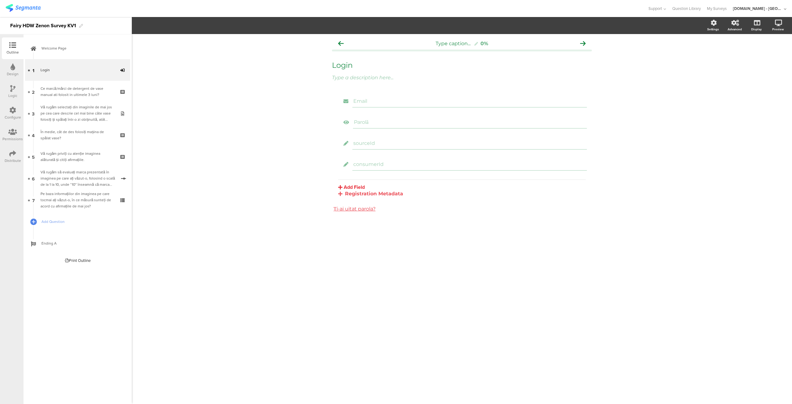
click at [219, 183] on div "Type caption... 0% Login Login Type a description here... Email Parolă sourceId" at bounding box center [462, 219] width 660 height 370
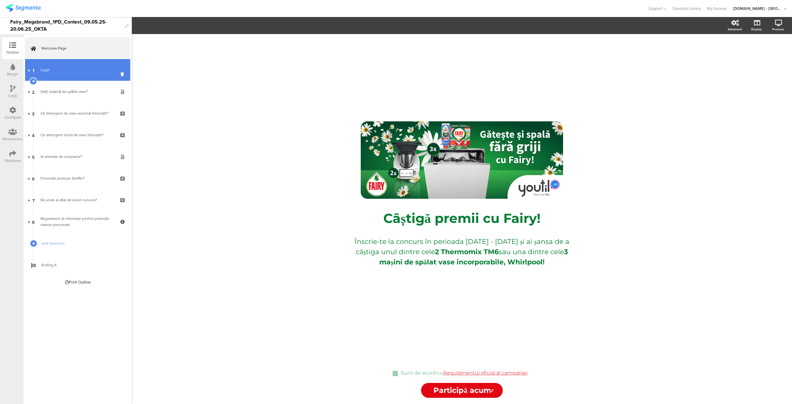
click at [63, 72] on div "Login" at bounding box center [78, 70] width 74 height 6
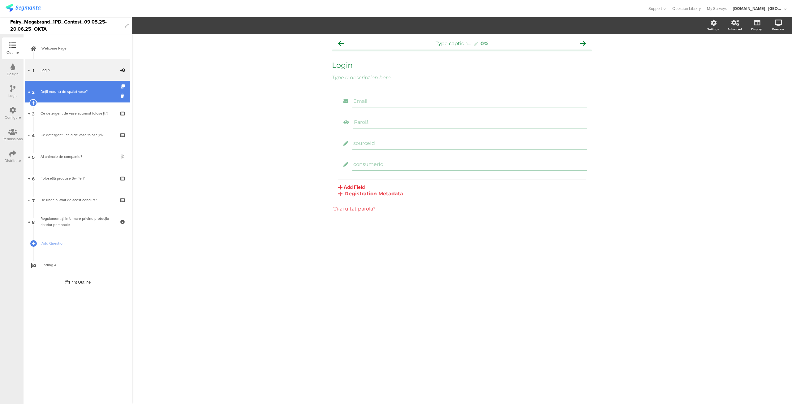
click at [59, 90] on div "Deții mașină de spălat vase?" at bounding box center [78, 91] width 74 height 6
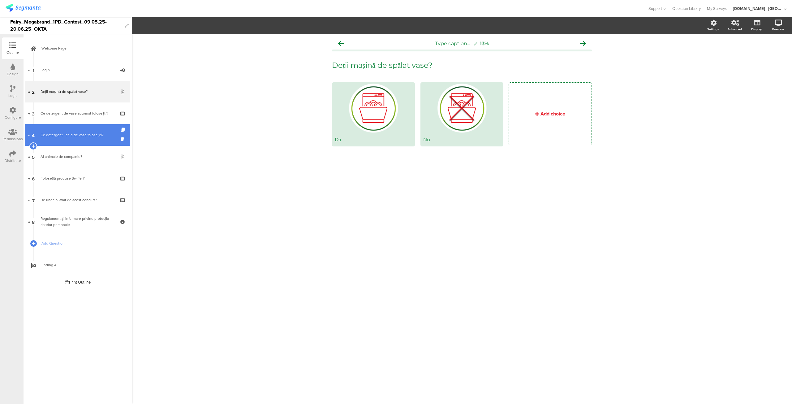
click at [61, 136] on div "Ce detergent lichid de vase folosești?" at bounding box center [78, 135] width 74 height 6
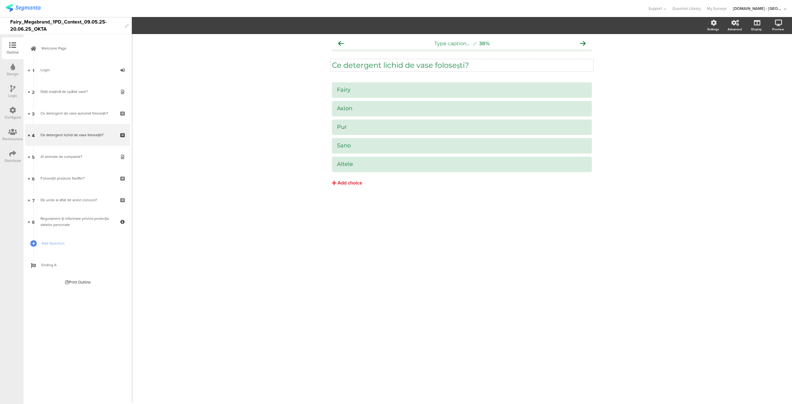
click at [432, 65] on p "Ce detergent lichid de vase folosești?" at bounding box center [462, 65] width 260 height 9
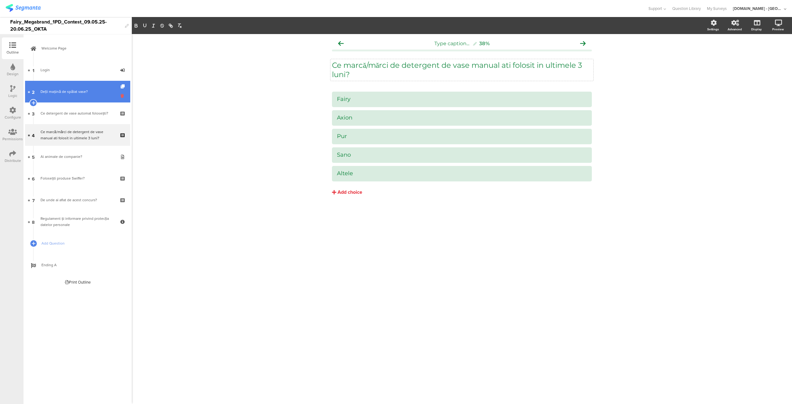
click at [122, 94] on icon at bounding box center [123, 96] width 5 height 6
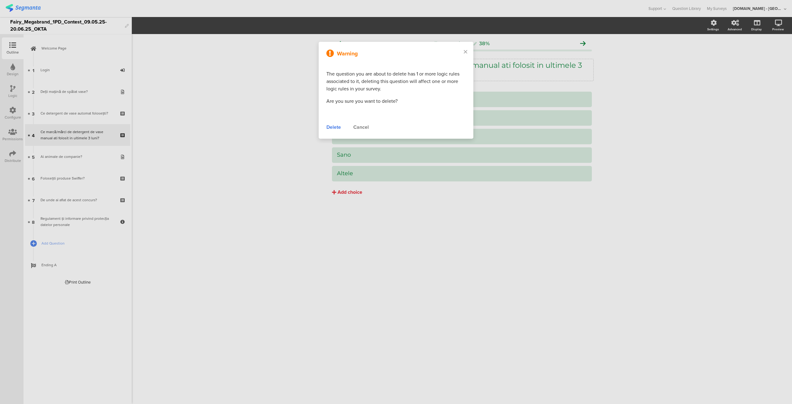
click at [334, 127] on div "Delete" at bounding box center [333, 126] width 15 height 7
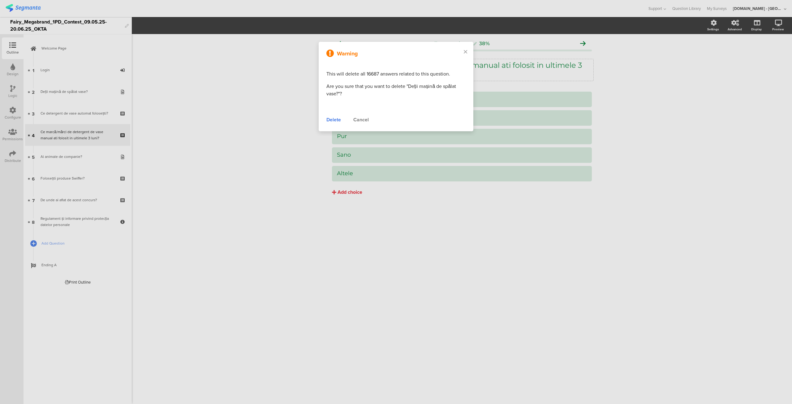
click at [332, 120] on div "Delete" at bounding box center [333, 119] width 15 height 7
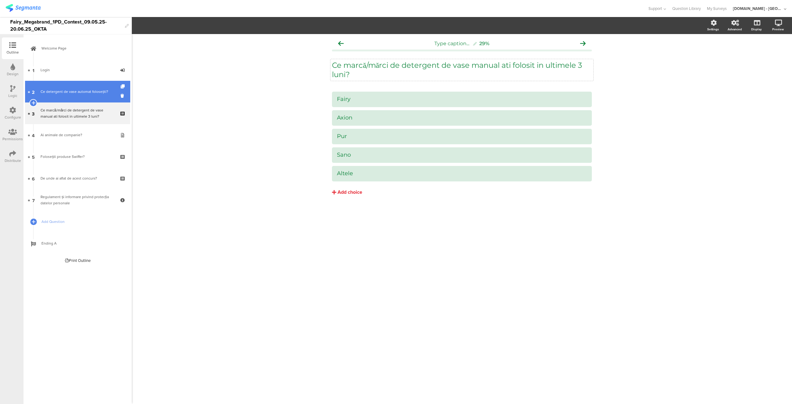
click at [57, 90] on div "Ce detergent de vase automat folosești?" at bounding box center [78, 91] width 74 height 6
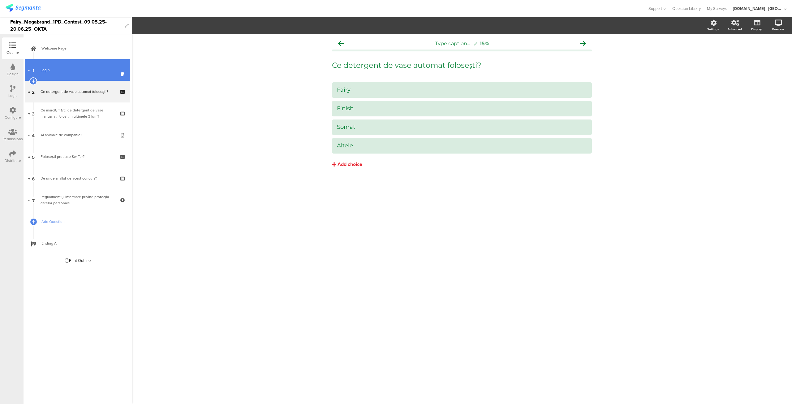
click at [59, 75] on link "1 Login" at bounding box center [77, 70] width 105 height 22
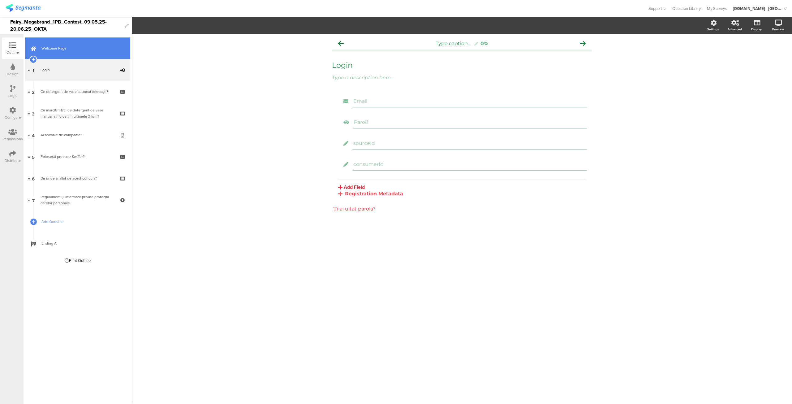
click at [62, 56] on link "Welcome Page" at bounding box center [77, 48] width 105 height 22
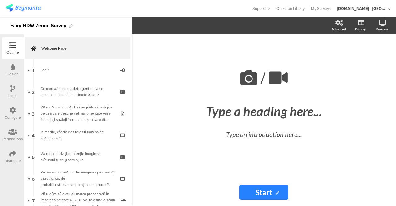
click at [12, 112] on icon at bounding box center [12, 110] width 7 height 7
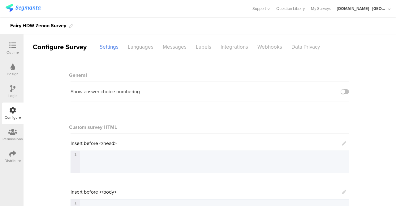
click at [11, 148] on div "Distribute" at bounding box center [13, 157] width 22 height 22
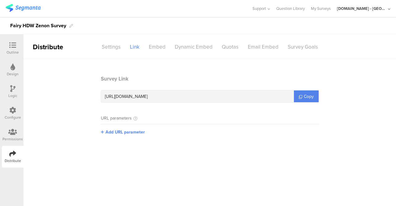
click at [15, 47] on icon at bounding box center [12, 45] width 7 height 7
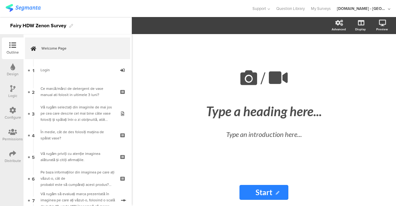
click at [64, 24] on div "Fairy HDW Zenon Survey" at bounding box center [38, 26] width 56 height 10
click at [11, 24] on div "Fairy HDW Zenon Survey" at bounding box center [38, 26] width 56 height 10
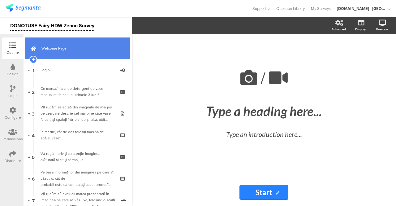
click at [104, 54] on link "Welcome Page" at bounding box center [77, 48] width 105 height 22
